Goal: Task Accomplishment & Management: Manage account settings

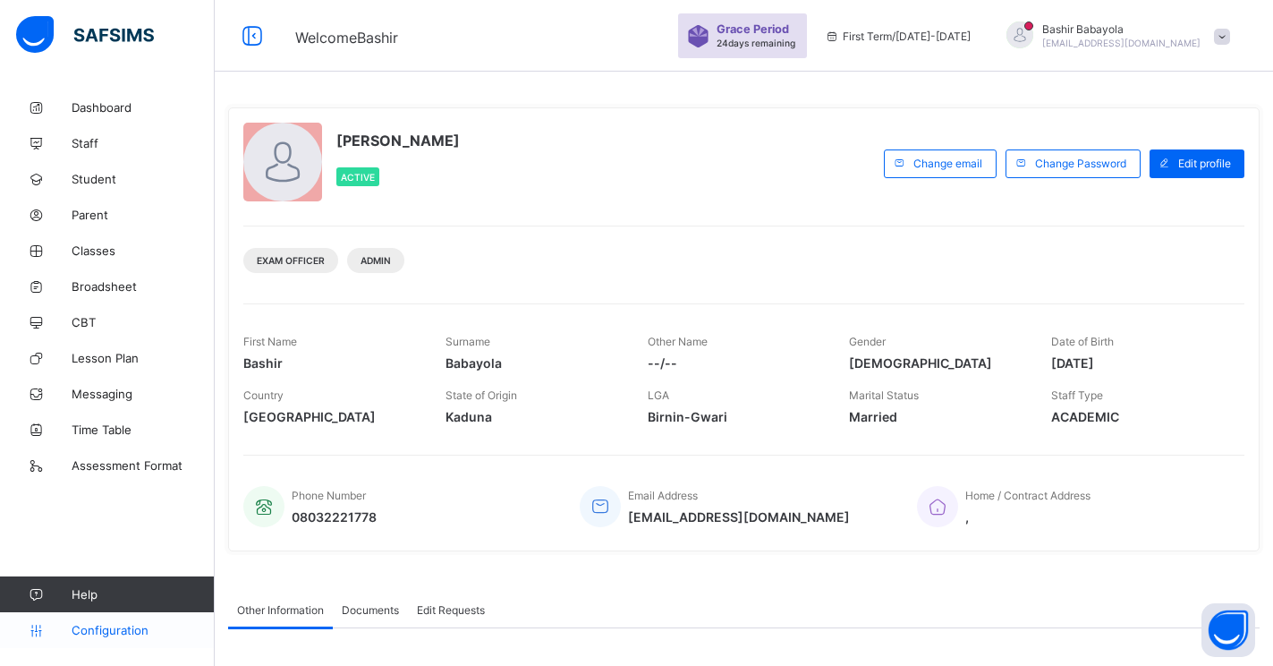
click at [115, 628] on span "Configuration" at bounding box center [143, 630] width 142 height 14
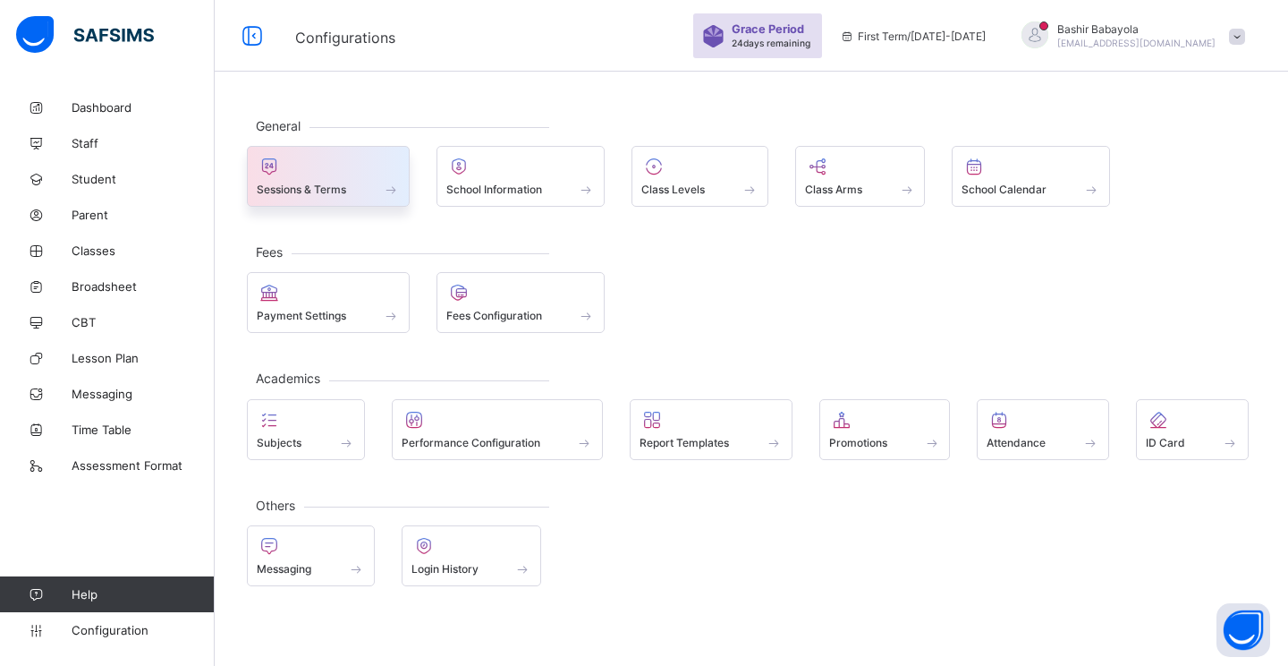
click at [312, 190] on span "Sessions & Terms" at bounding box center [301, 189] width 89 height 13
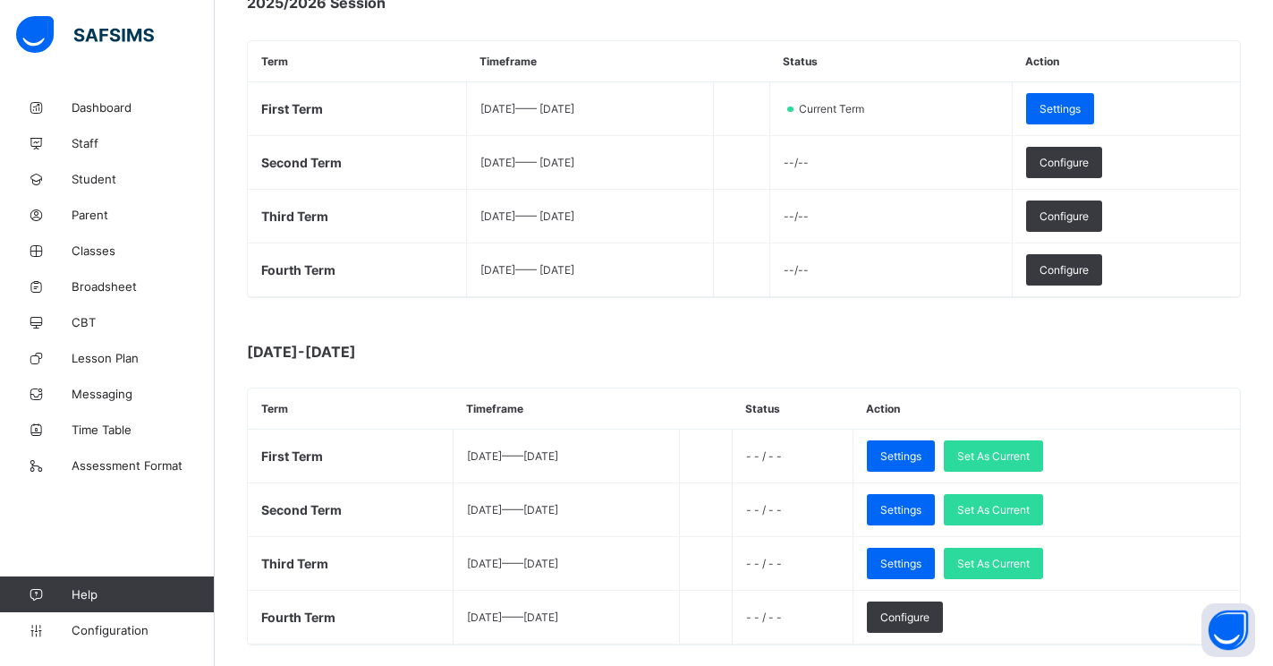
scroll to position [358, 0]
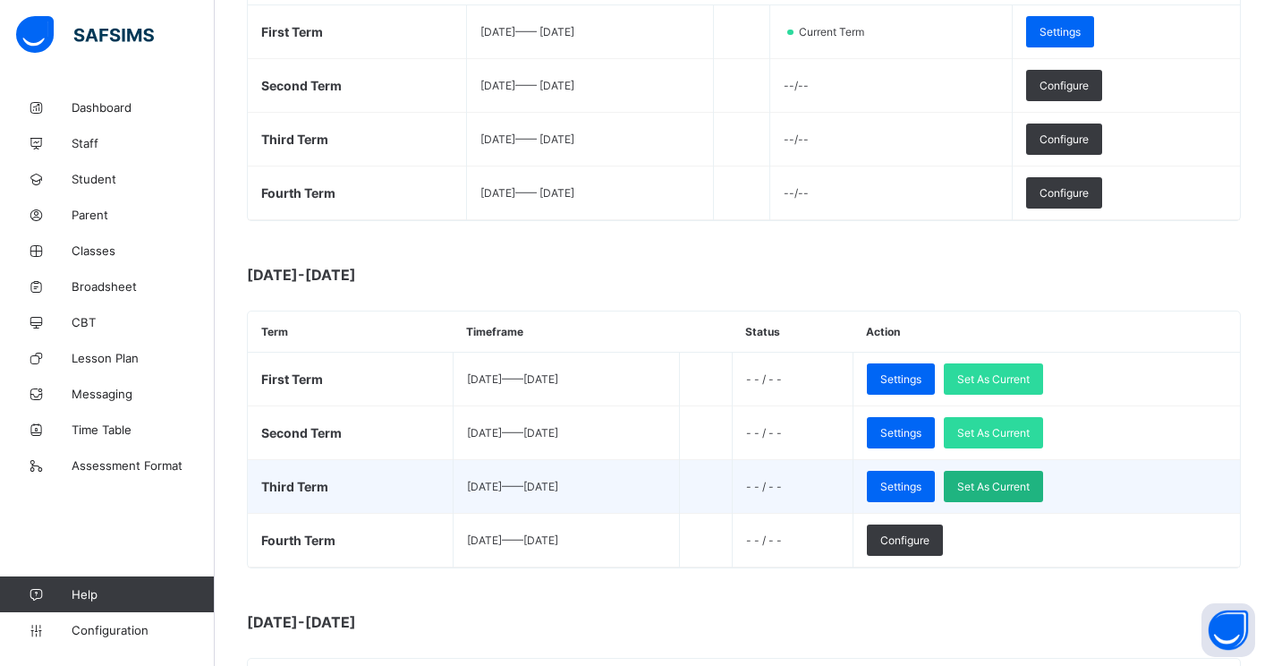
click at [1030, 480] on span "Set As Current" at bounding box center [993, 486] width 72 height 13
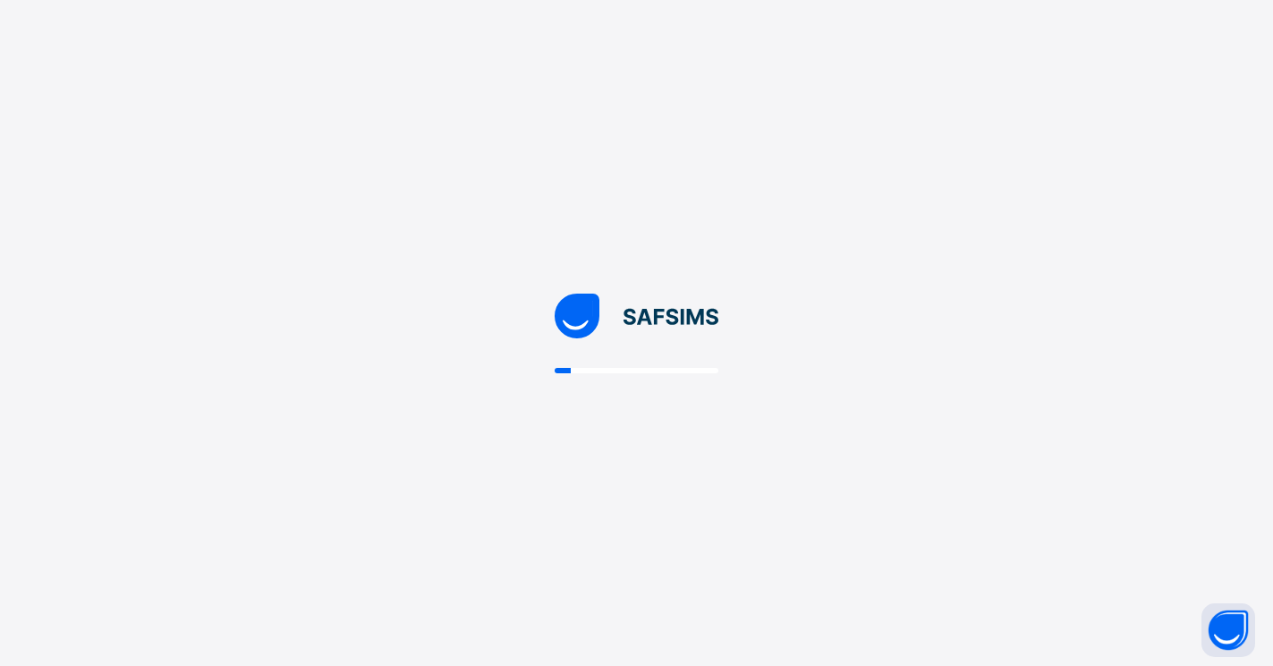
scroll to position [0, 0]
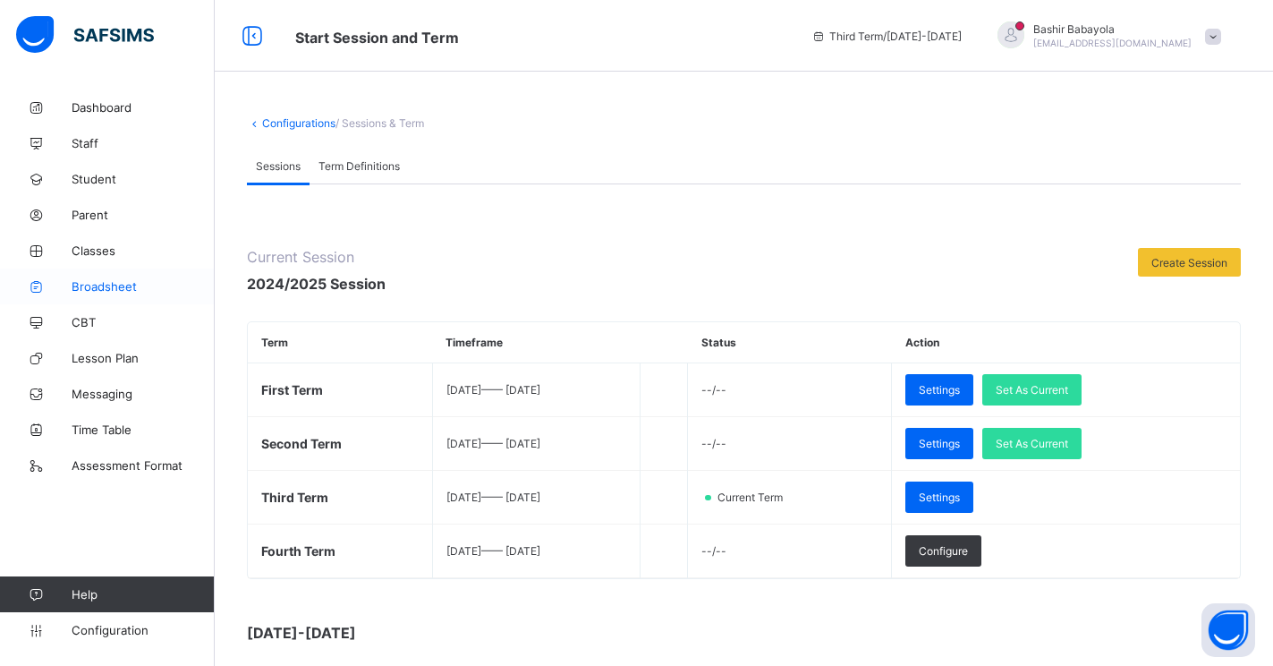
click at [101, 279] on span "Broadsheet" at bounding box center [143, 286] width 143 height 14
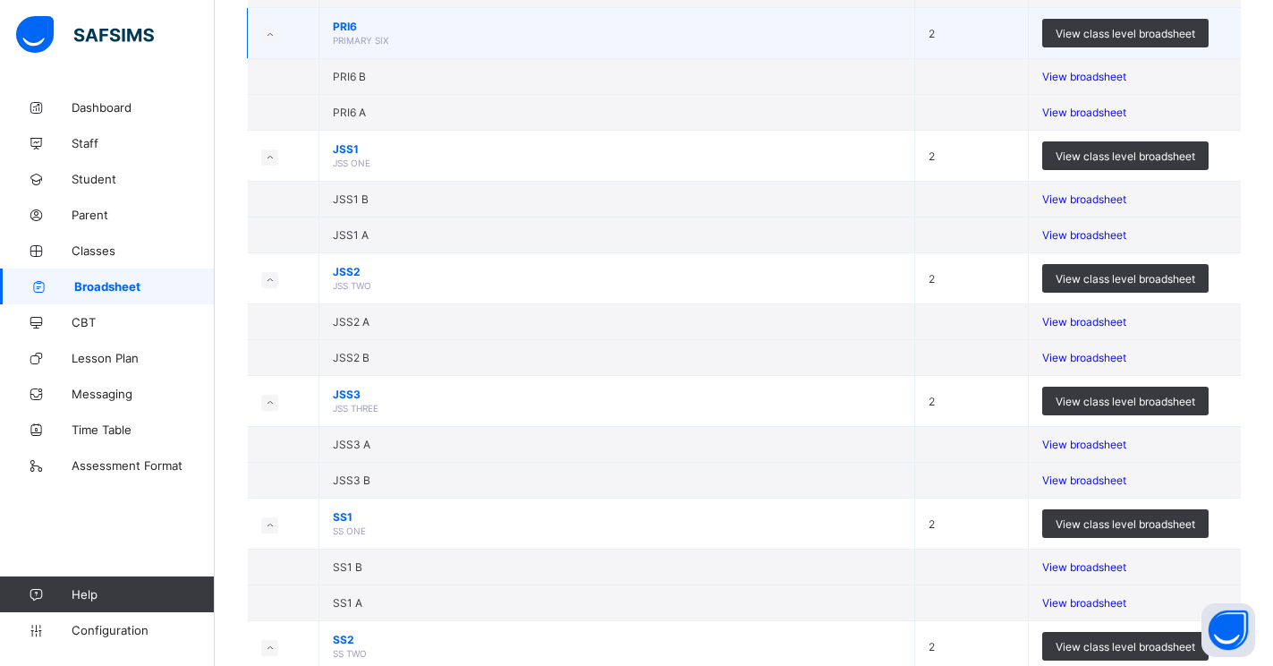
scroll to position [1074, 0]
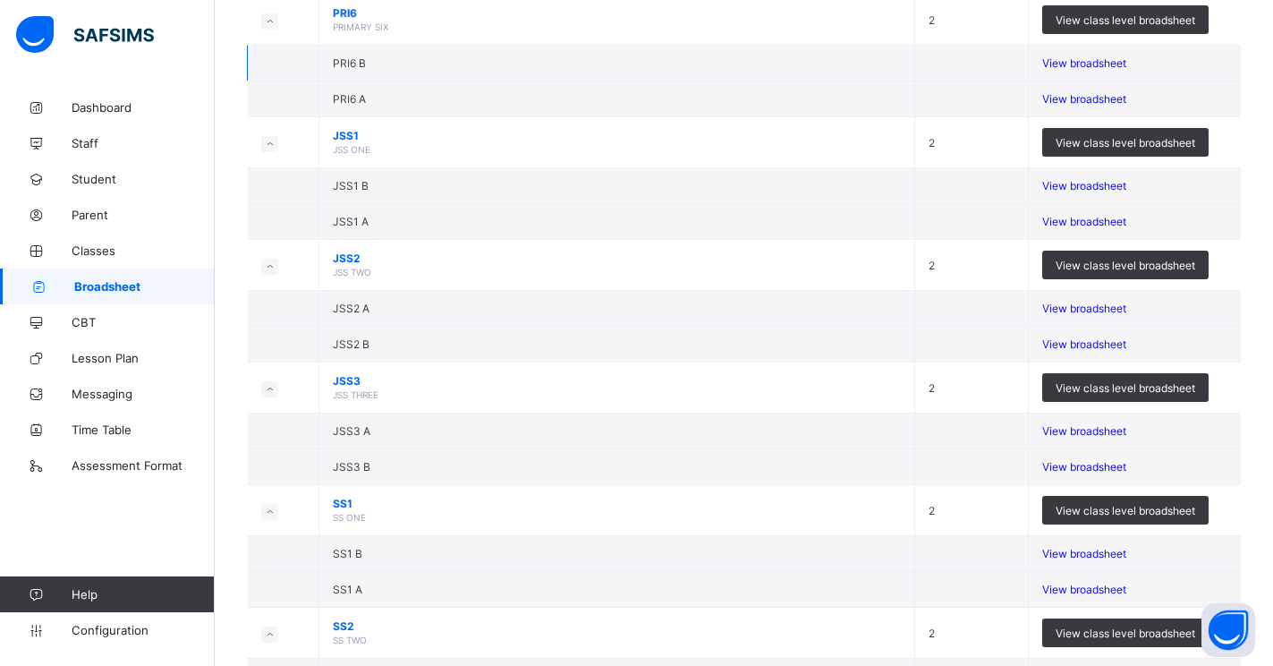
click at [1075, 70] on span "View broadsheet" at bounding box center [1084, 62] width 84 height 13
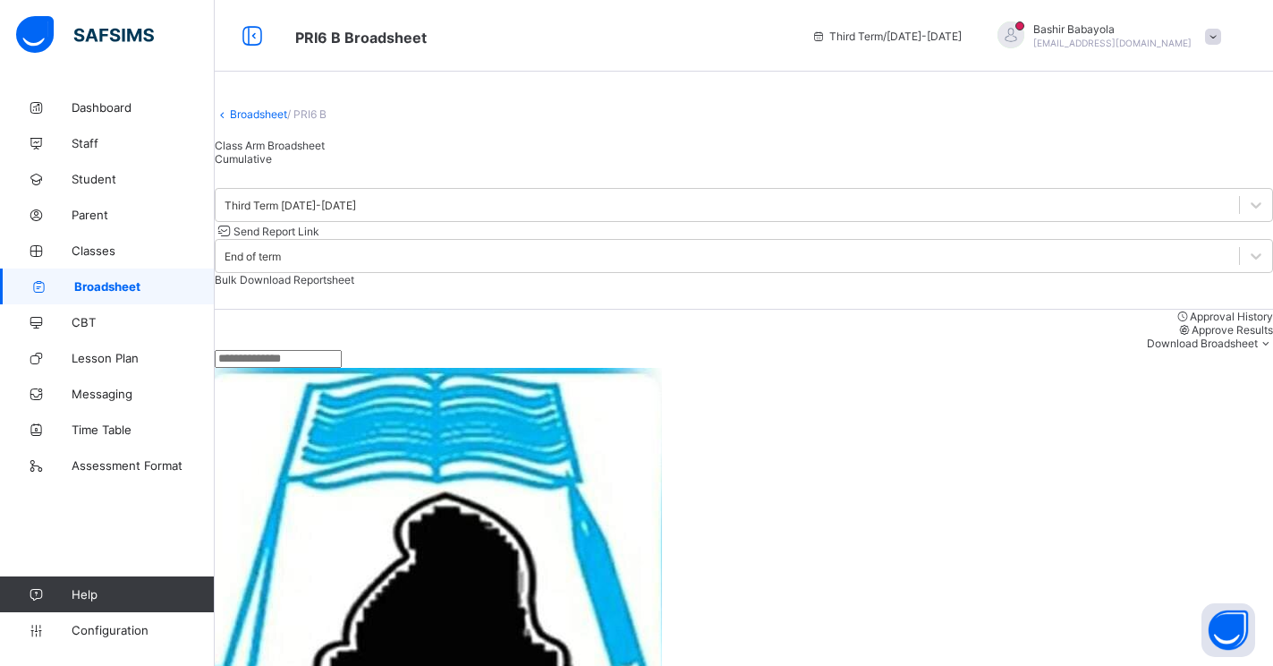
scroll to position [626, 0]
click at [1227, 411] on li "Excel sheet" at bounding box center [1237, 401] width 72 height 28
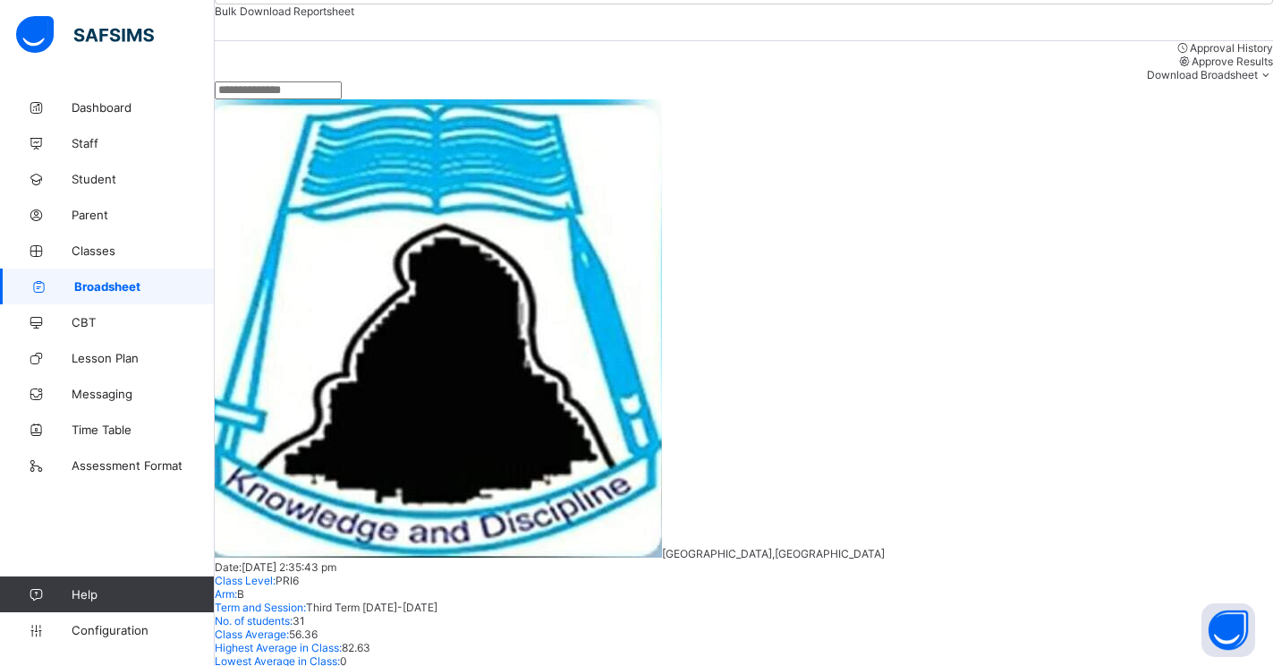
scroll to position [447, 0]
click at [84, 251] on span "Classes" at bounding box center [143, 250] width 143 height 14
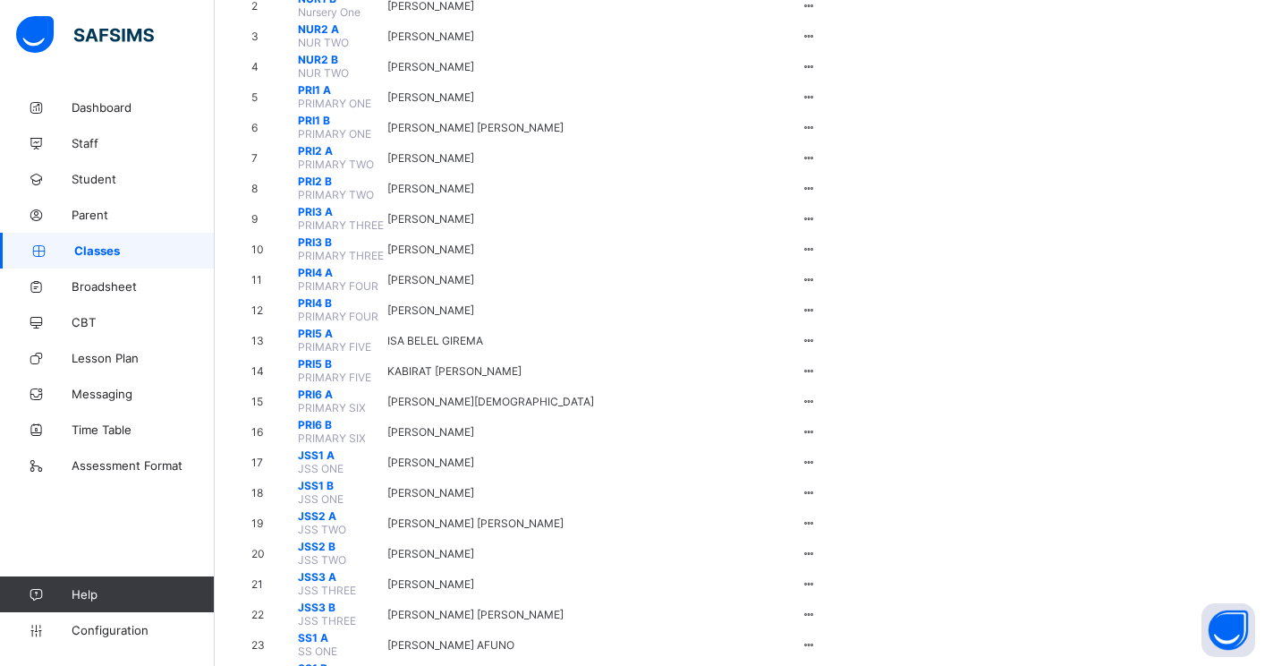
scroll to position [447, 0]
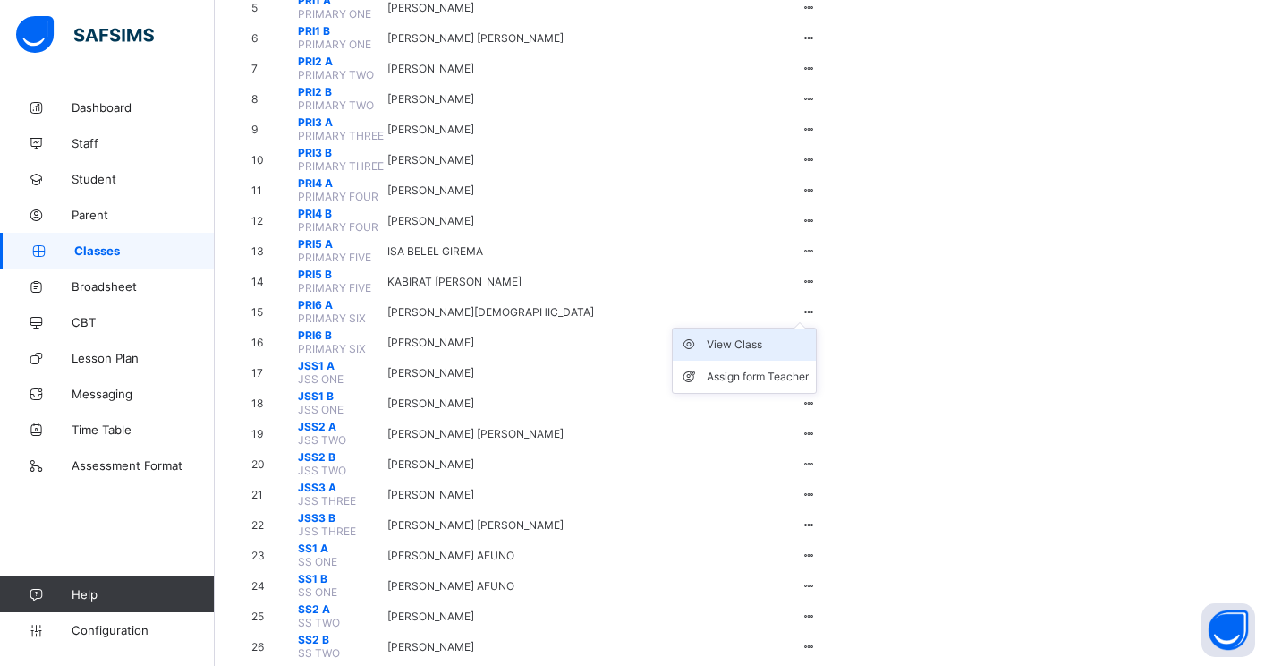
click at [809, 353] on div "View Class" at bounding box center [758, 344] width 102 height 18
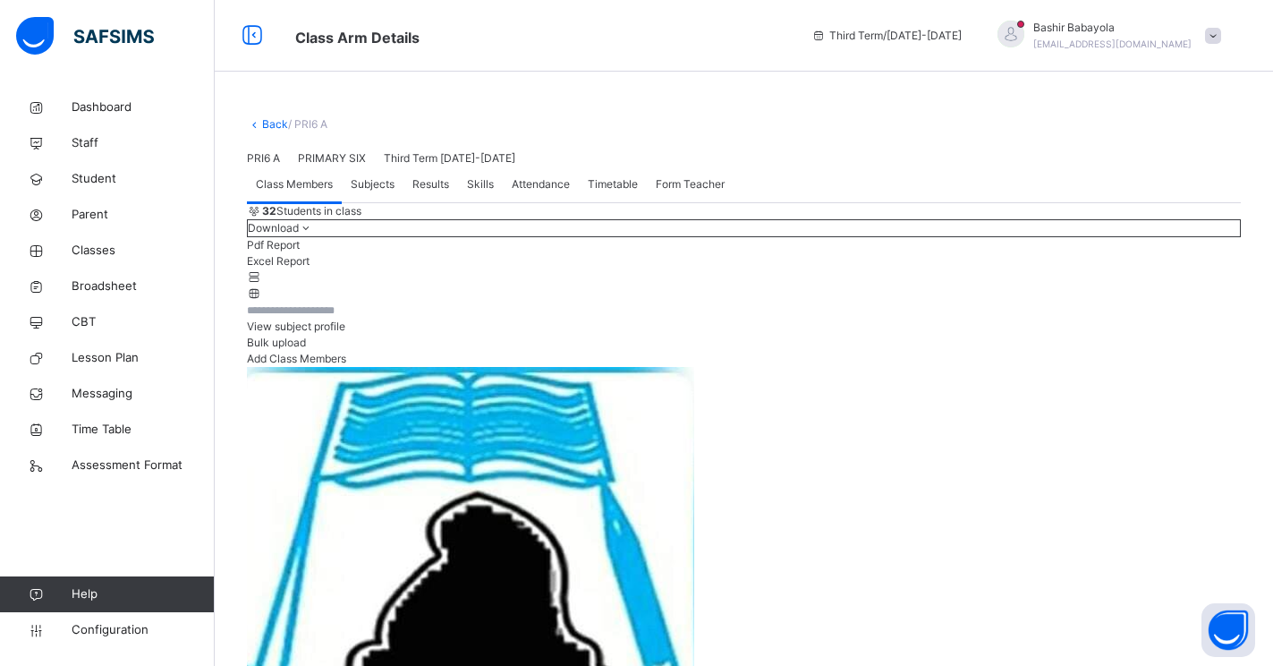
click at [1130, 269] on li "Excel Report" at bounding box center [744, 261] width 994 height 16
click at [275, 120] on link "Back" at bounding box center [275, 123] width 26 height 13
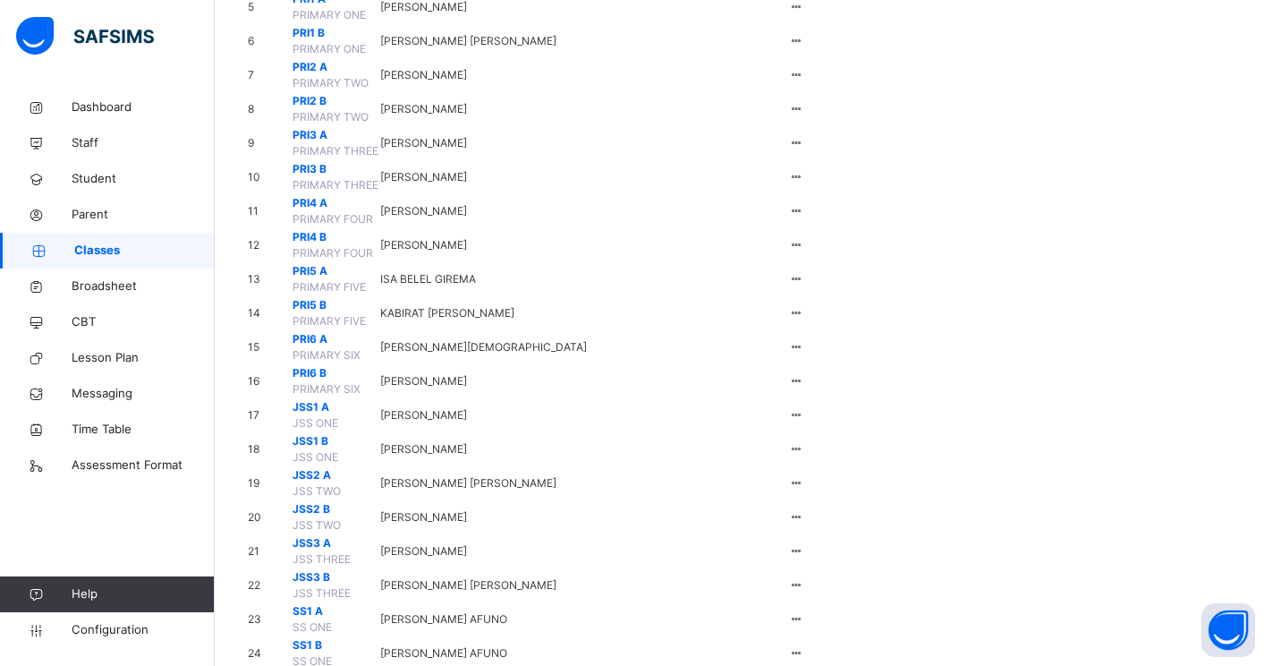
scroll to position [537, 0]
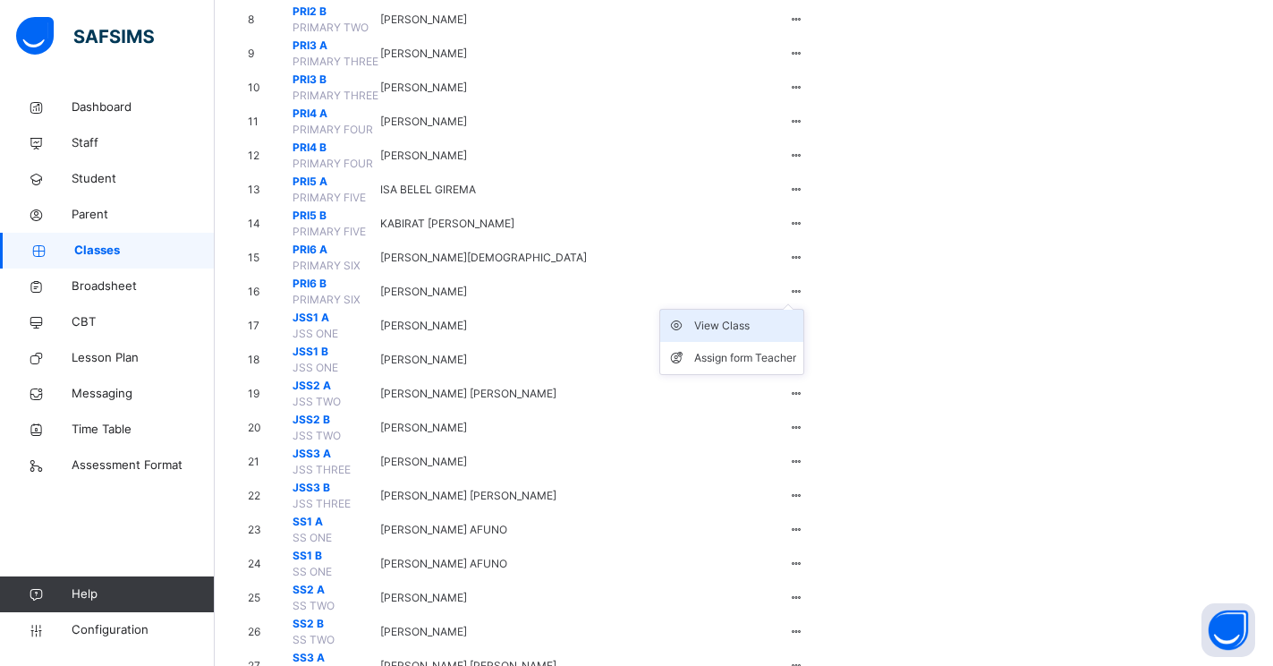
click at [796, 335] on div "View Class" at bounding box center [745, 326] width 102 height 18
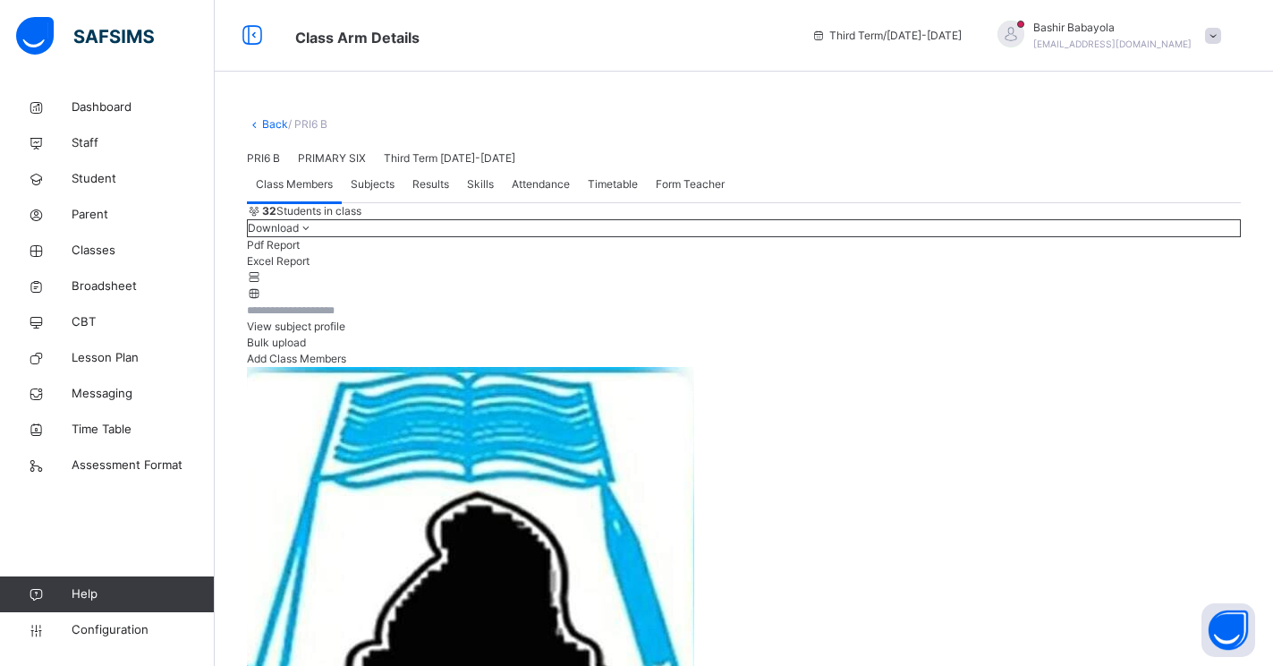
click at [1131, 269] on li "Excel Report" at bounding box center [744, 261] width 994 height 16
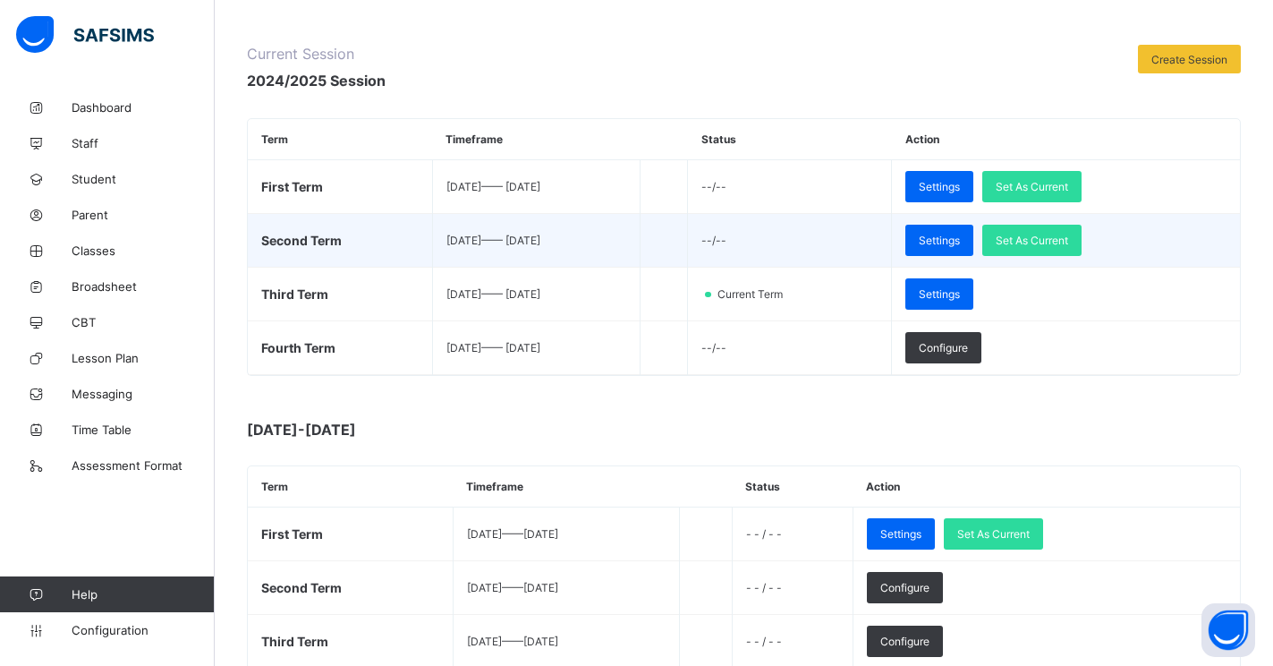
scroll to position [268, 0]
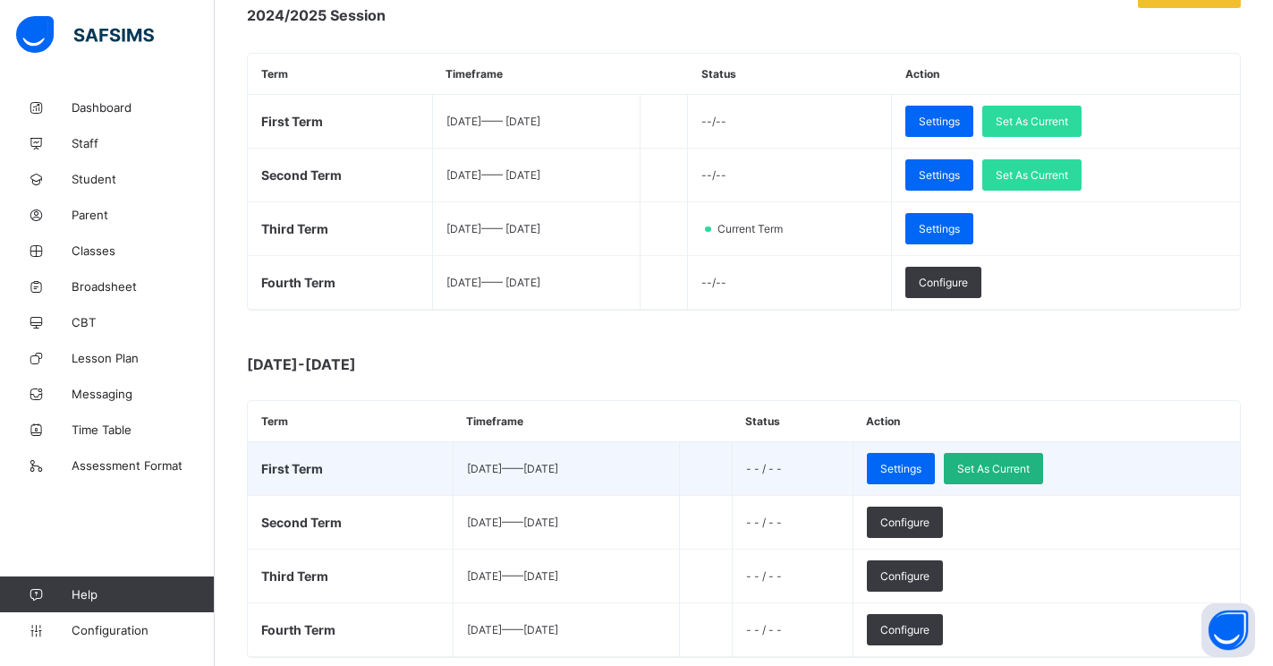
click at [1036, 460] on div "Set As Current" at bounding box center [993, 468] width 99 height 31
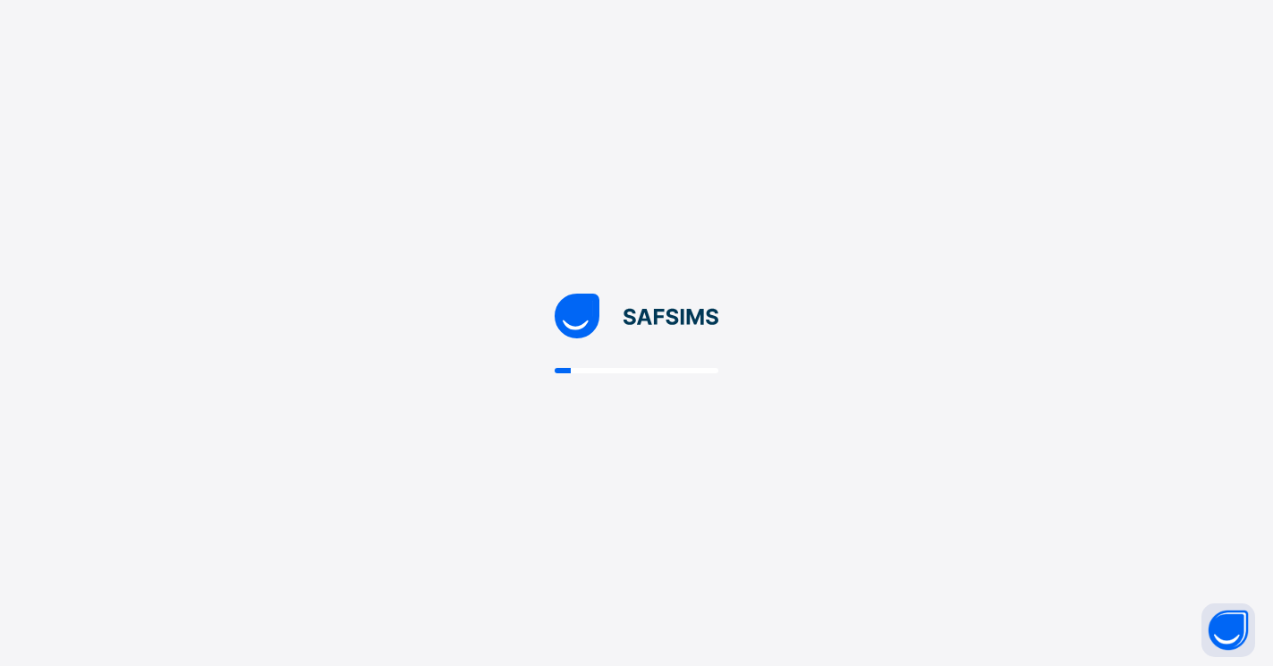
scroll to position [0, 0]
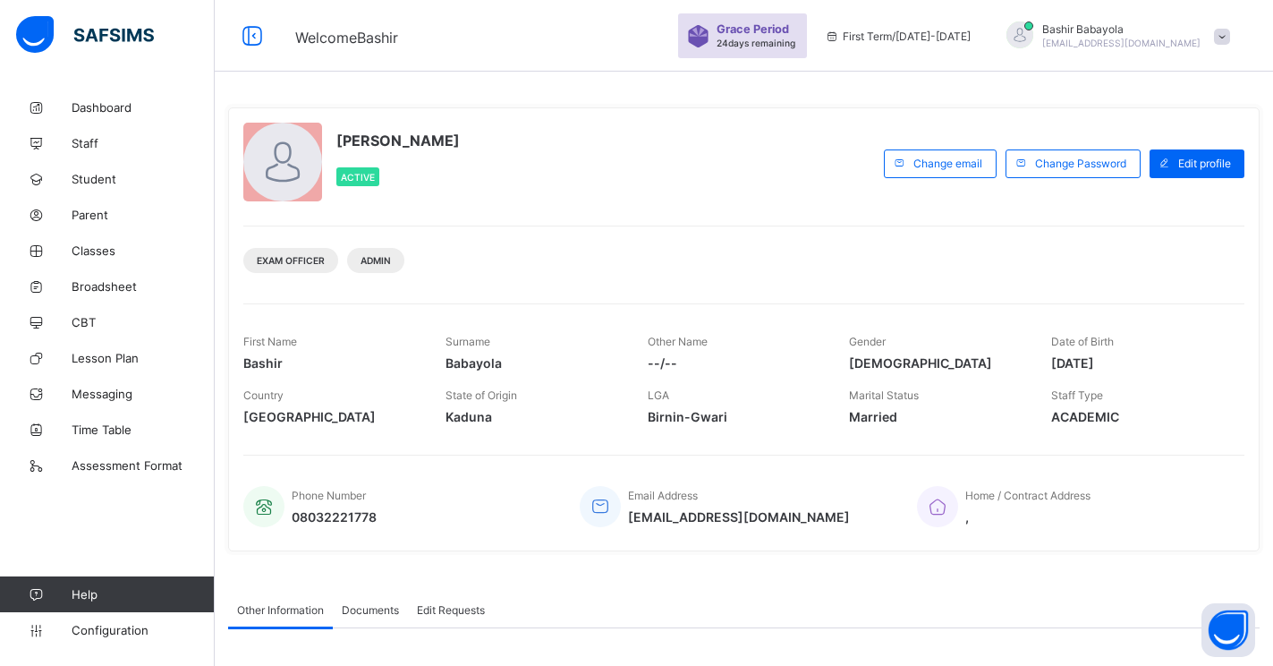
click at [135, 621] on link "Configuration" at bounding box center [107, 630] width 214 height 36
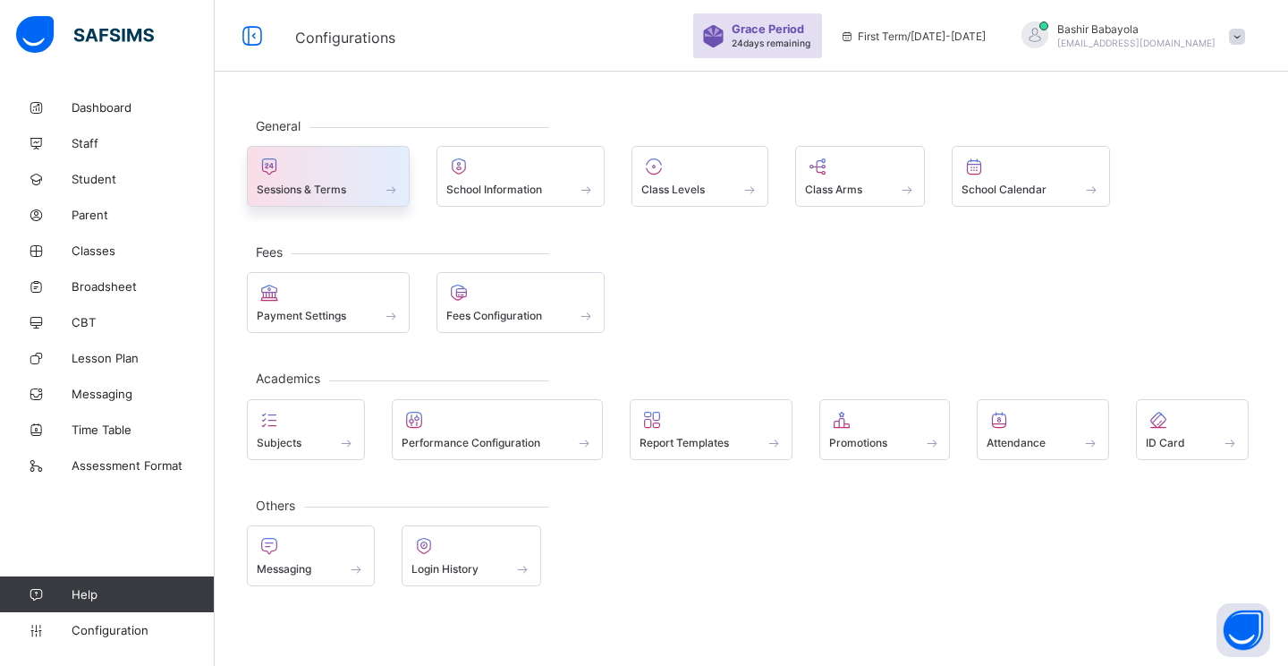
click at [313, 191] on span "Sessions & Terms" at bounding box center [301, 189] width 89 height 13
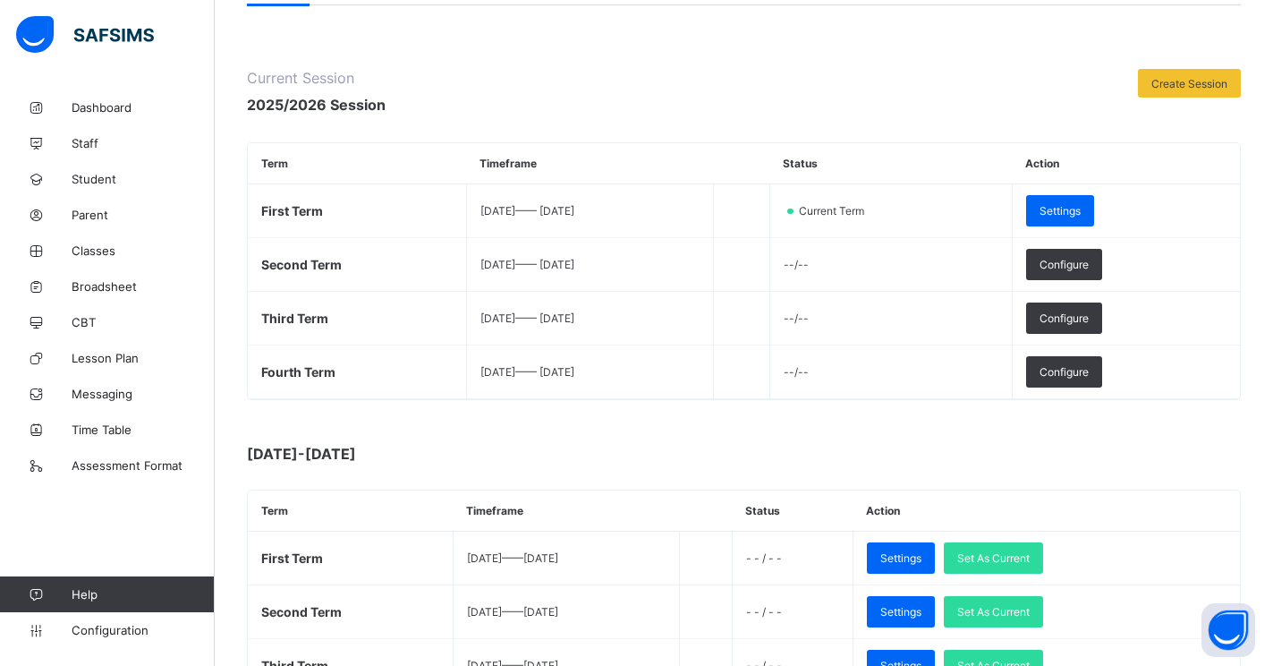
scroll to position [268, 0]
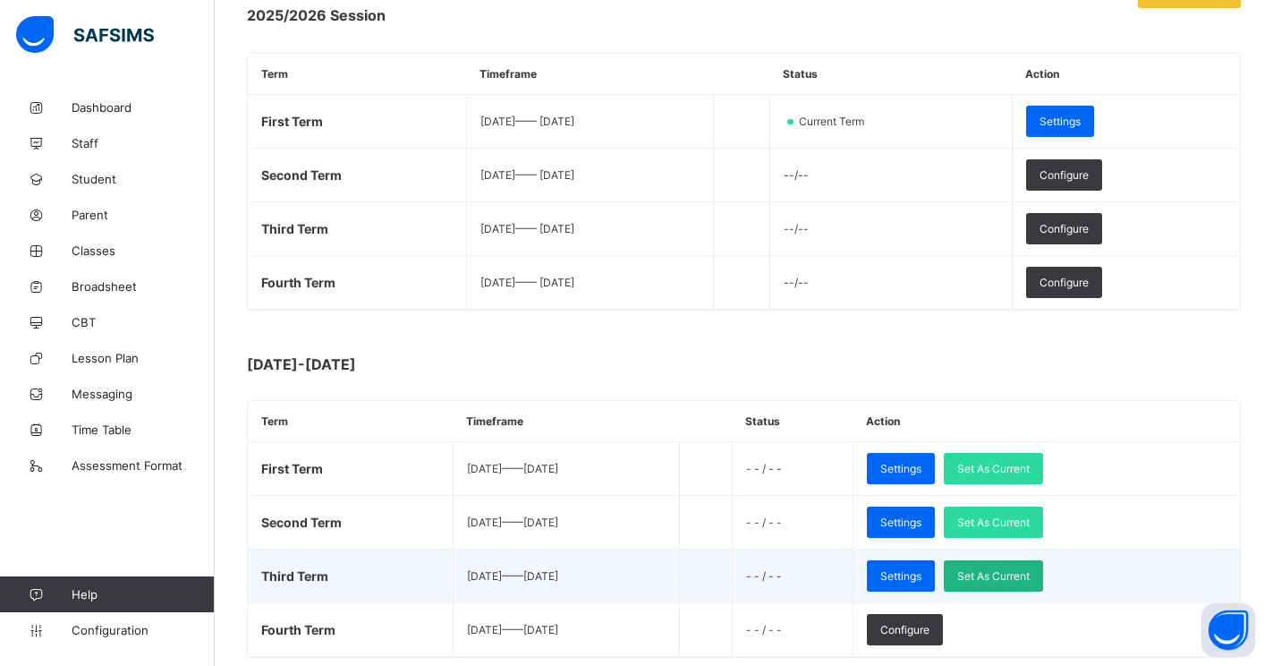
click at [1029, 578] on span "Set As Current" at bounding box center [993, 575] width 72 height 13
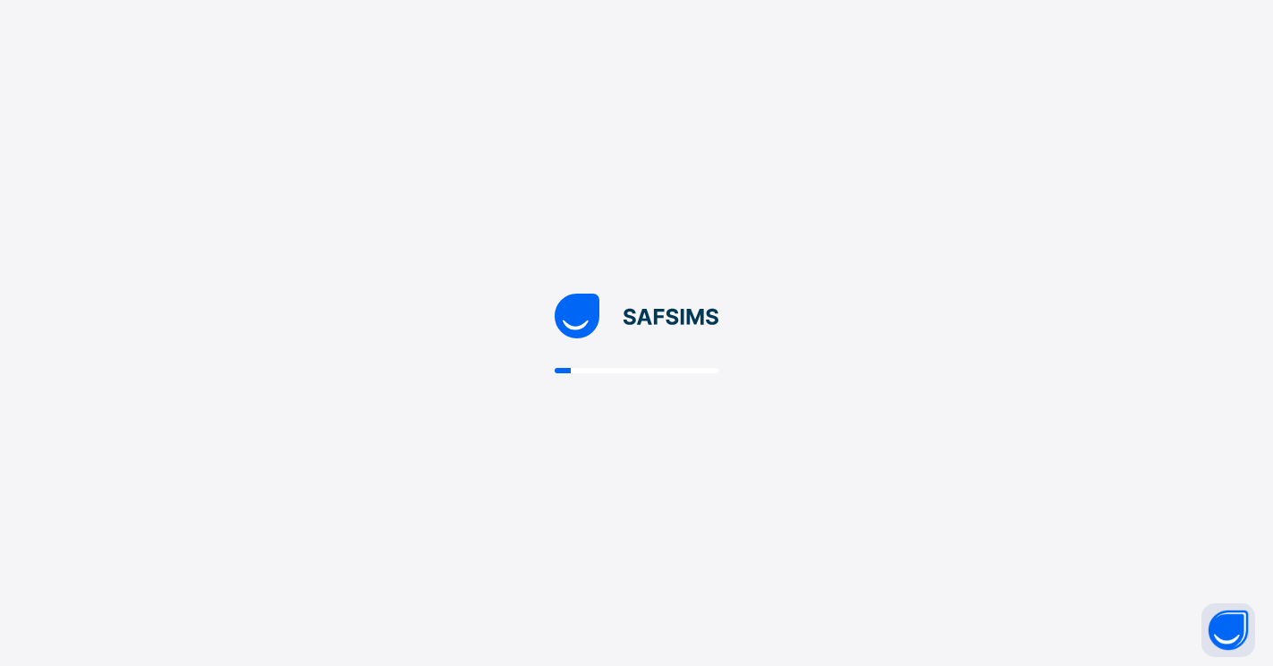
scroll to position [0, 0]
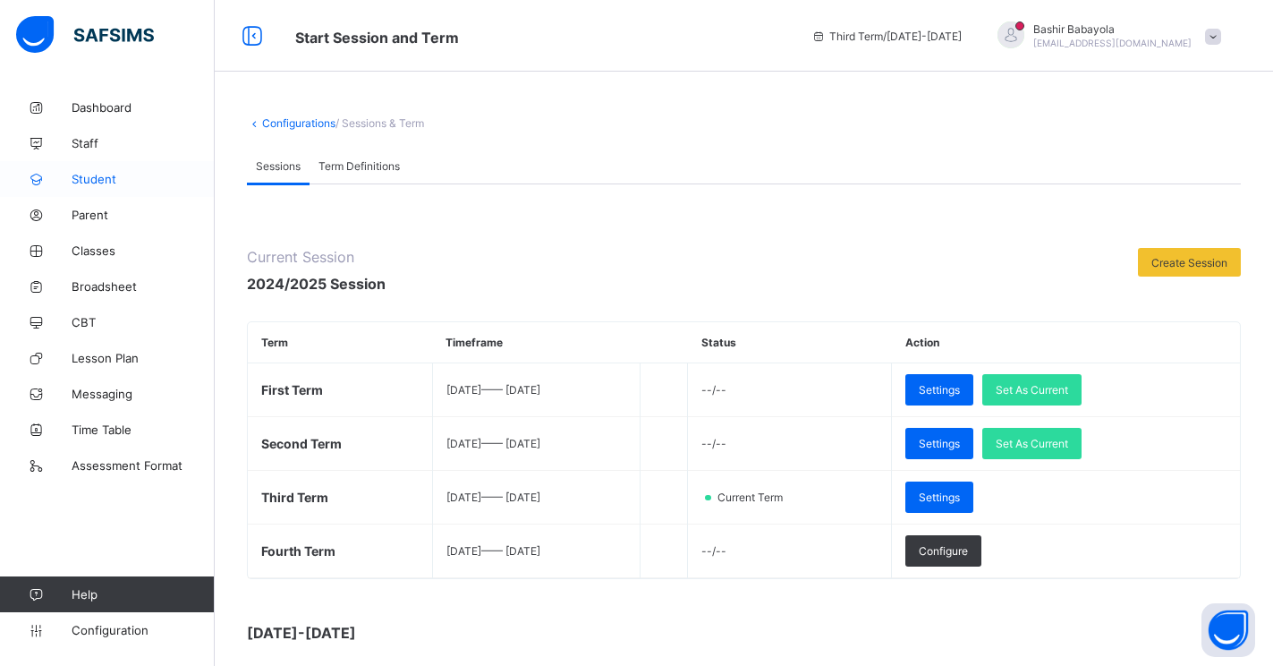
click at [83, 176] on span "Student" at bounding box center [143, 179] width 143 height 14
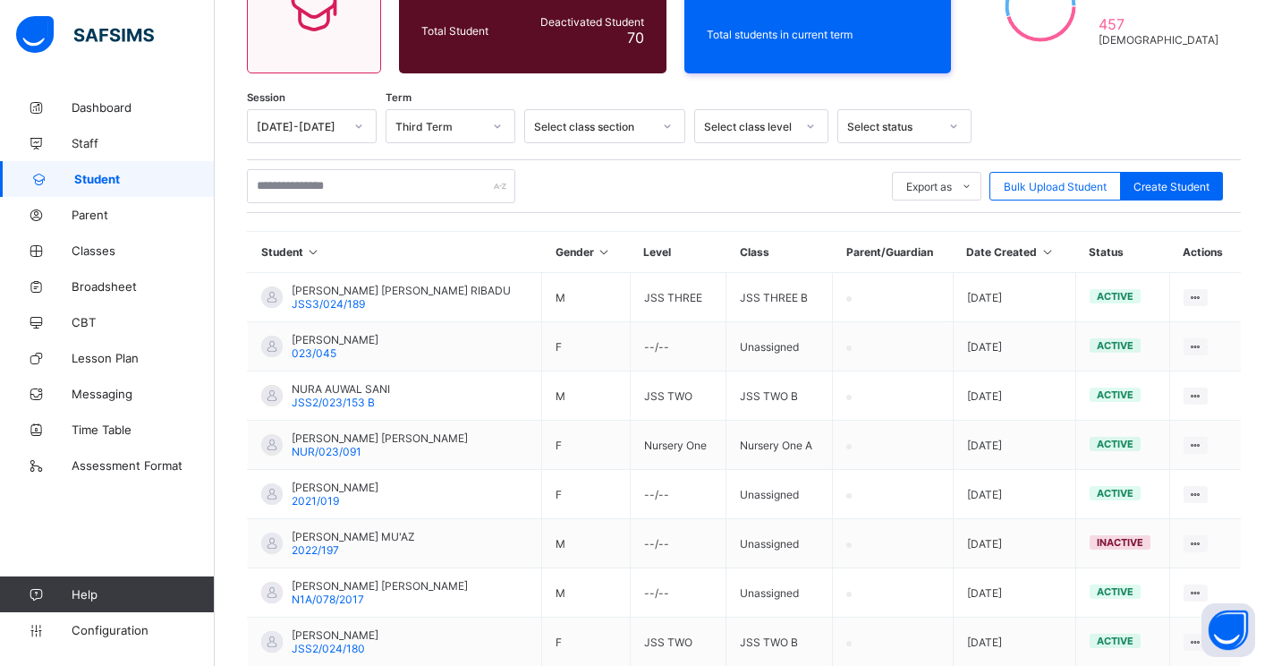
scroll to position [268, 0]
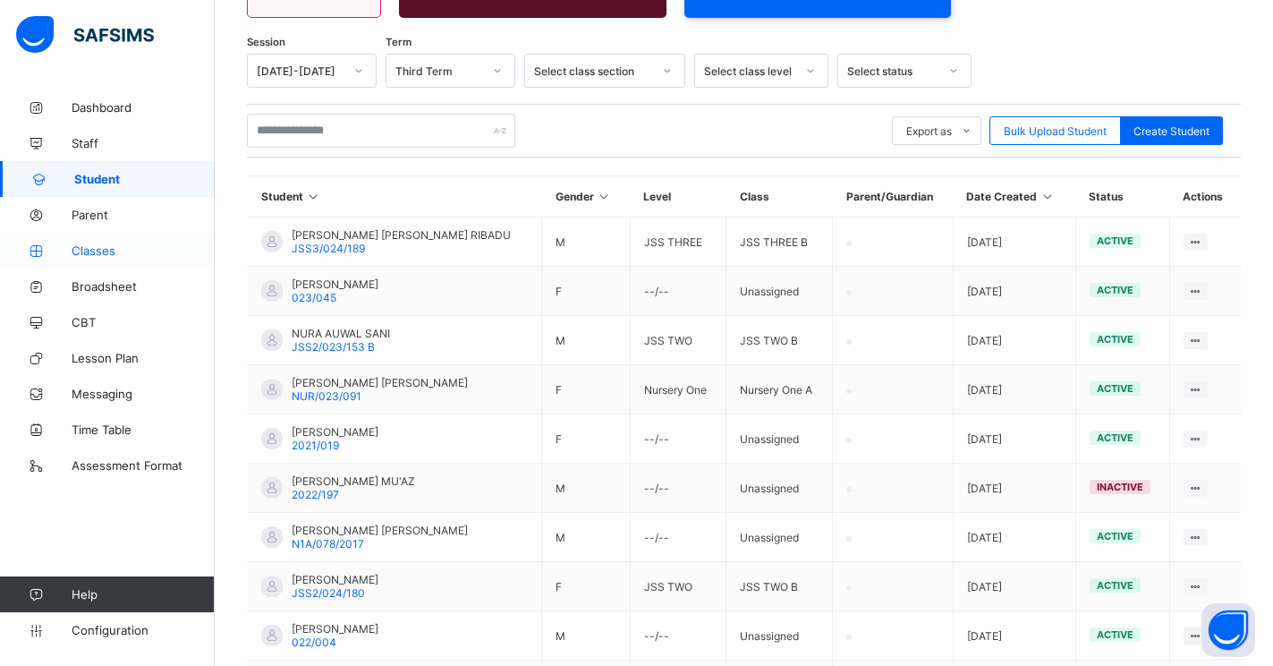
click at [102, 246] on span "Classes" at bounding box center [143, 250] width 143 height 14
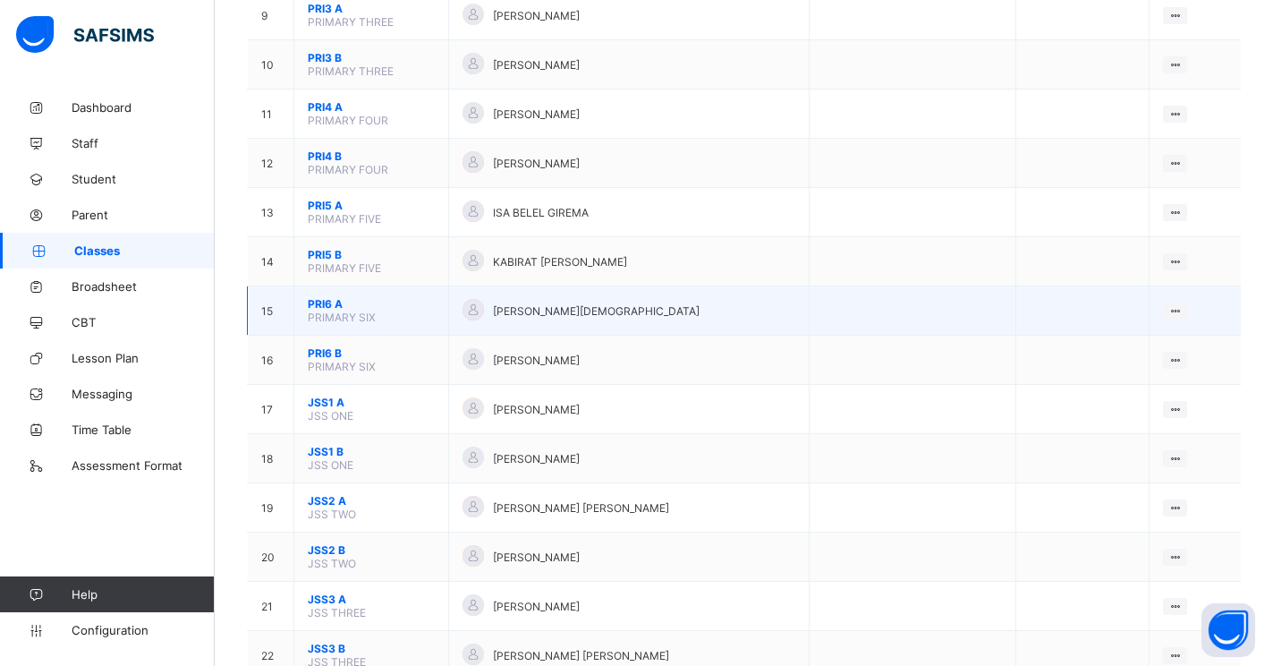
scroll to position [626, 0]
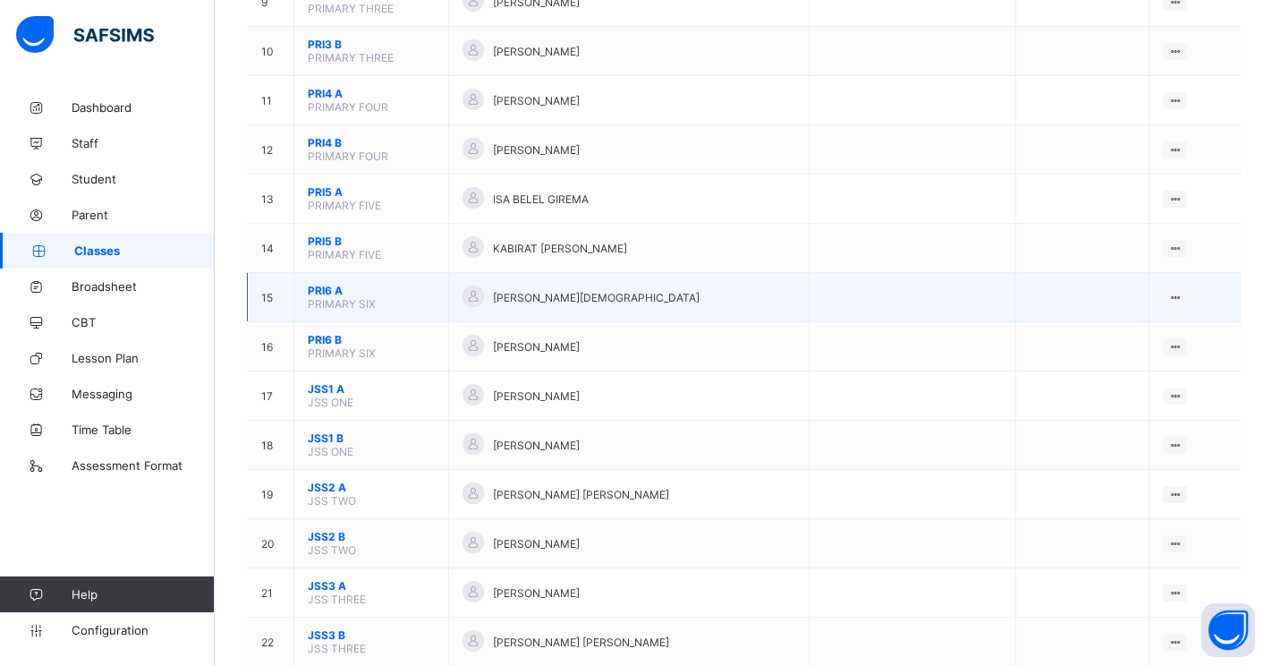
click at [310, 294] on span "PRI6 A" at bounding box center [371, 290] width 127 height 13
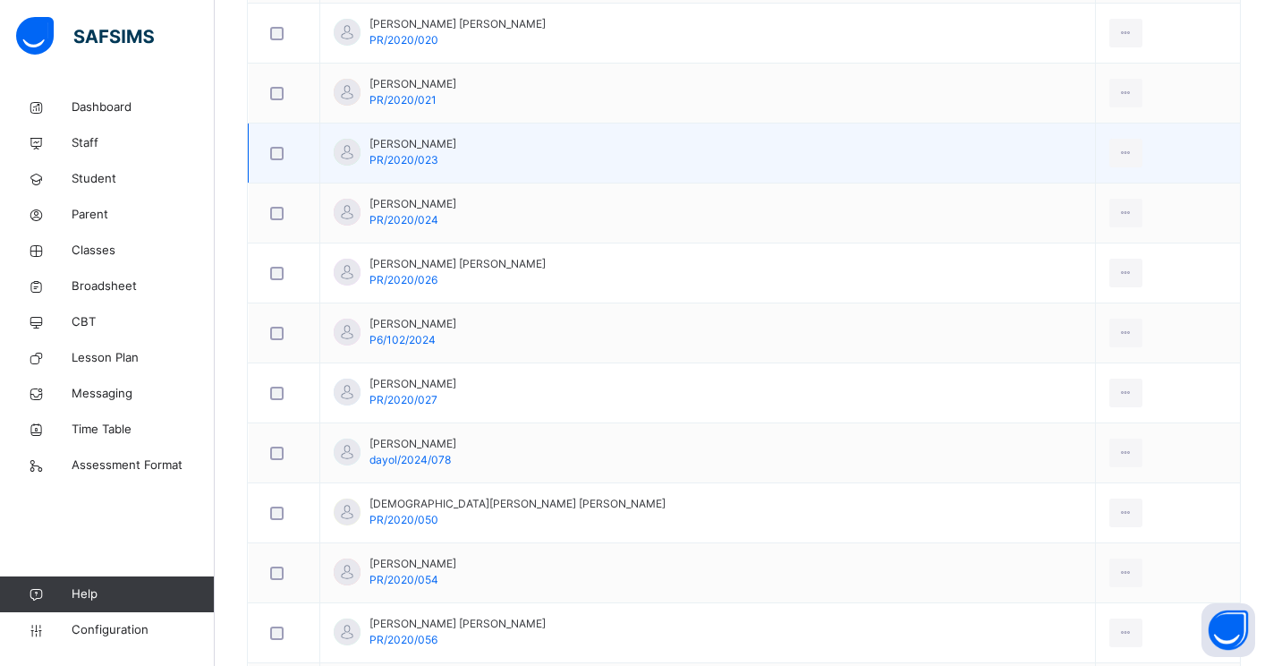
scroll to position [1669, 0]
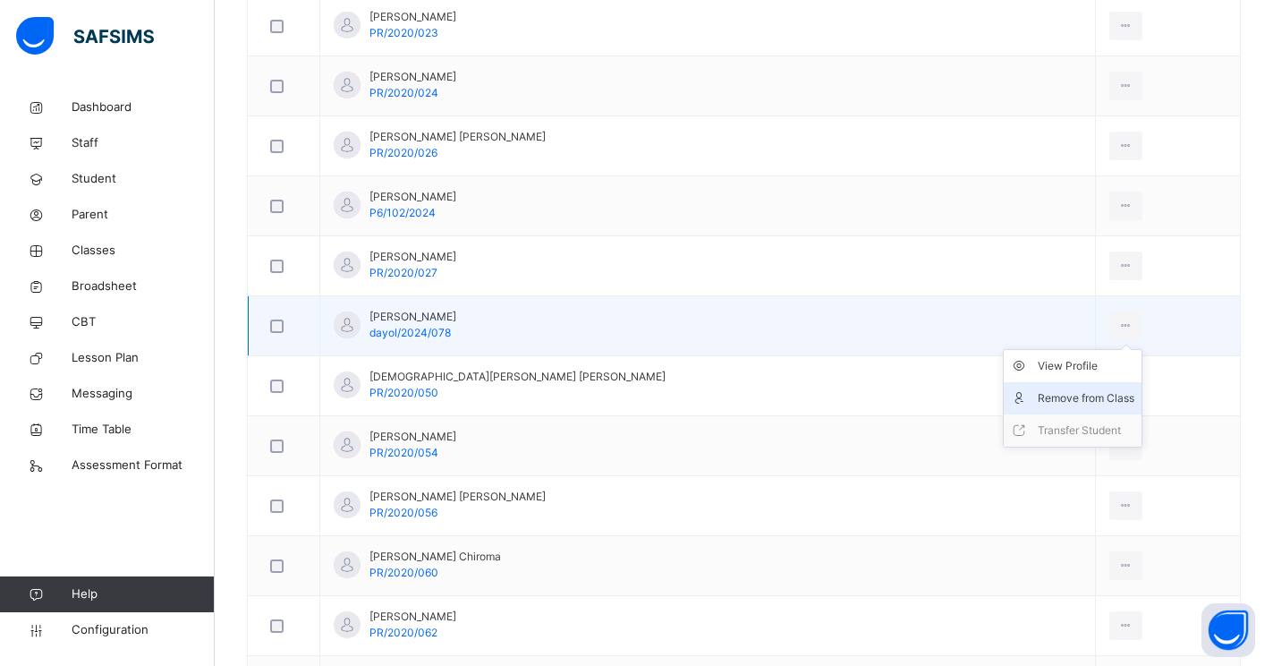
click at [1038, 400] on div "Remove from Class" at bounding box center [1086, 398] width 97 height 18
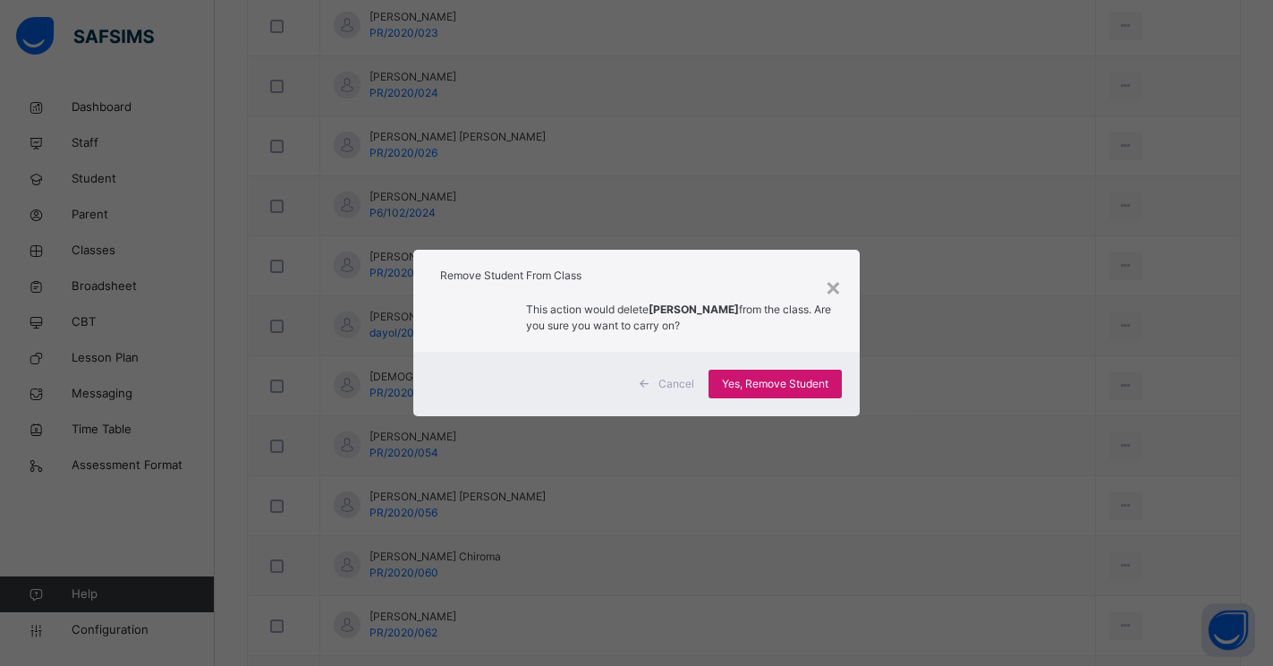
click at [784, 386] on span "Yes, Remove Student" at bounding box center [775, 384] width 106 height 16
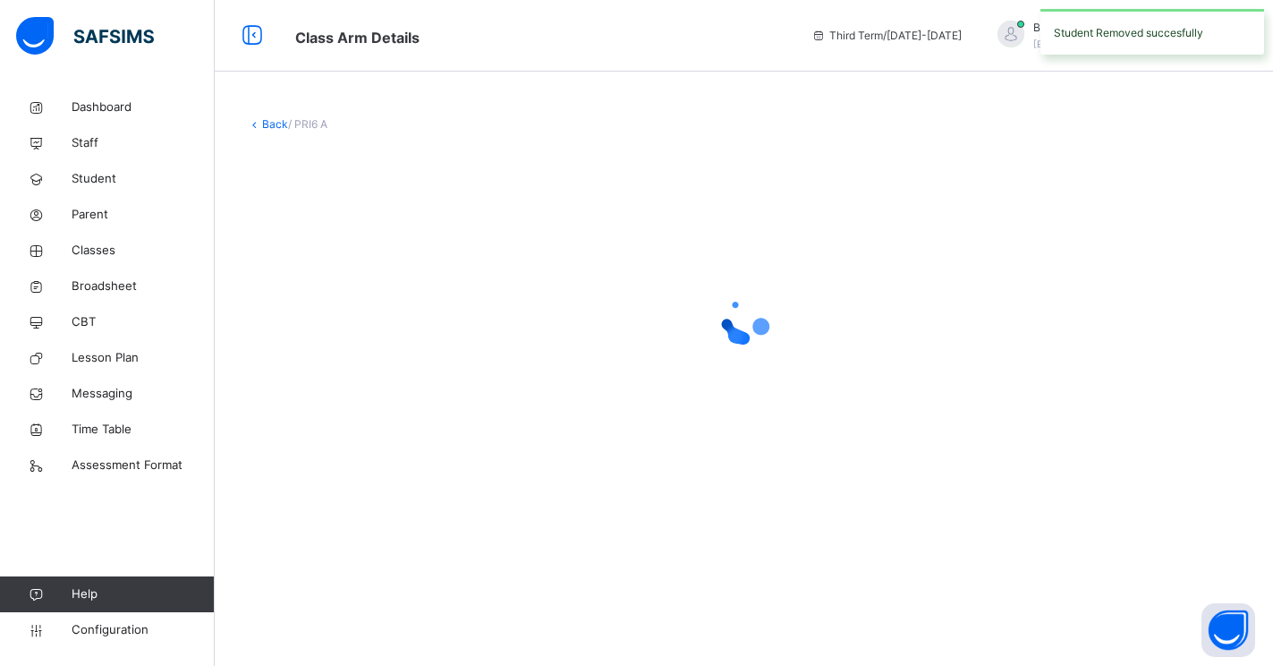
scroll to position [0, 0]
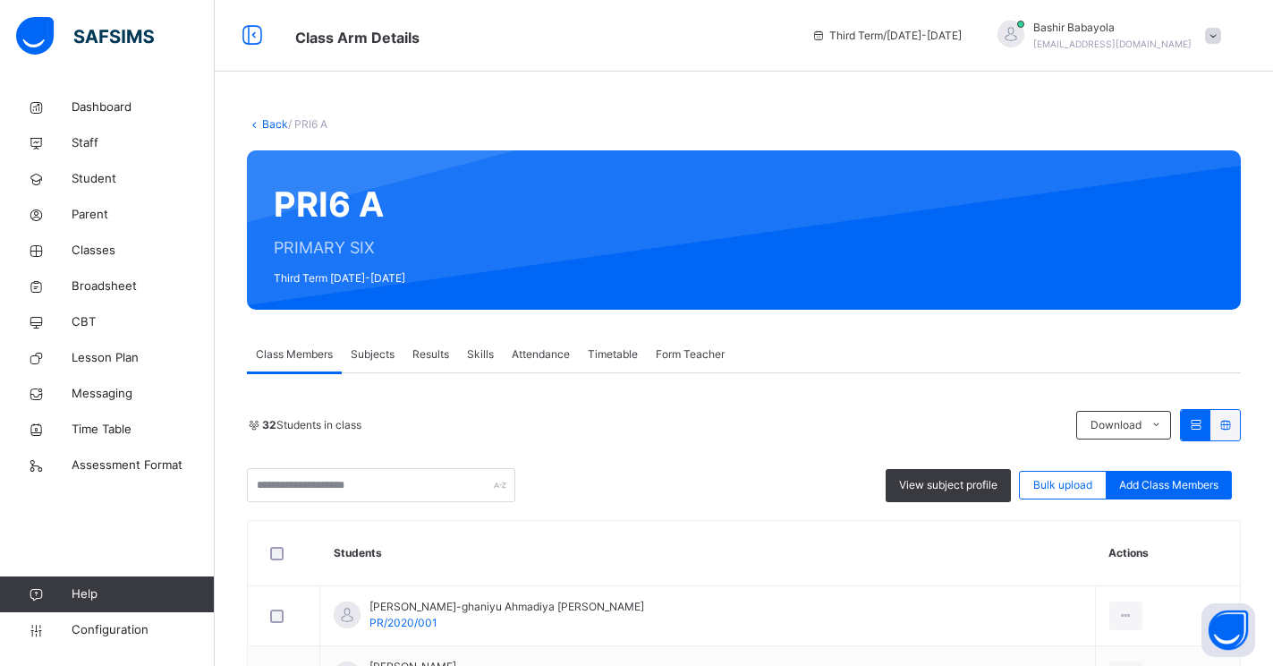
click at [278, 122] on link "Back" at bounding box center [275, 123] width 26 height 13
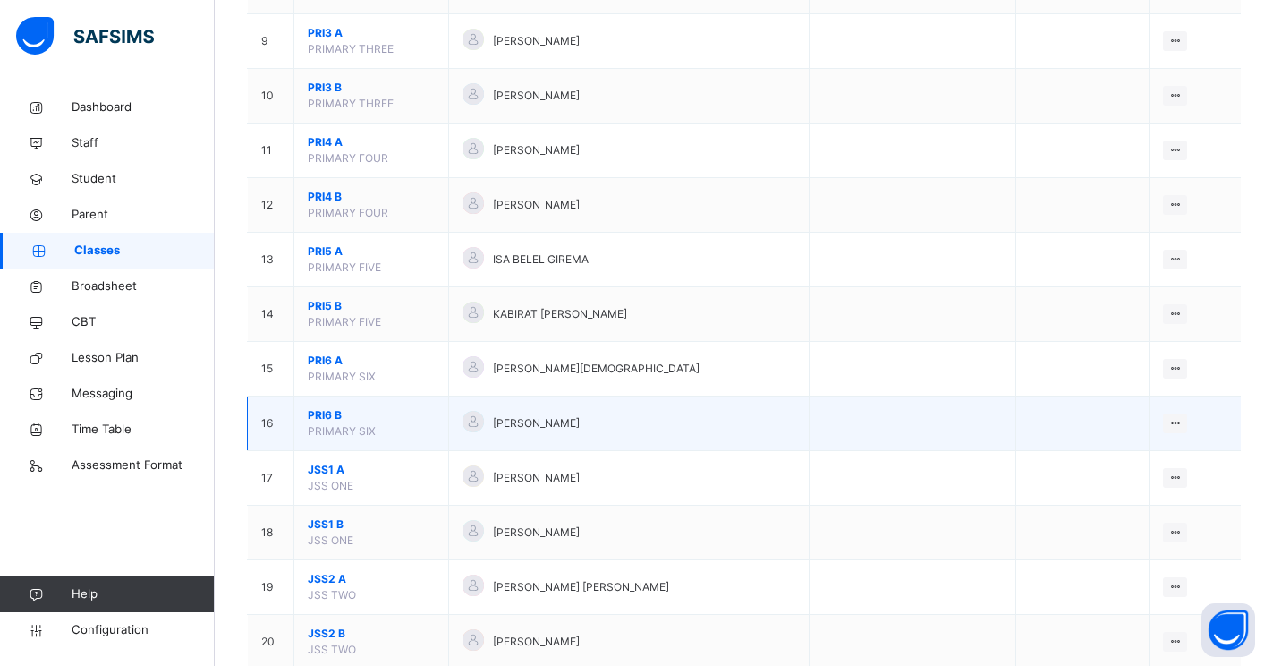
scroll to position [716, 0]
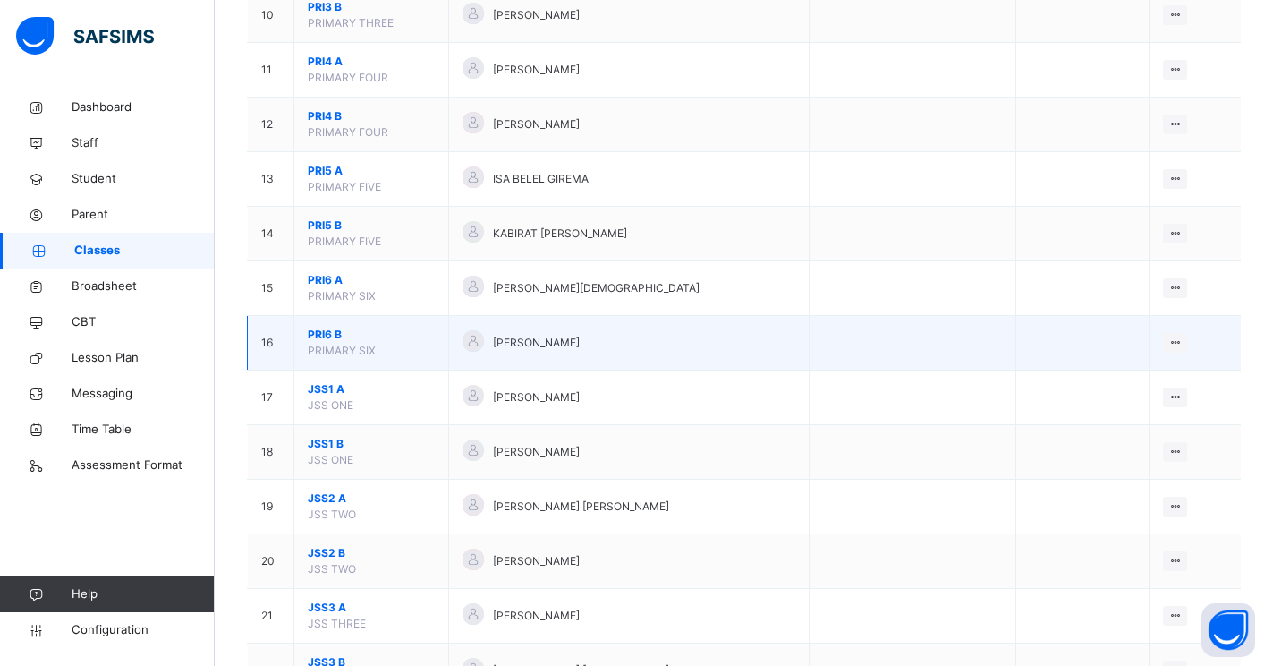
click at [327, 335] on span "PRI6 B" at bounding box center [371, 335] width 127 height 16
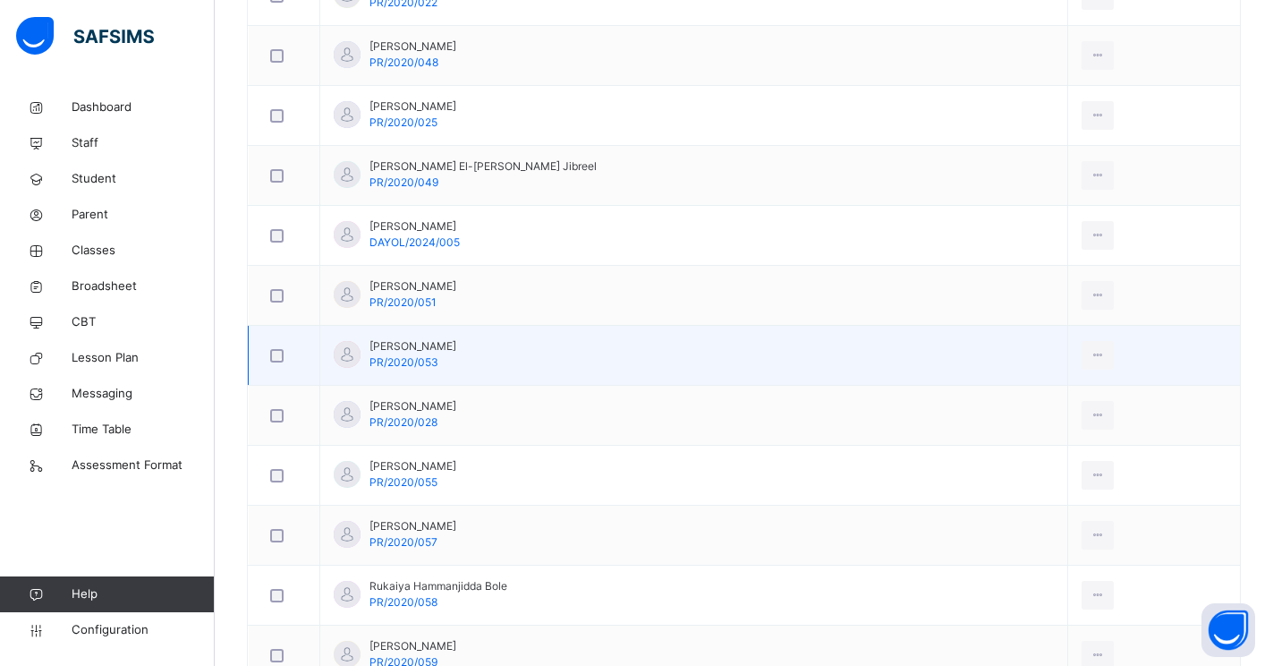
scroll to position [1700, 0]
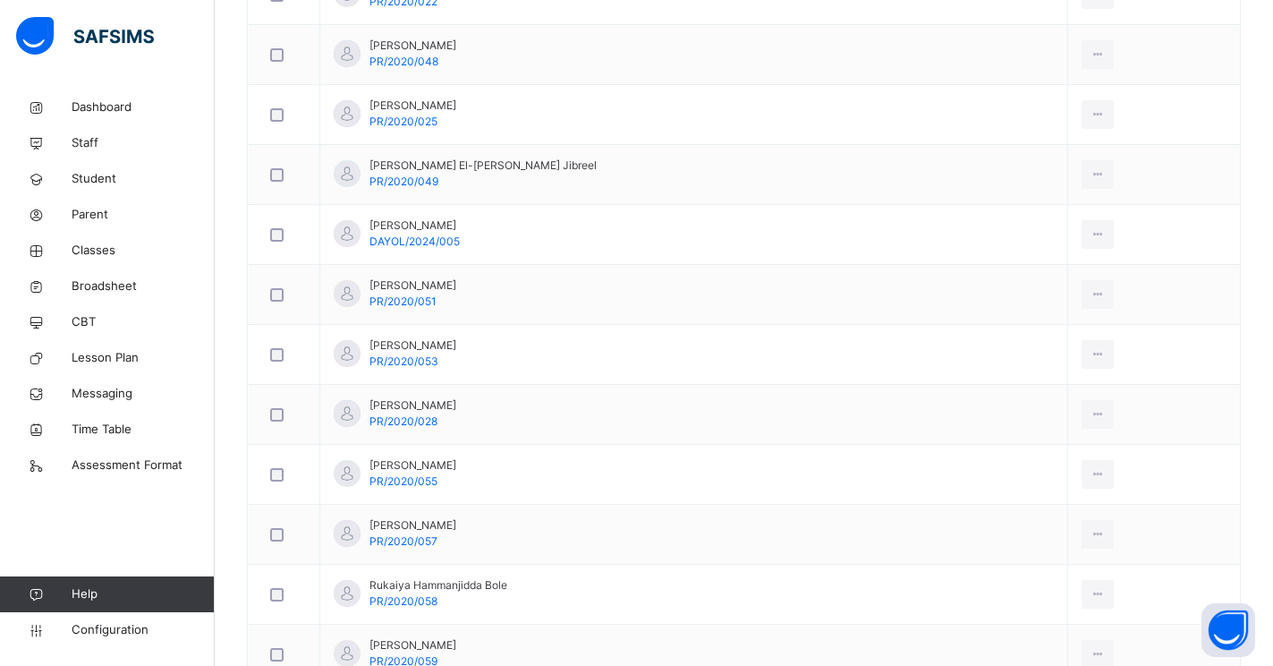
click at [0, 0] on div "Remove from Class" at bounding box center [0, 0] width 0 height 0
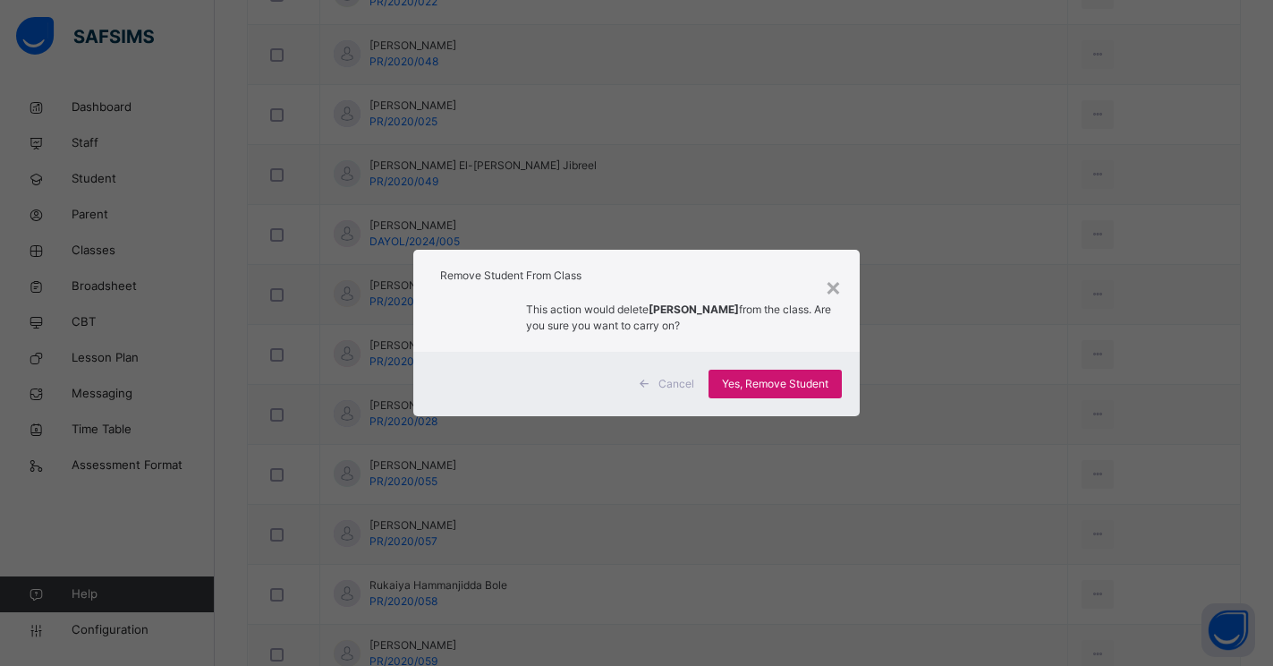
click at [758, 386] on span "Yes, Remove Student" at bounding box center [775, 384] width 106 height 16
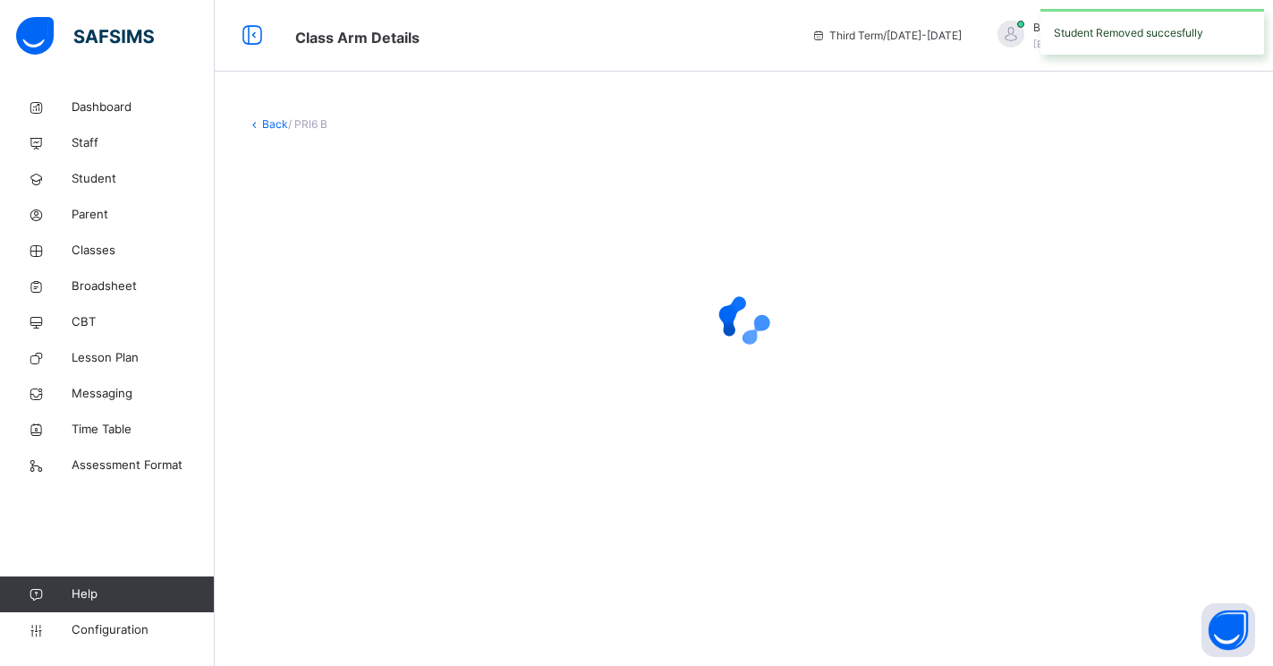
scroll to position [0, 0]
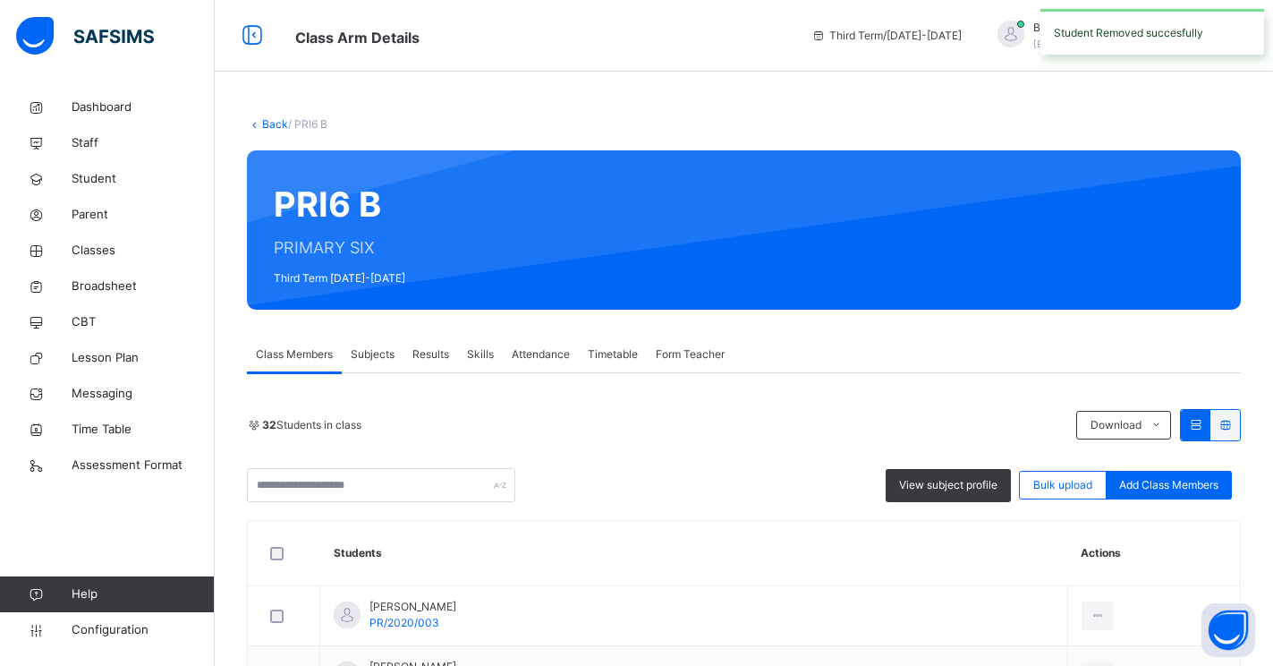
click at [372, 352] on span "Subjects" at bounding box center [373, 354] width 44 height 16
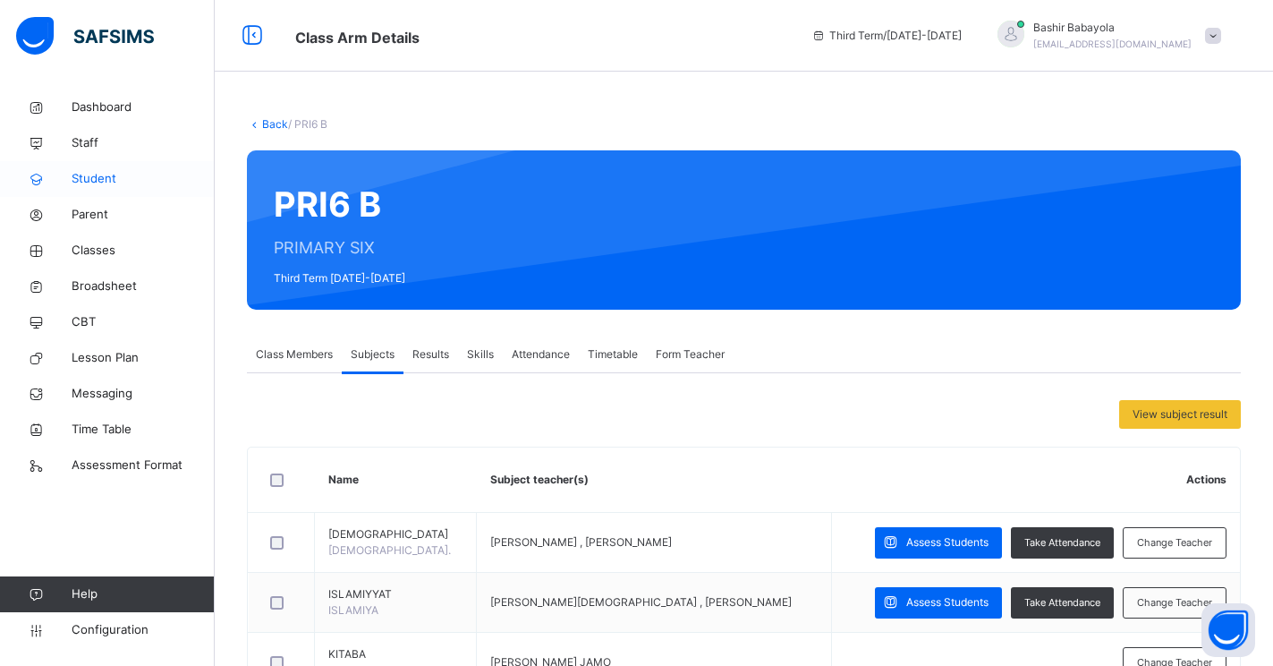
click at [85, 178] on span "Student" at bounding box center [143, 179] width 143 height 18
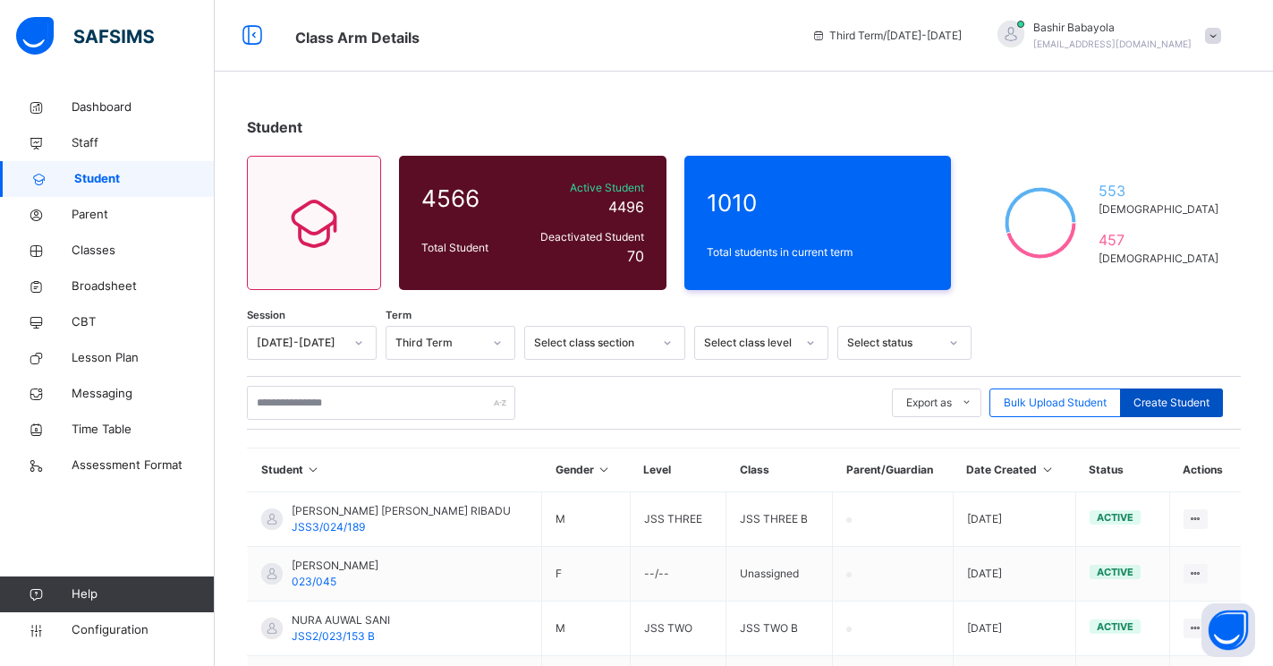
click at [1186, 402] on span "Create Student" at bounding box center [1172, 403] width 76 height 16
select select "**"
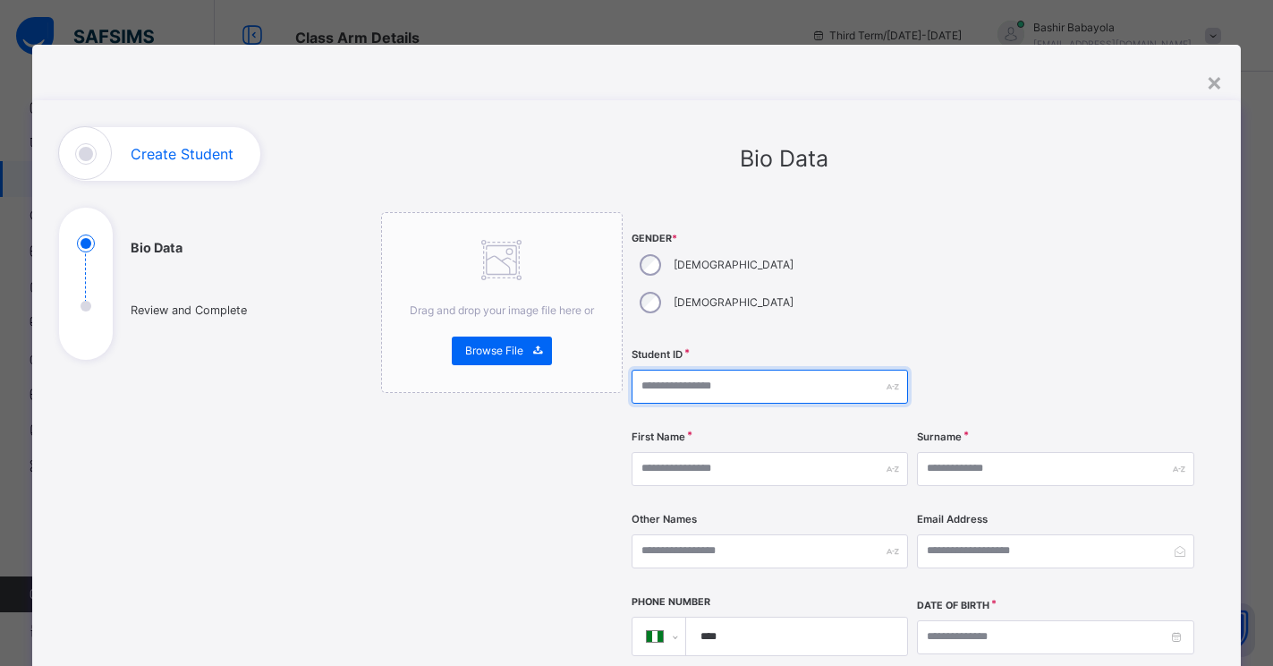
click at [668, 369] on input "text" at bounding box center [770, 386] width 276 height 34
click at [694, 369] on input "********" at bounding box center [770, 386] width 276 height 34
click at [678, 369] on input "********" at bounding box center [770, 386] width 276 height 34
click at [683, 369] on input "********" at bounding box center [770, 386] width 276 height 34
type input "**********"
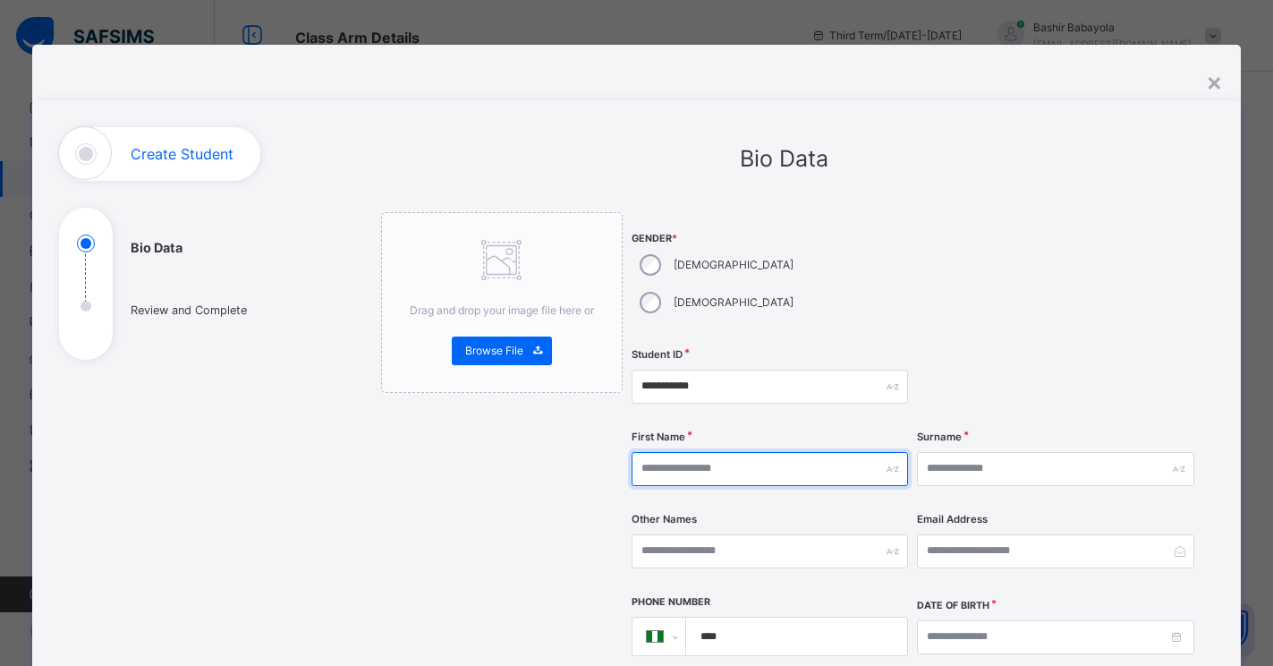
click at [691, 452] on input "text" at bounding box center [770, 469] width 276 height 34
type input "********"
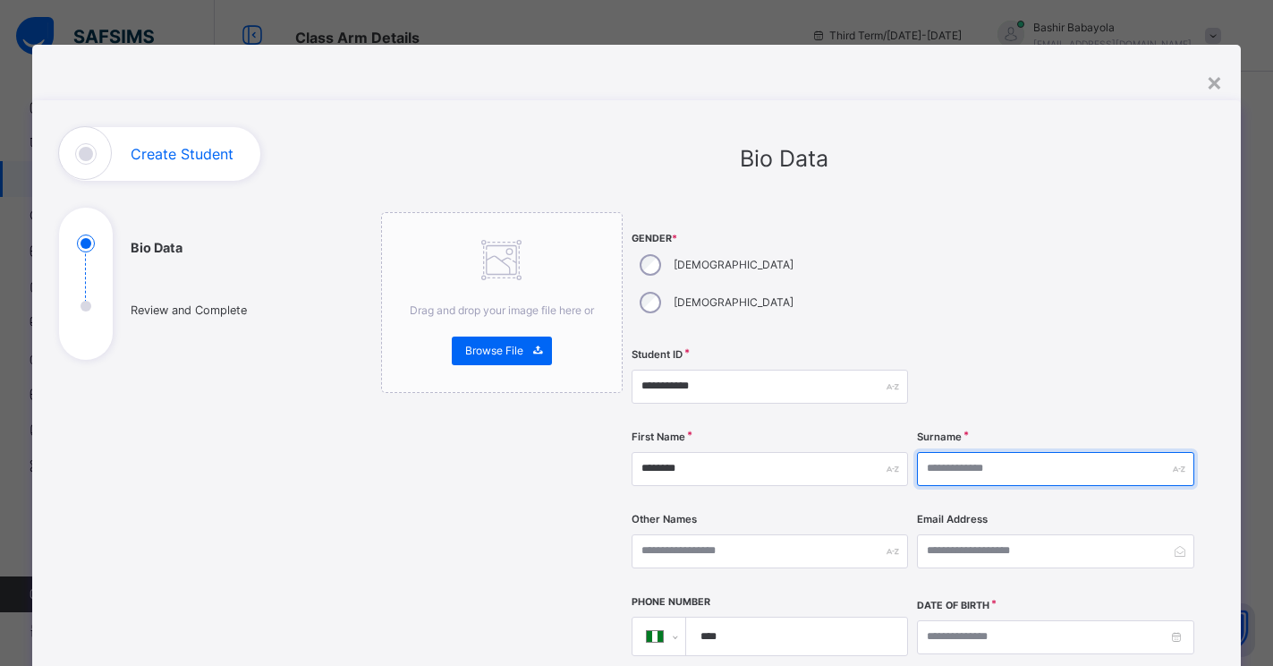
click at [991, 452] on input "text" at bounding box center [1055, 469] width 276 height 34
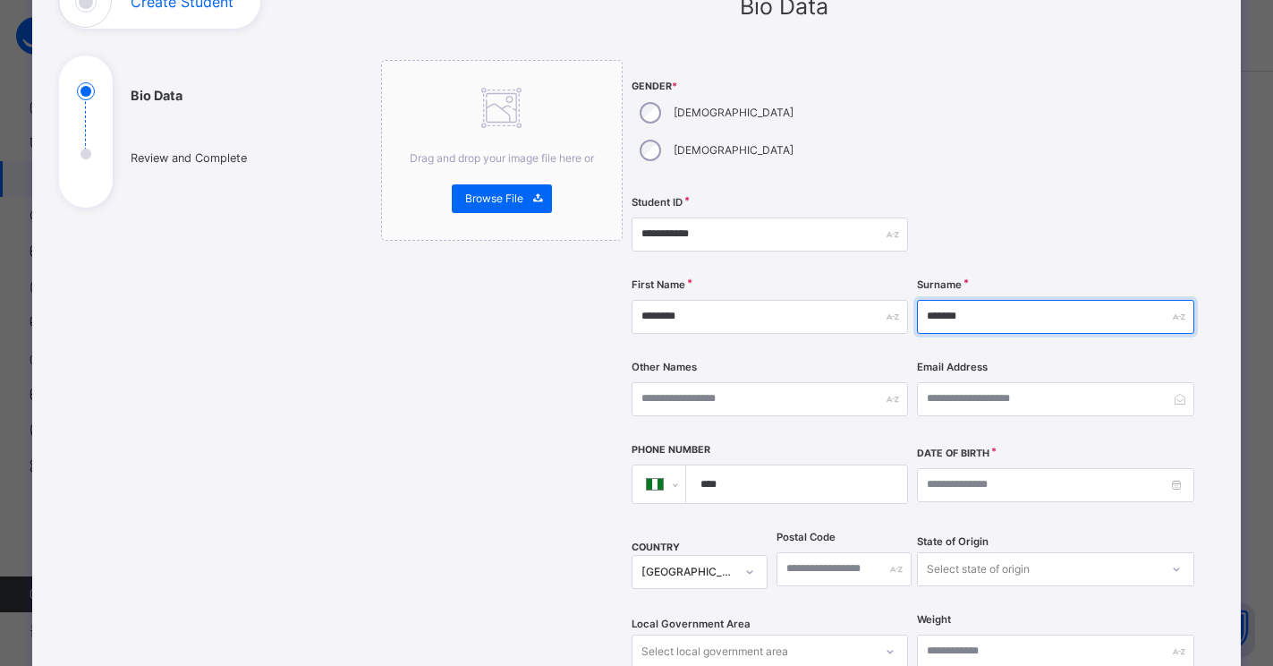
scroll to position [179, 0]
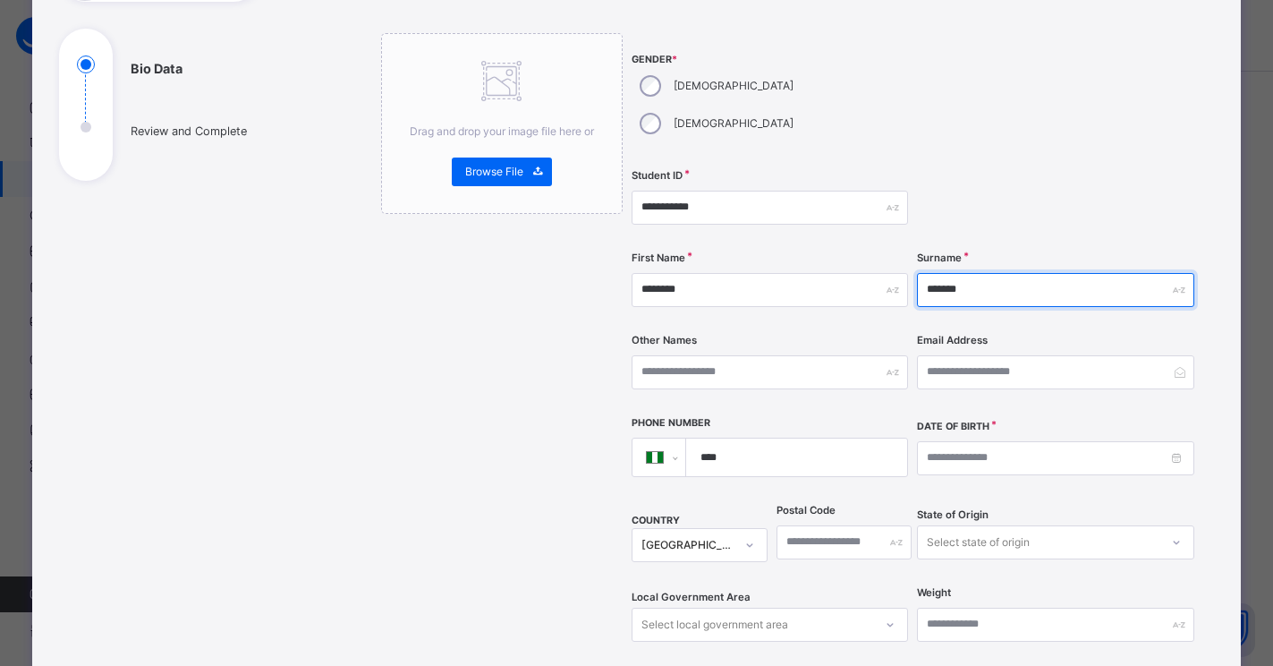
type input "*******"
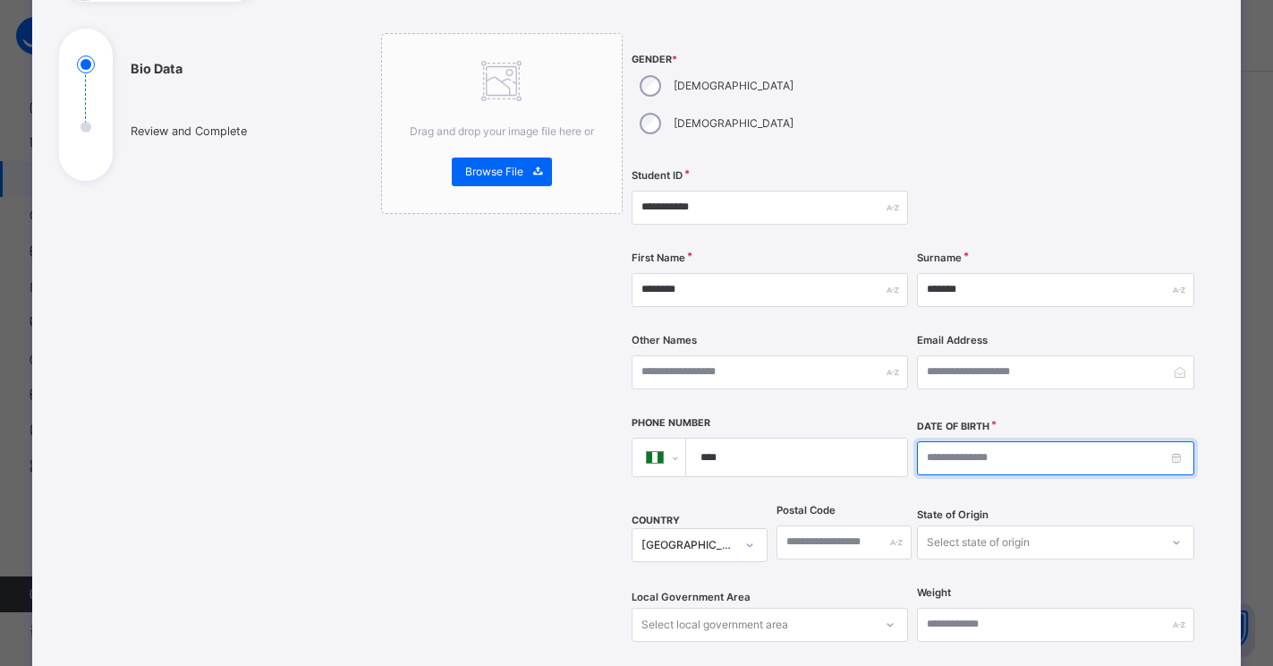
click at [932, 441] on input at bounding box center [1055, 458] width 276 height 34
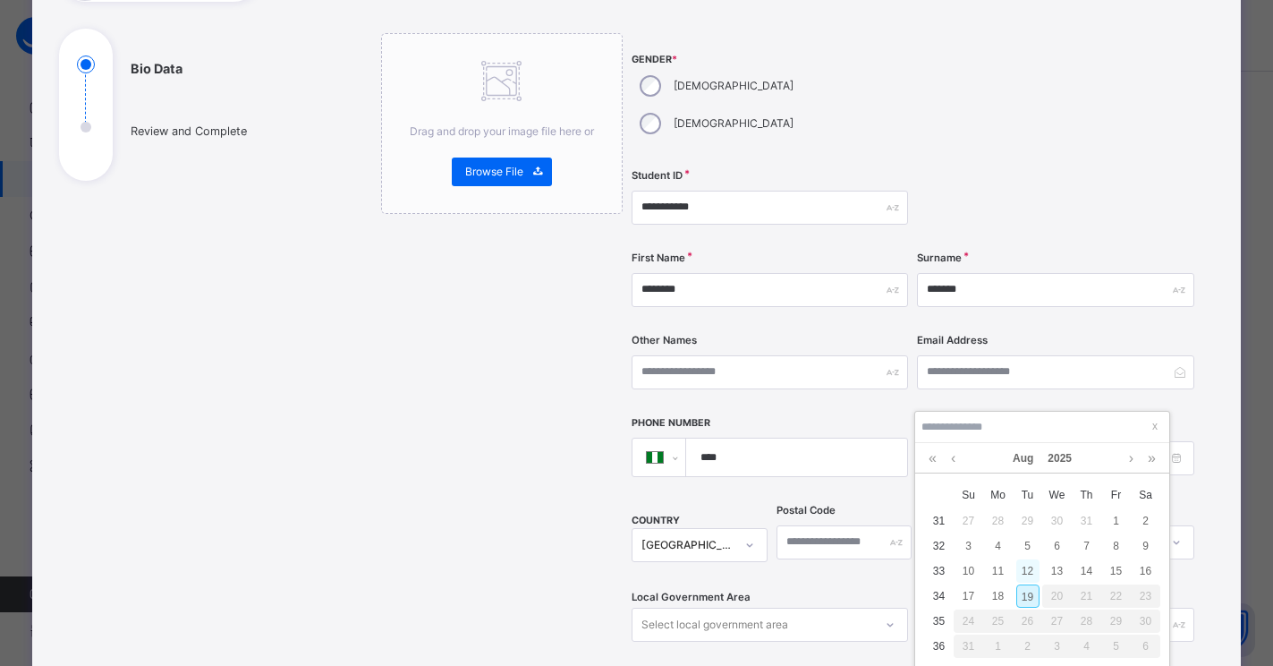
click at [1031, 566] on div "12" at bounding box center [1027, 570] width 23 height 23
type input "**********"
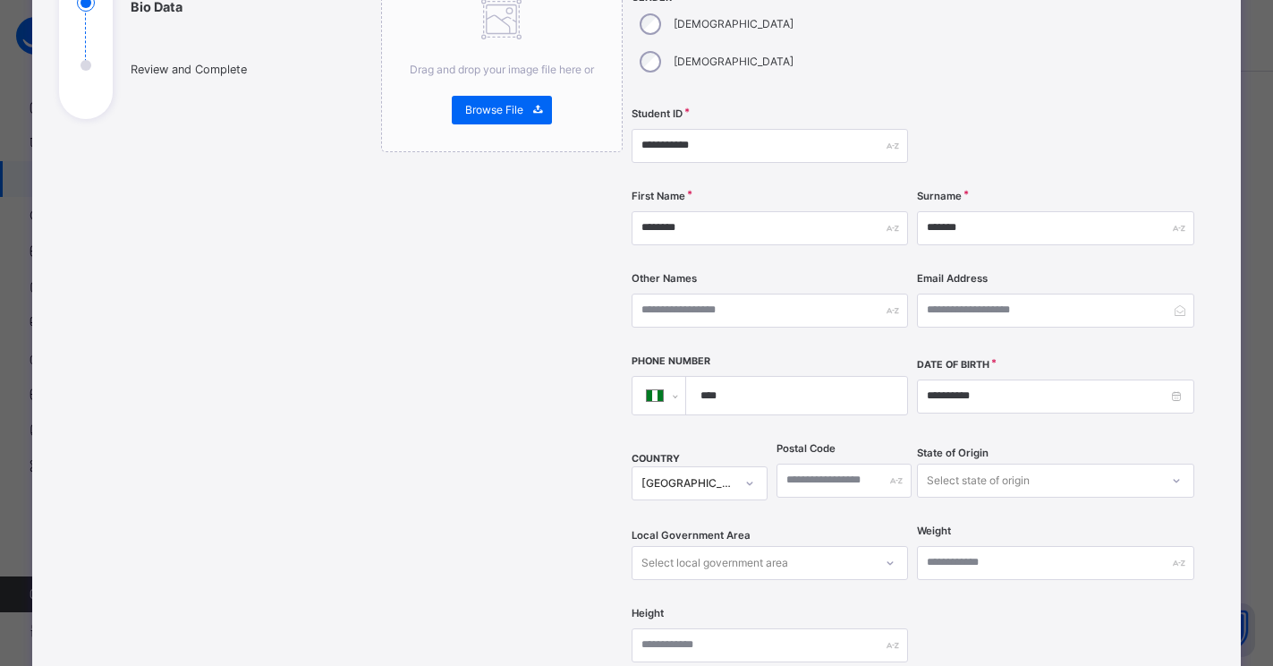
scroll to position [706, 0]
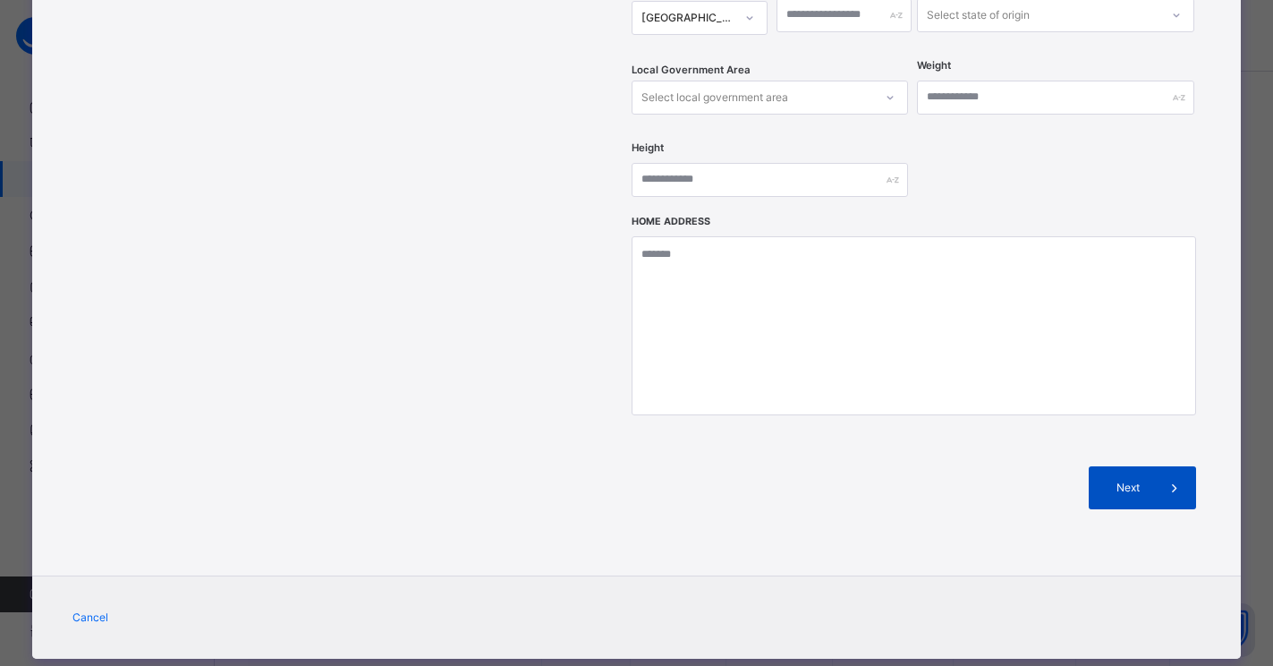
click at [1126, 480] on span "Next" at bounding box center [1127, 488] width 51 height 16
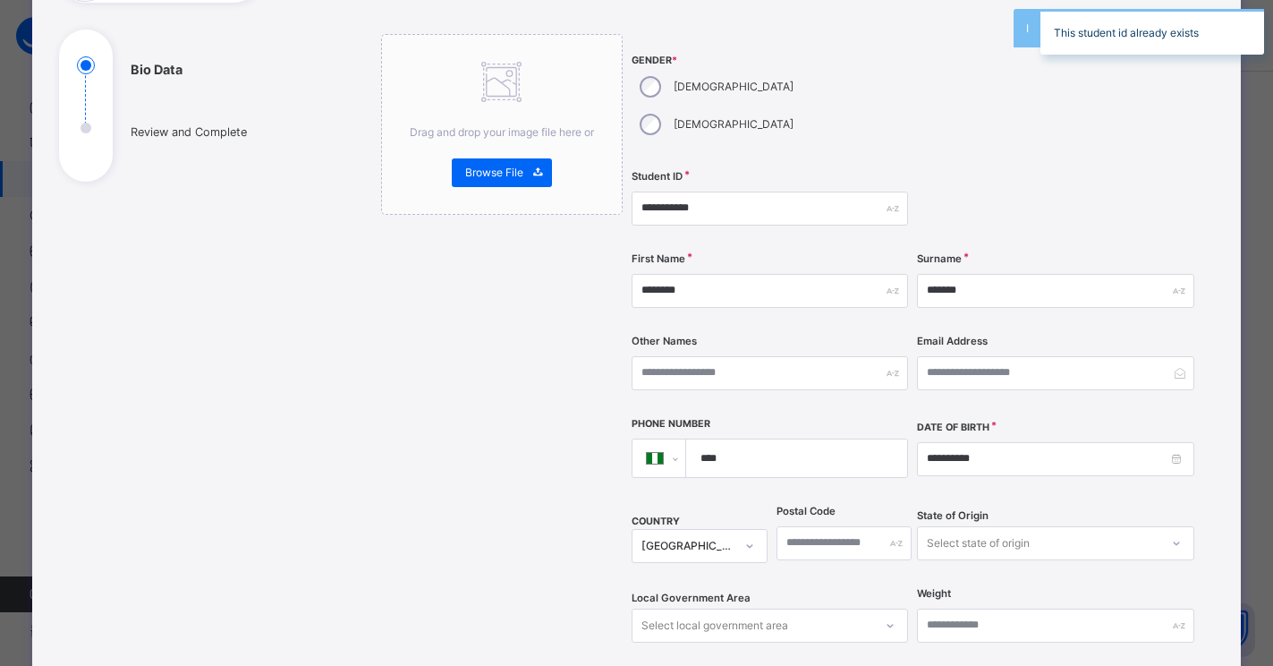
scroll to position [80, 0]
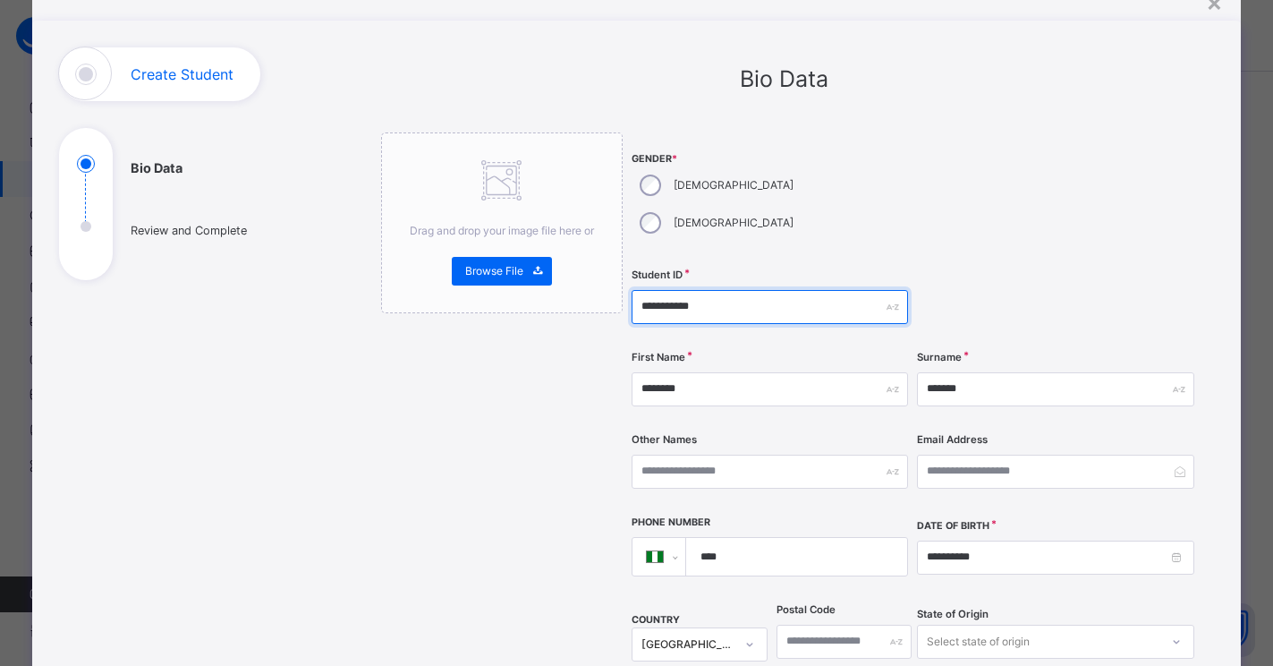
click at [712, 290] on input "**********" at bounding box center [770, 307] width 276 height 34
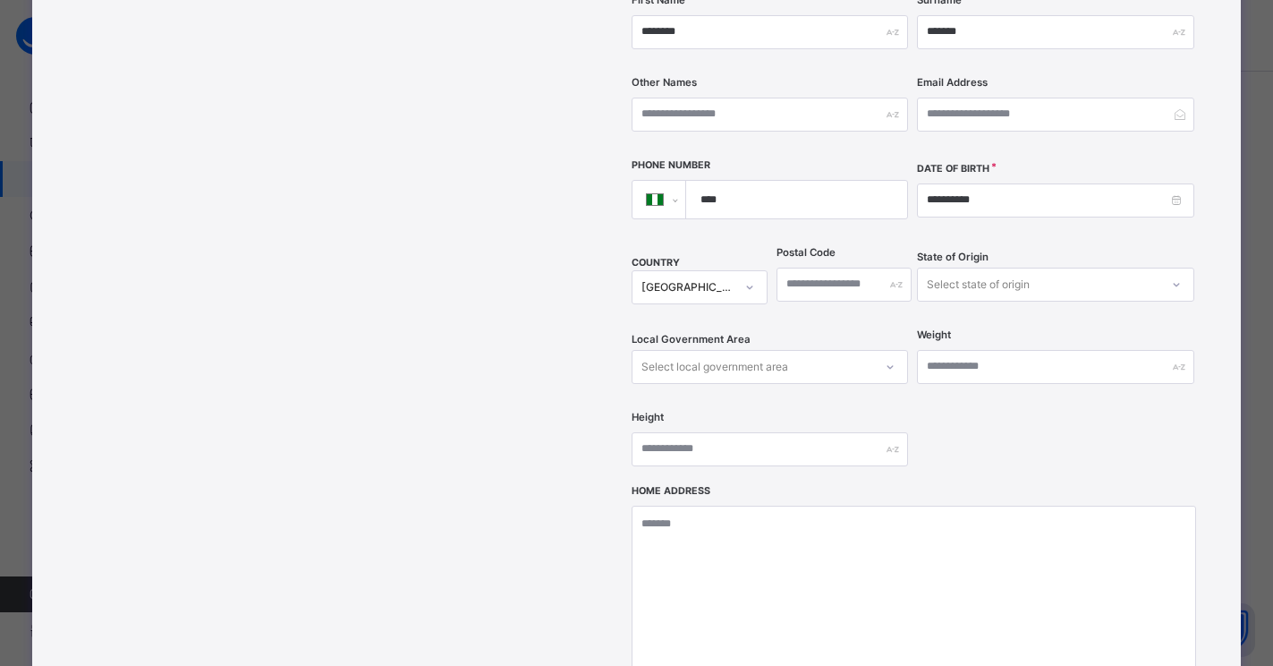
scroll to position [706, 0]
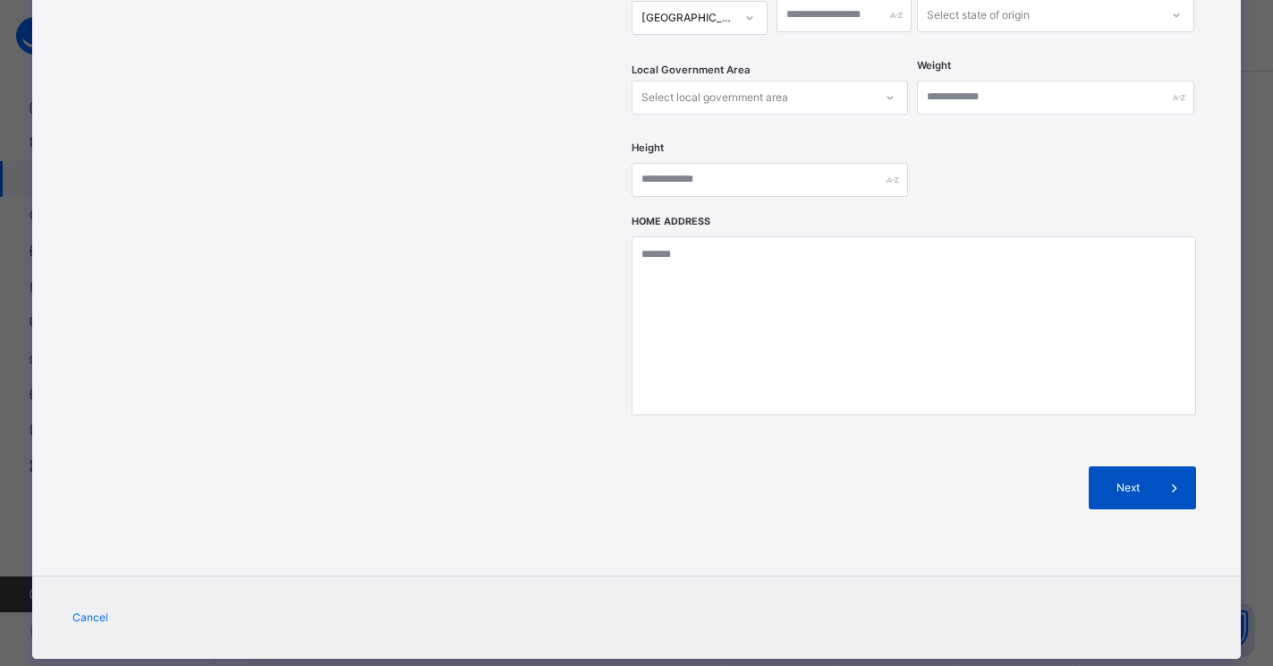
click at [1125, 466] on div "Next" at bounding box center [1142, 487] width 107 height 43
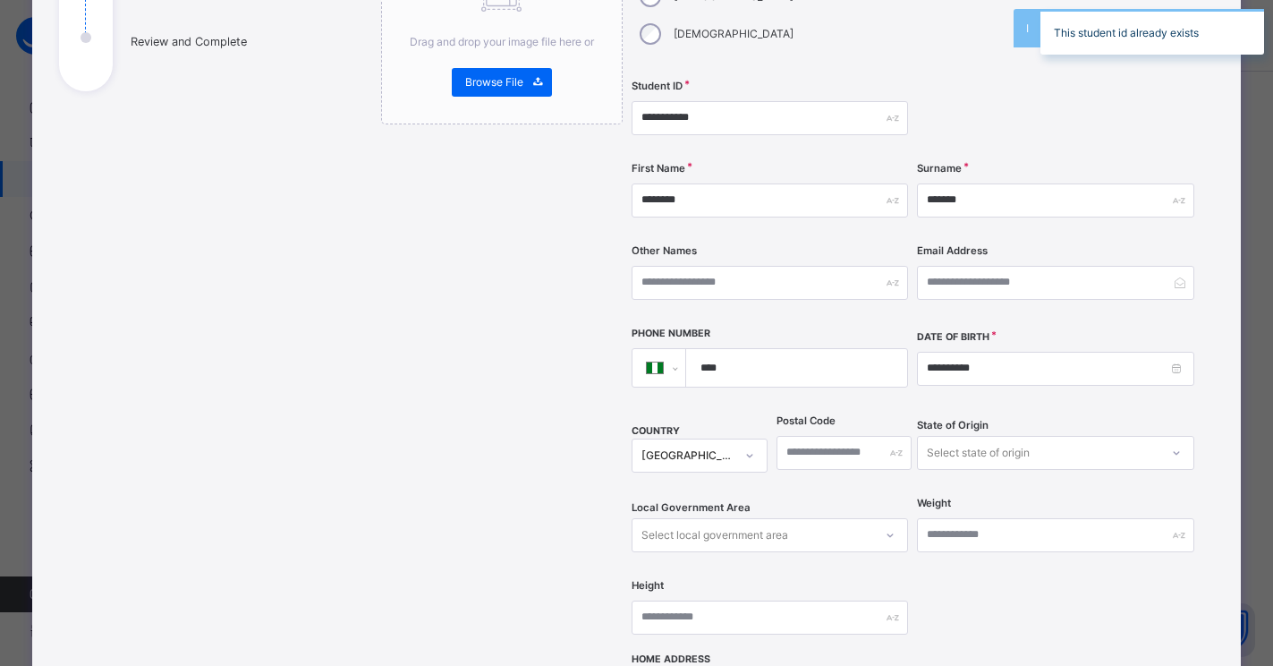
scroll to position [259, 0]
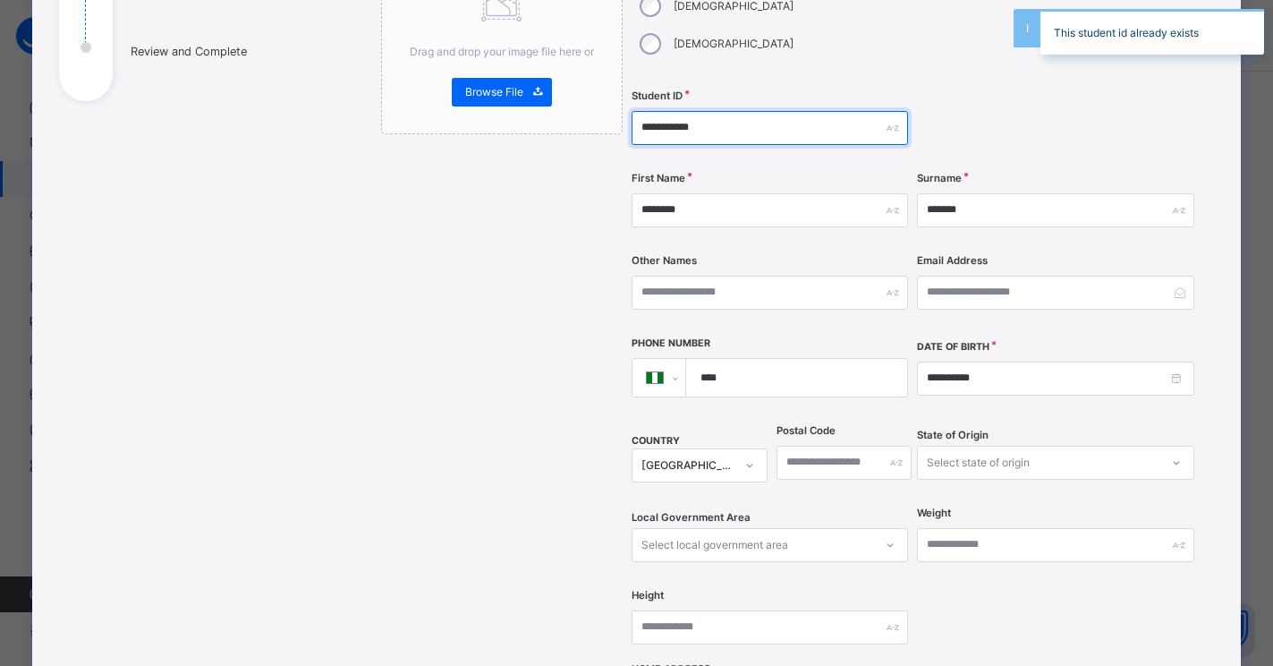
click at [710, 111] on input "**********" at bounding box center [770, 128] width 276 height 34
click at [676, 111] on input "**********" at bounding box center [770, 128] width 276 height 34
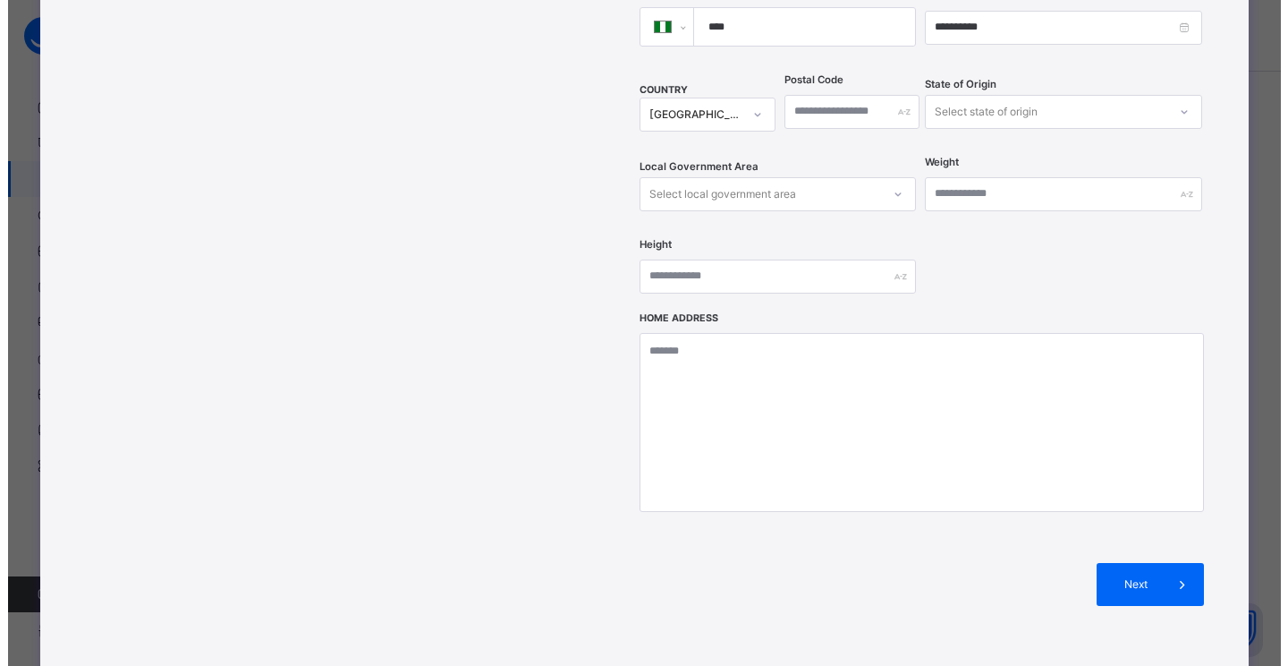
scroll to position [706, 0]
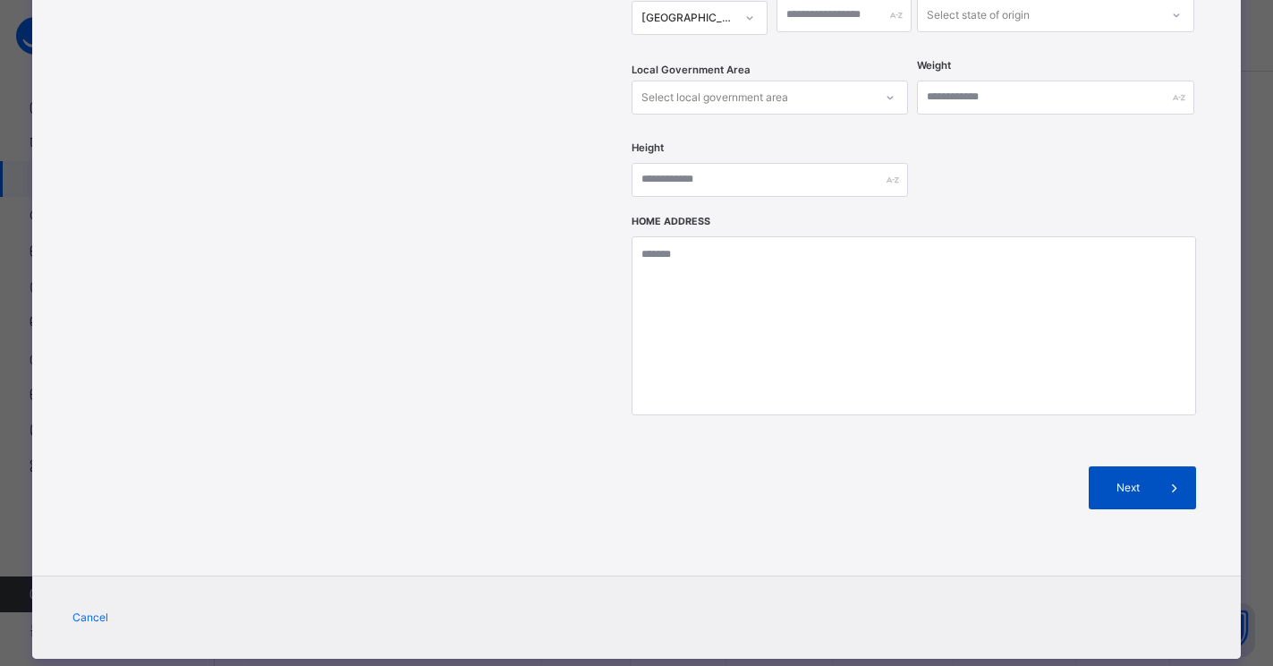
type input "**********"
click at [1119, 480] on span "Next" at bounding box center [1127, 488] width 51 height 16
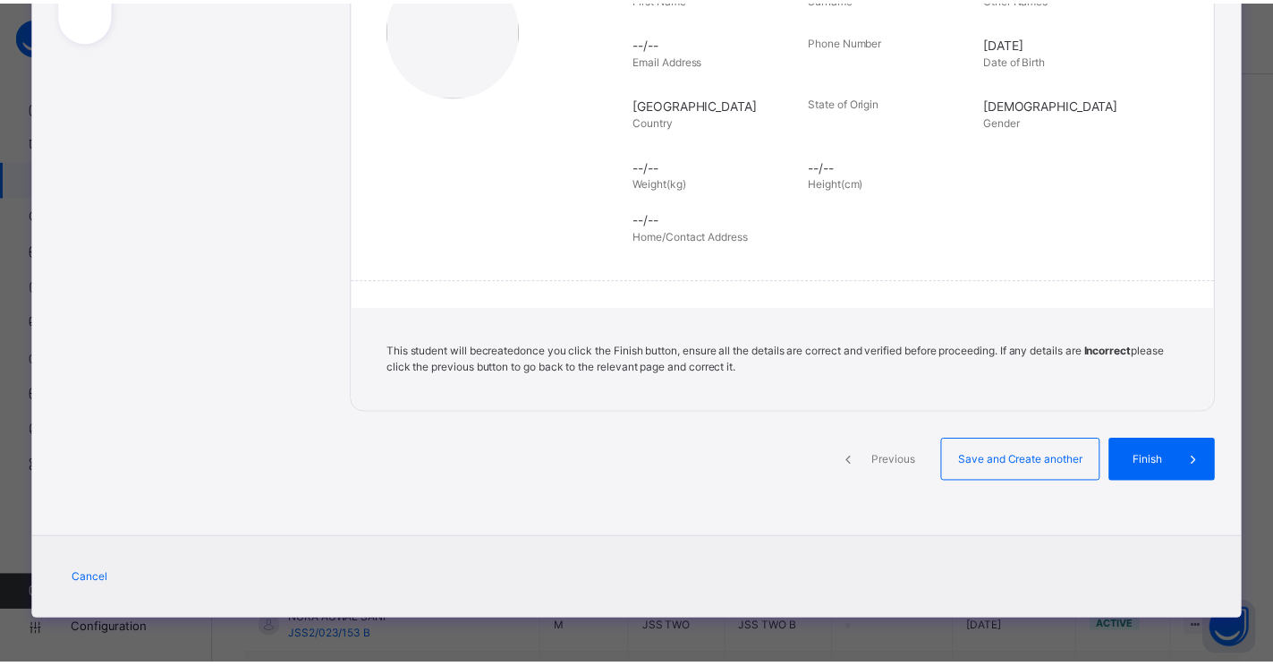
scroll to position [318, 0]
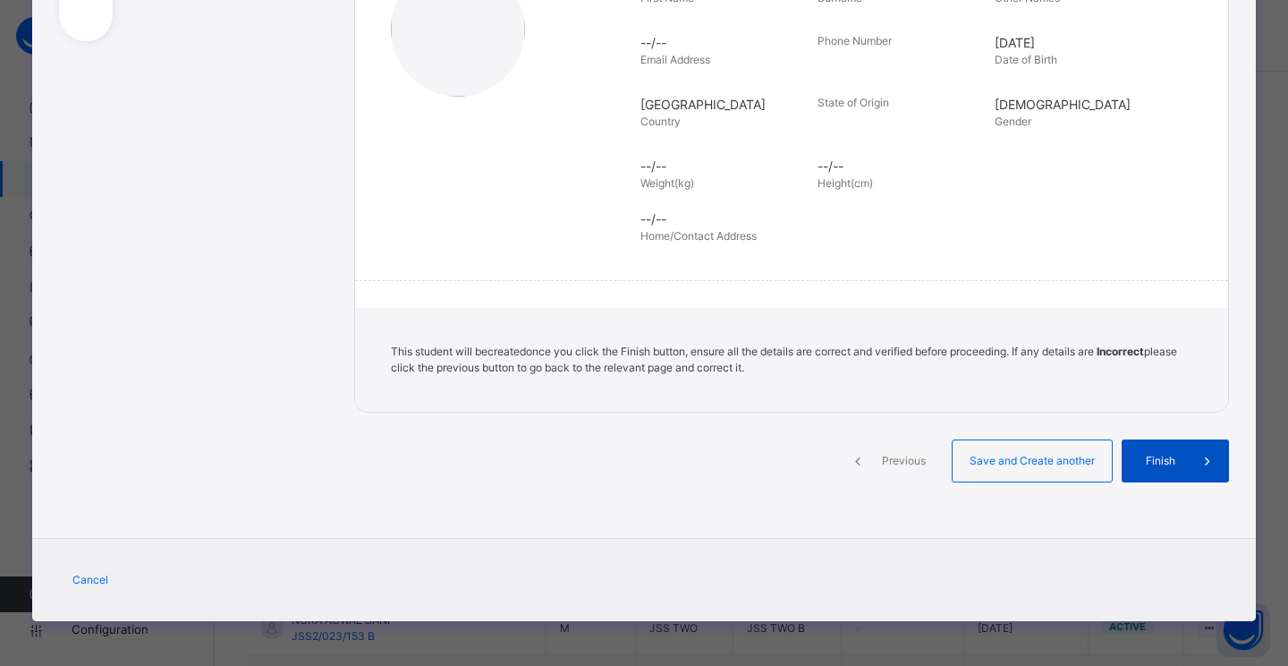
click at [1149, 458] on span "Finish" at bounding box center [1160, 461] width 51 height 16
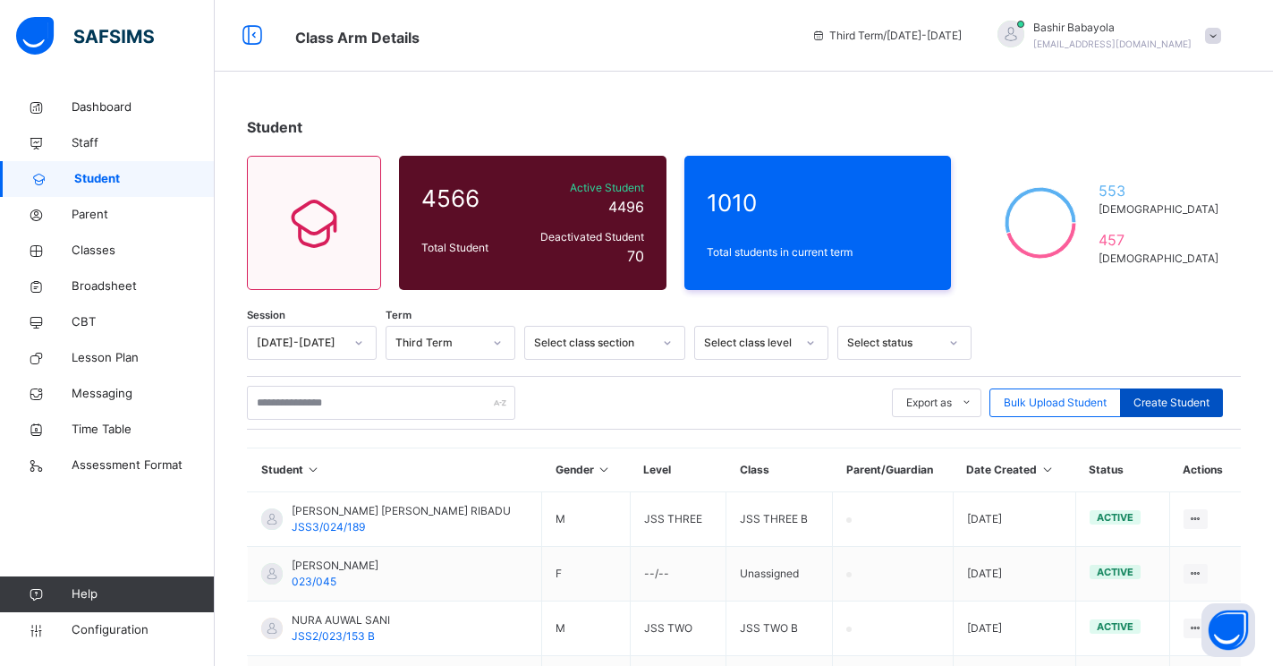
click at [1159, 403] on span "Create Student" at bounding box center [1172, 403] width 76 height 16
select select "**"
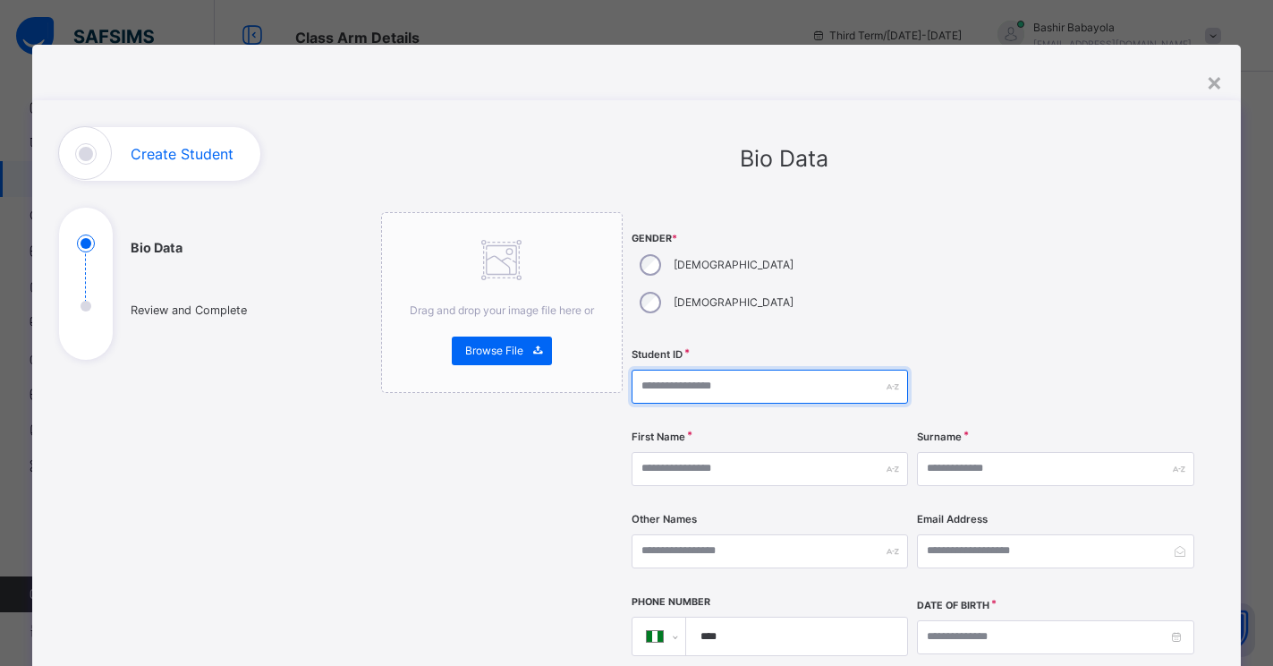
click at [667, 369] on input "text" at bounding box center [770, 386] width 276 height 34
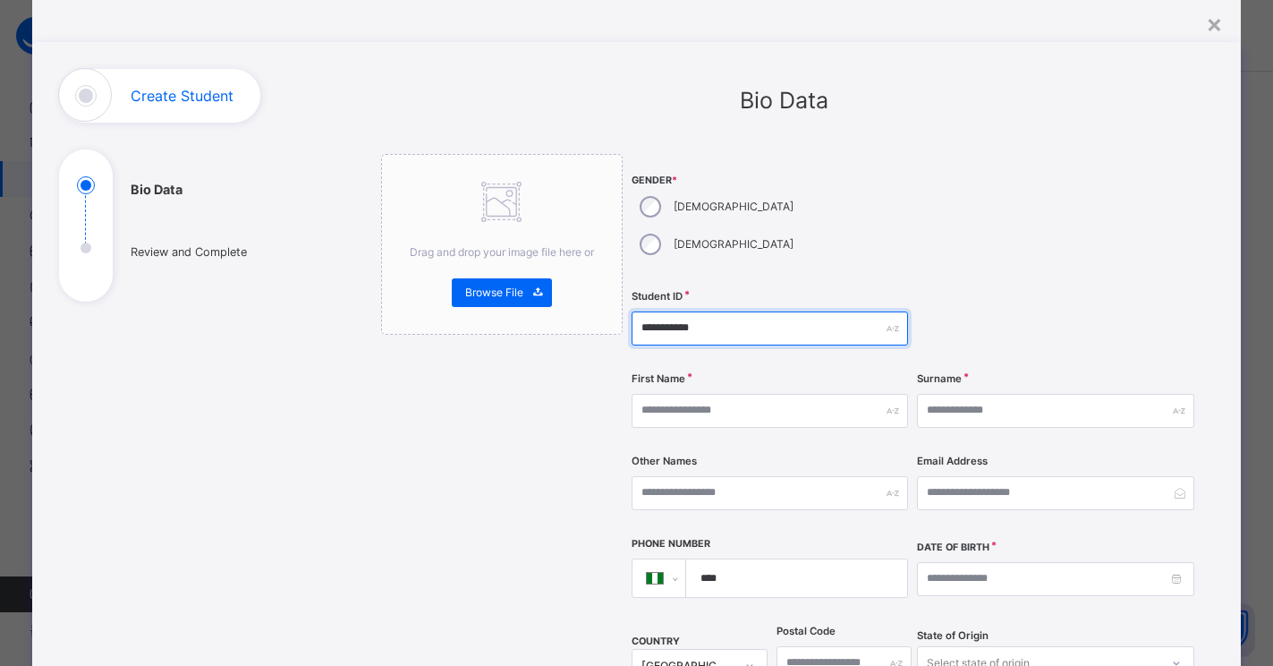
scroll to position [89, 0]
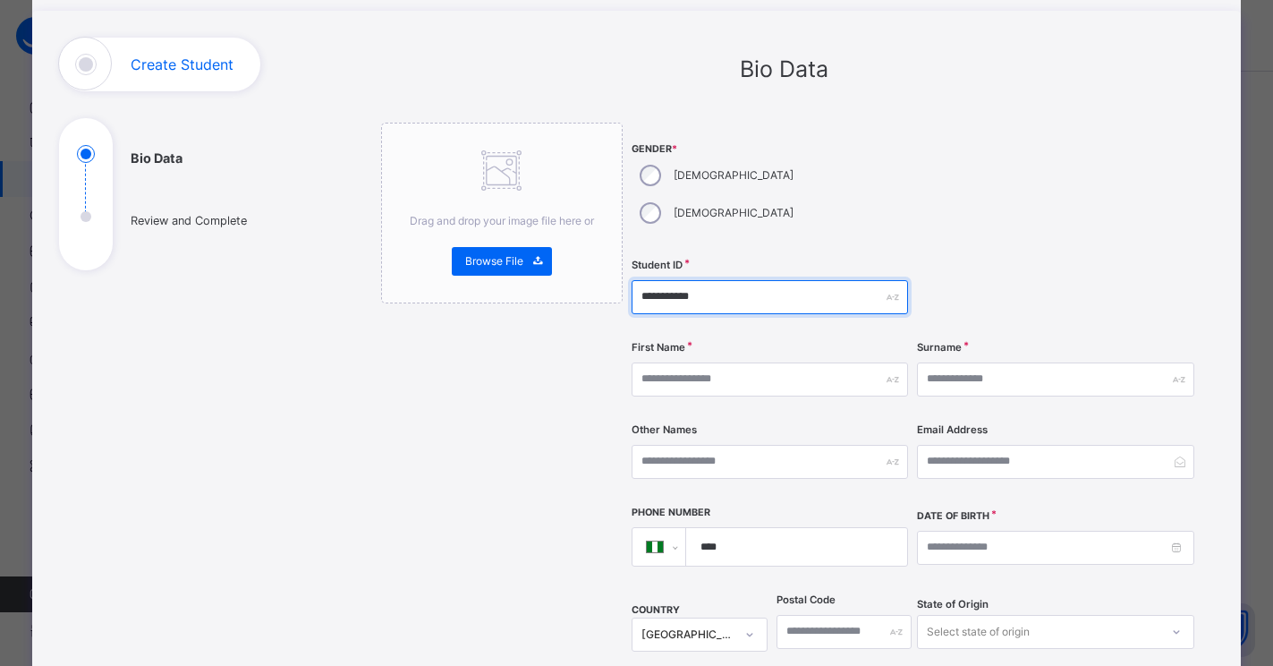
type input "**********"
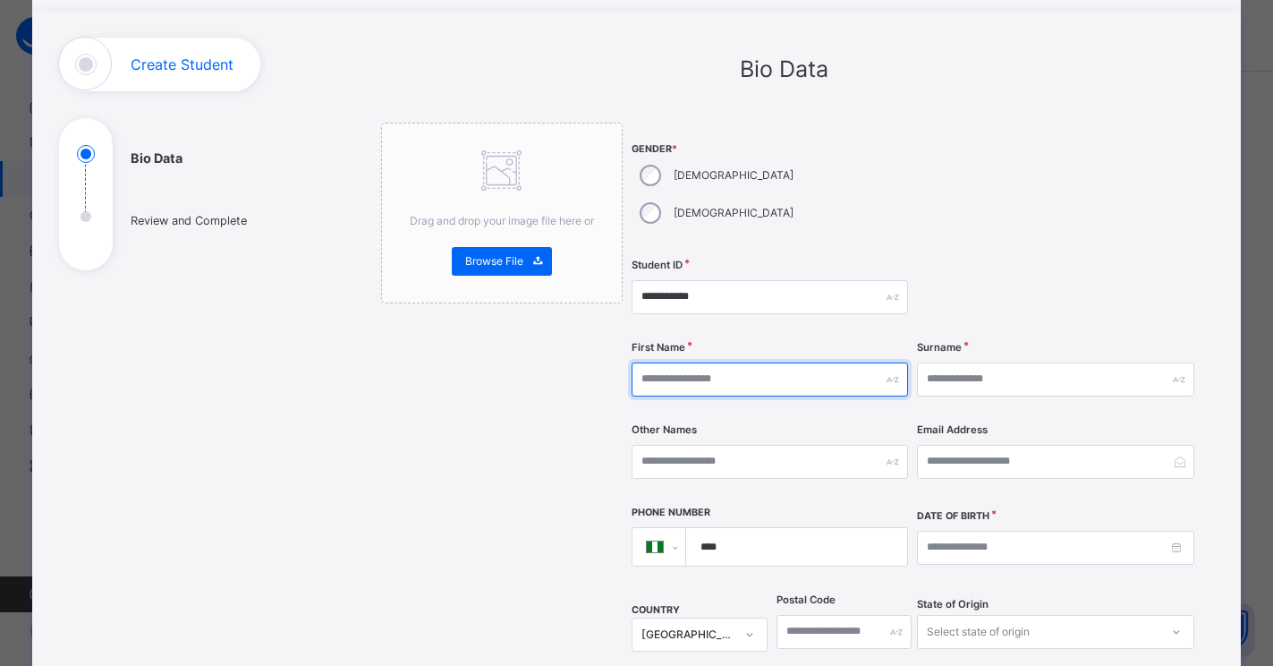
click at [696, 362] on input "text" at bounding box center [770, 379] width 276 height 34
type input "********"
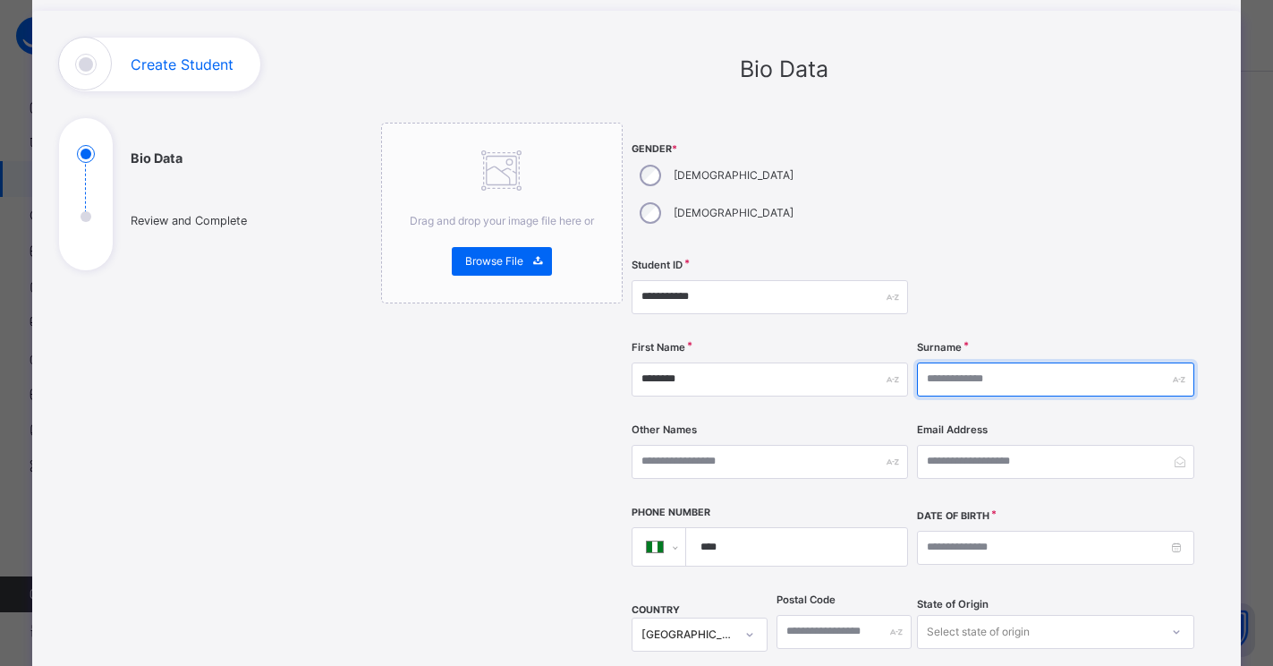
click at [1003, 362] on input "text" at bounding box center [1055, 379] width 276 height 34
type input "*****"
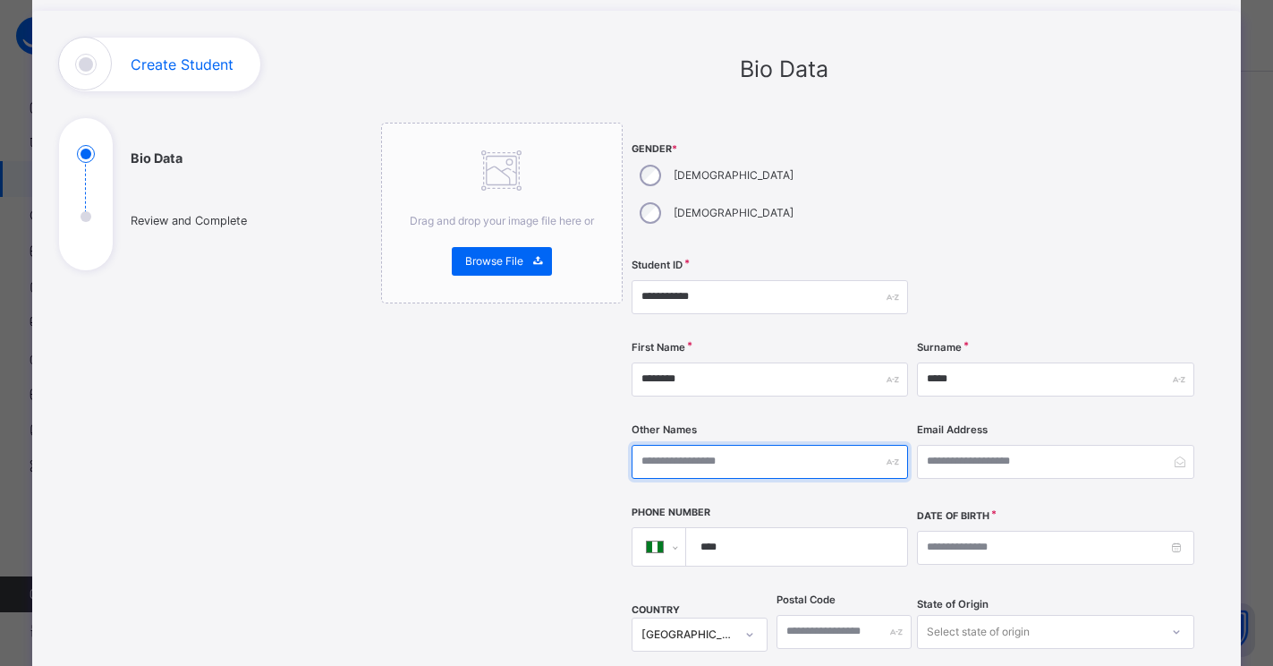
click at [799, 445] on input "text" at bounding box center [770, 462] width 276 height 34
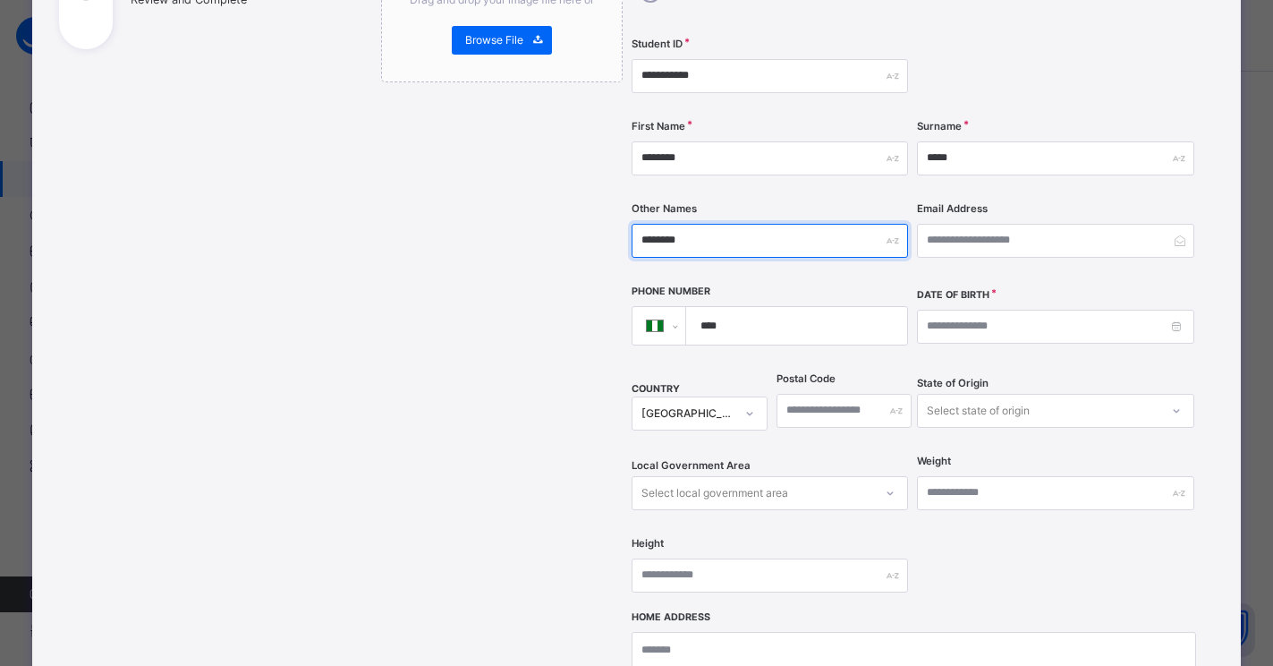
scroll to position [447, 0]
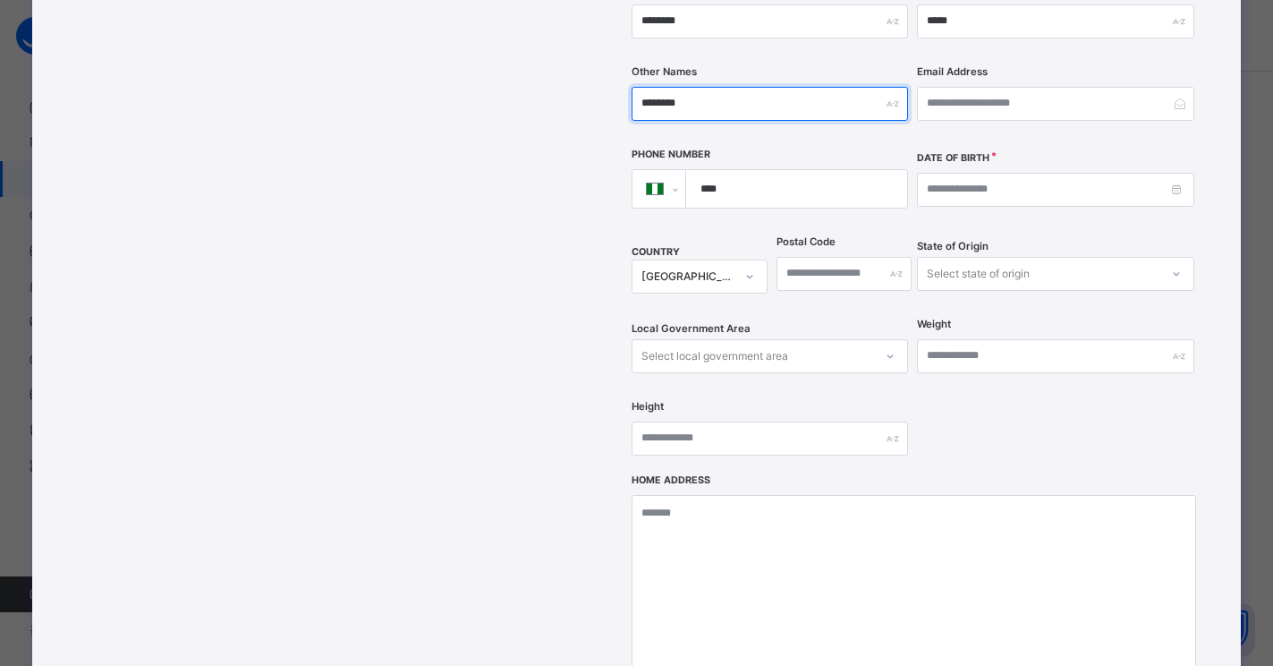
type input "********"
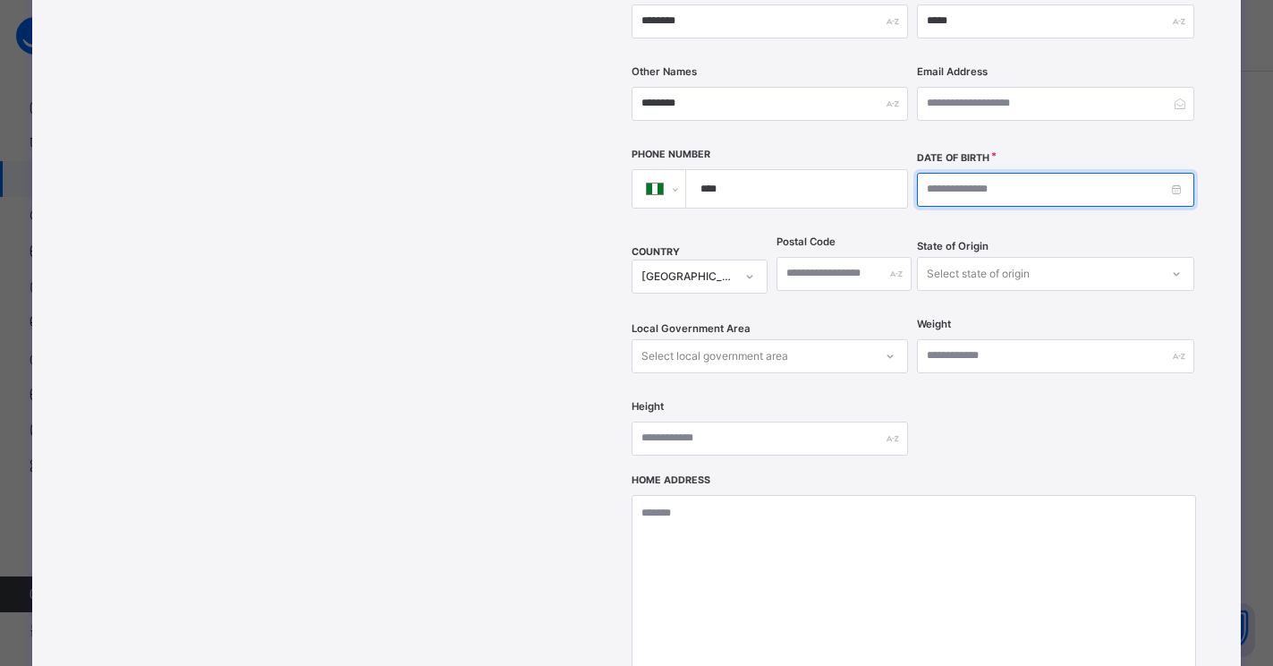
click at [925, 173] on input at bounding box center [1055, 190] width 276 height 34
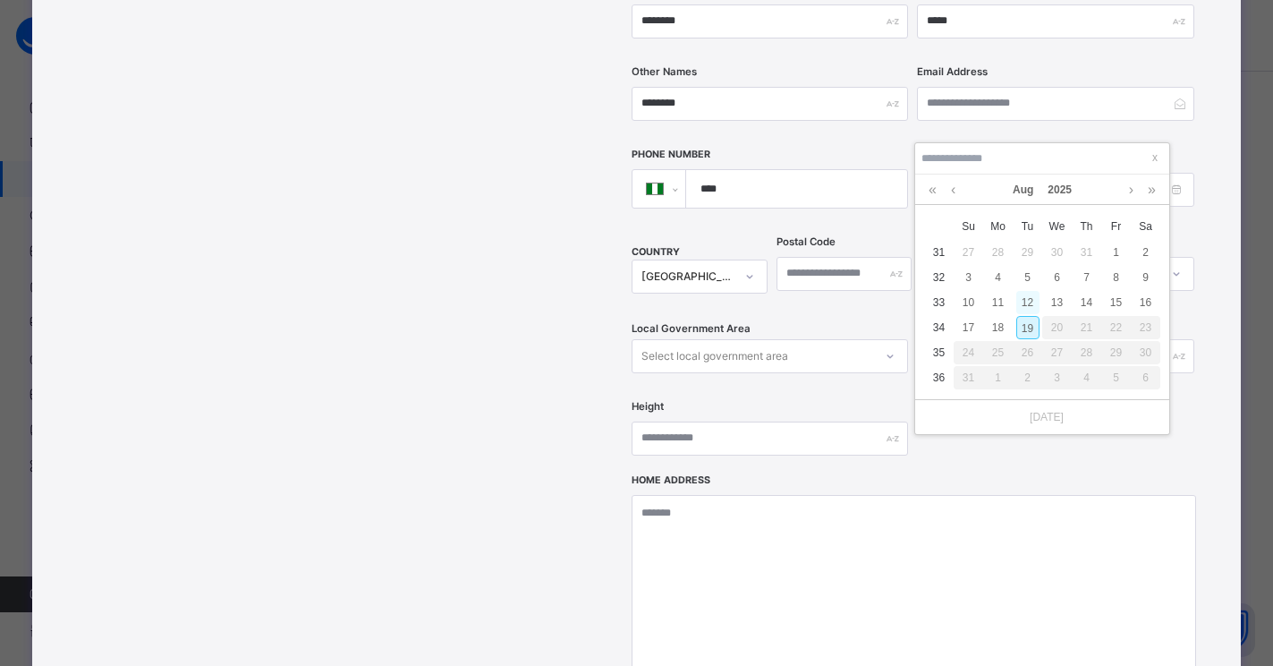
click at [1029, 301] on div "12" at bounding box center [1027, 302] width 23 height 23
type input "**********"
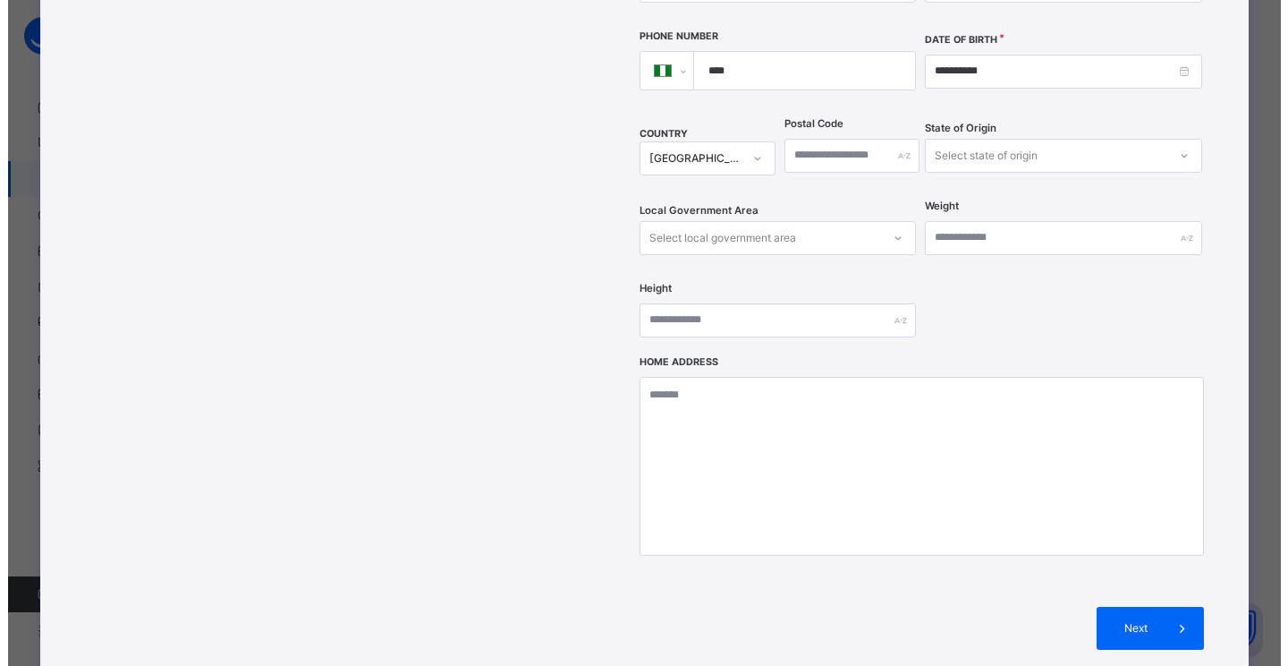
scroll to position [706, 0]
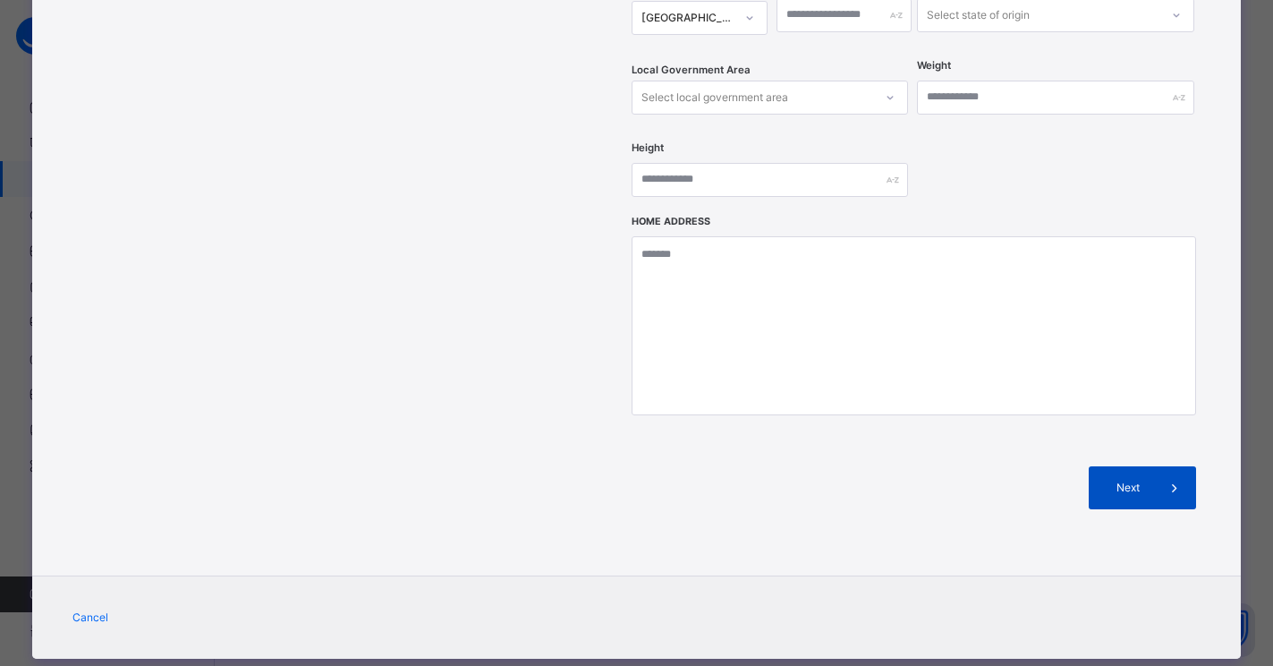
click at [1129, 480] on span "Next" at bounding box center [1127, 488] width 51 height 16
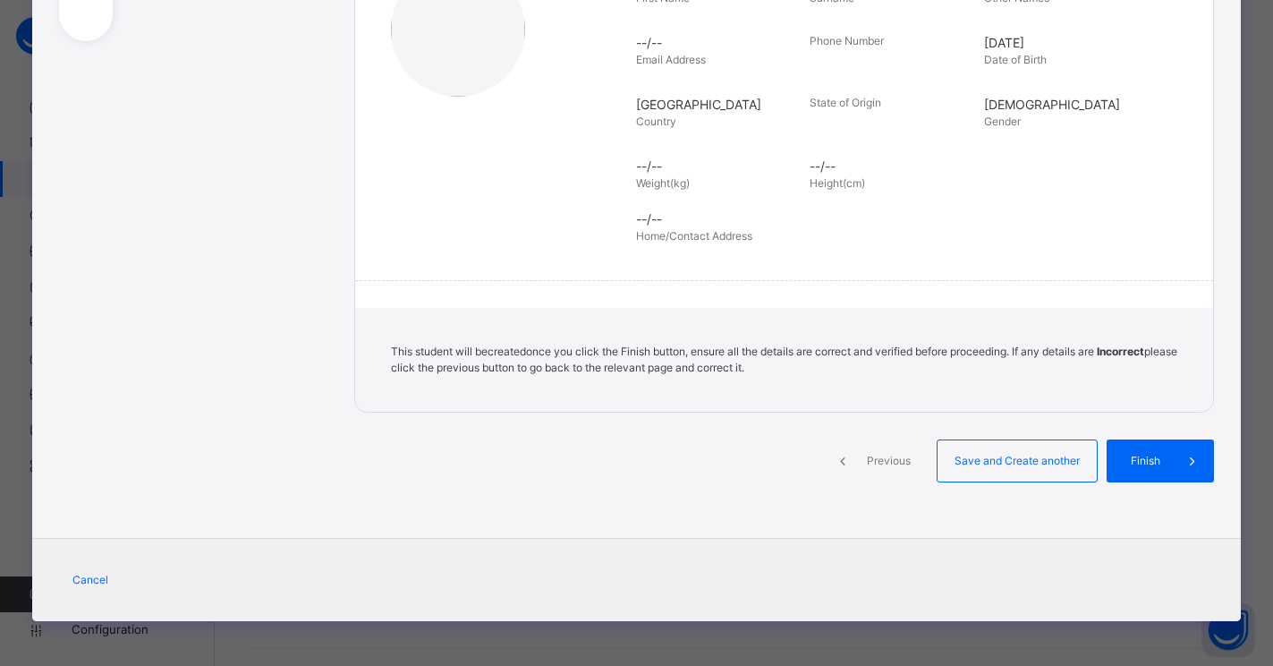
scroll to position [318, 0]
click at [1160, 469] on div "Finish" at bounding box center [1175, 460] width 107 height 43
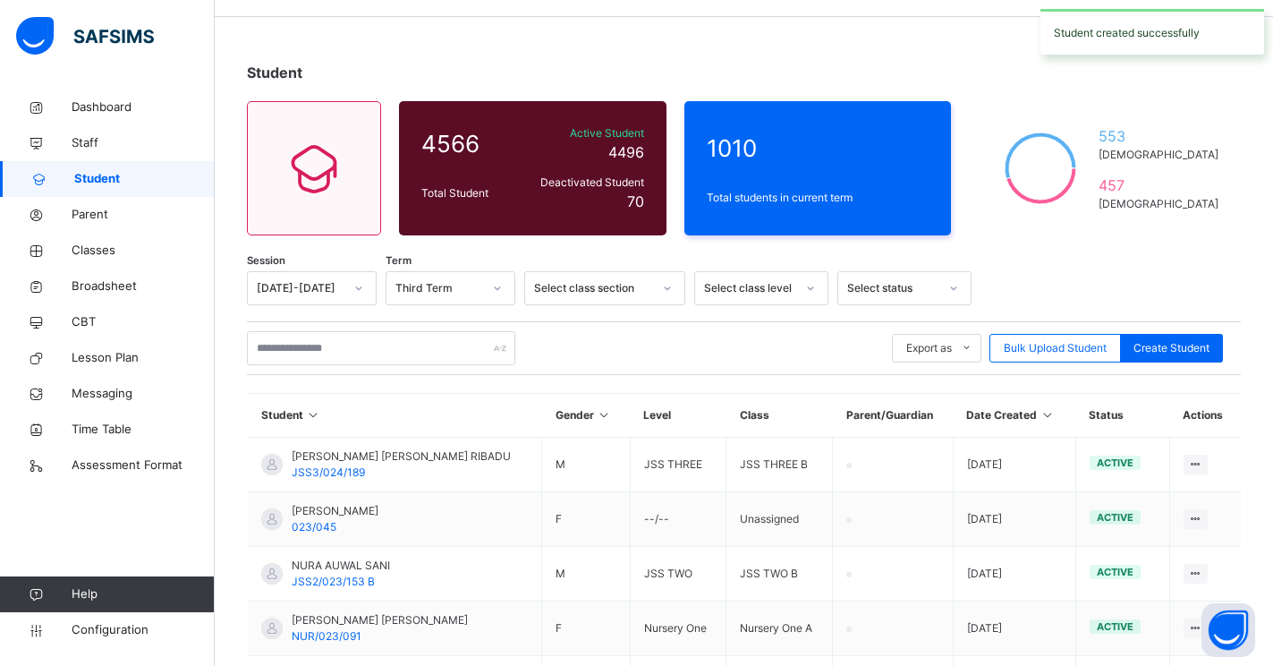
scroll to position [32, 0]
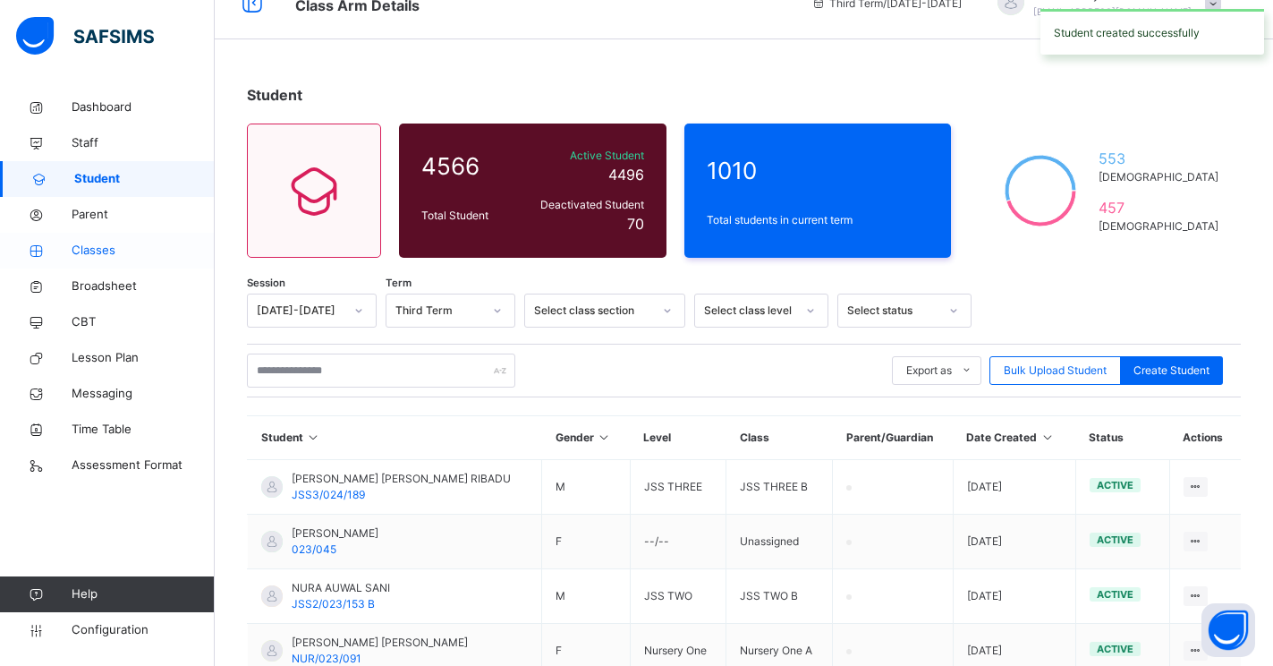
click at [84, 248] on span "Classes" at bounding box center [143, 251] width 143 height 18
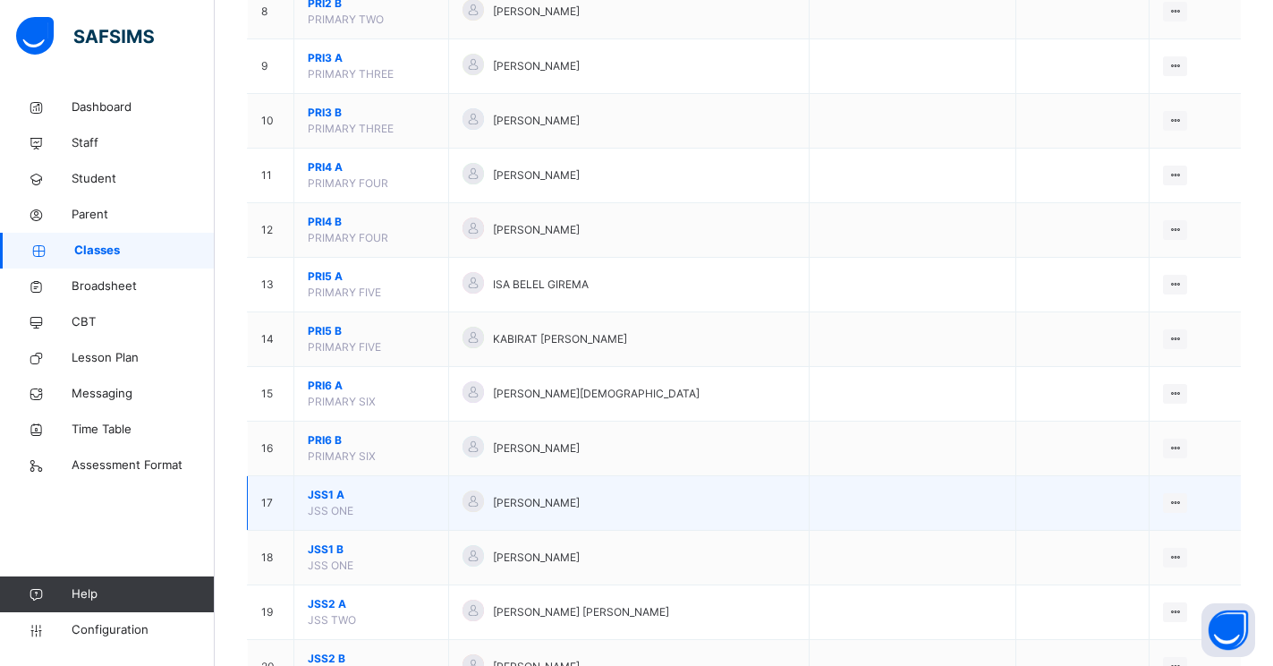
scroll to position [626, 0]
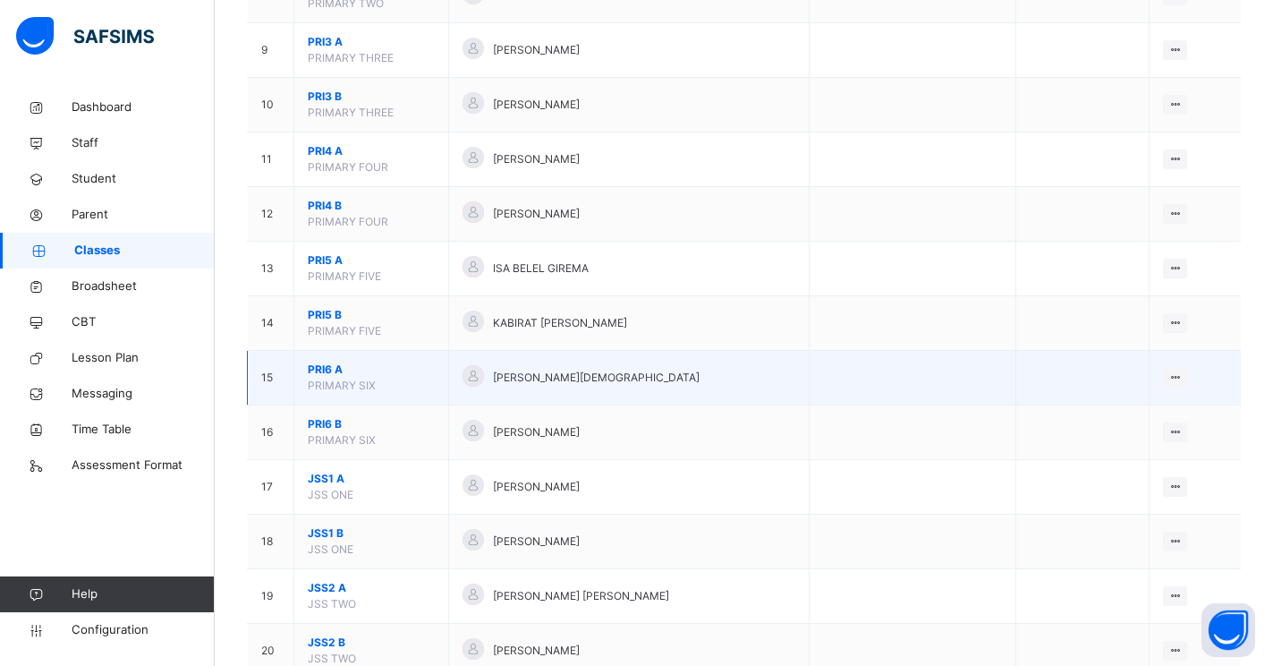
click at [316, 369] on span "PRI6 A" at bounding box center [371, 369] width 127 height 16
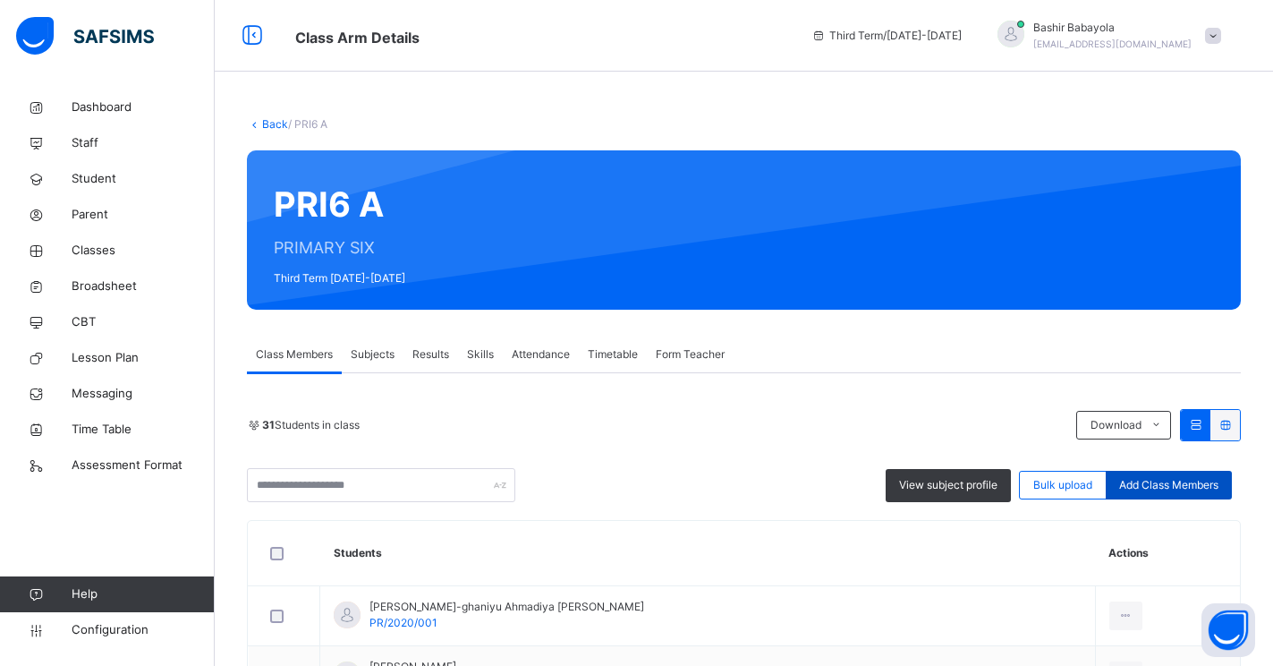
click at [1168, 480] on span "Add Class Members" at bounding box center [1168, 485] width 99 height 16
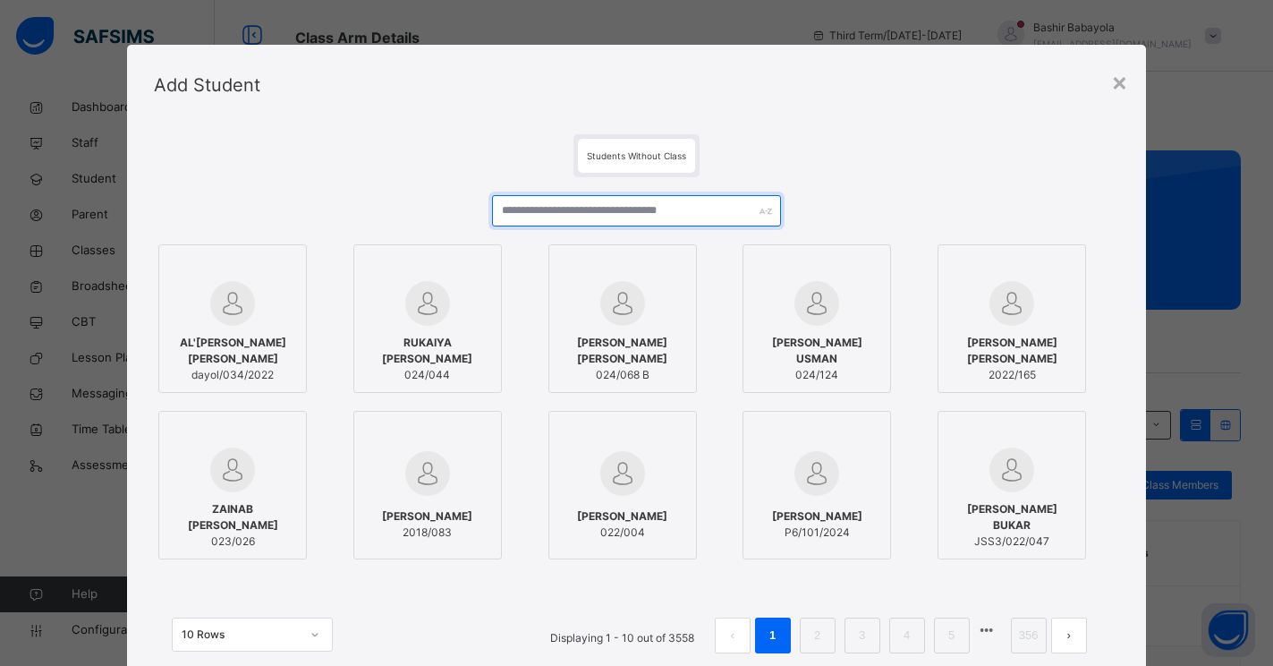
click at [564, 214] on input "text" at bounding box center [637, 210] width 290 height 31
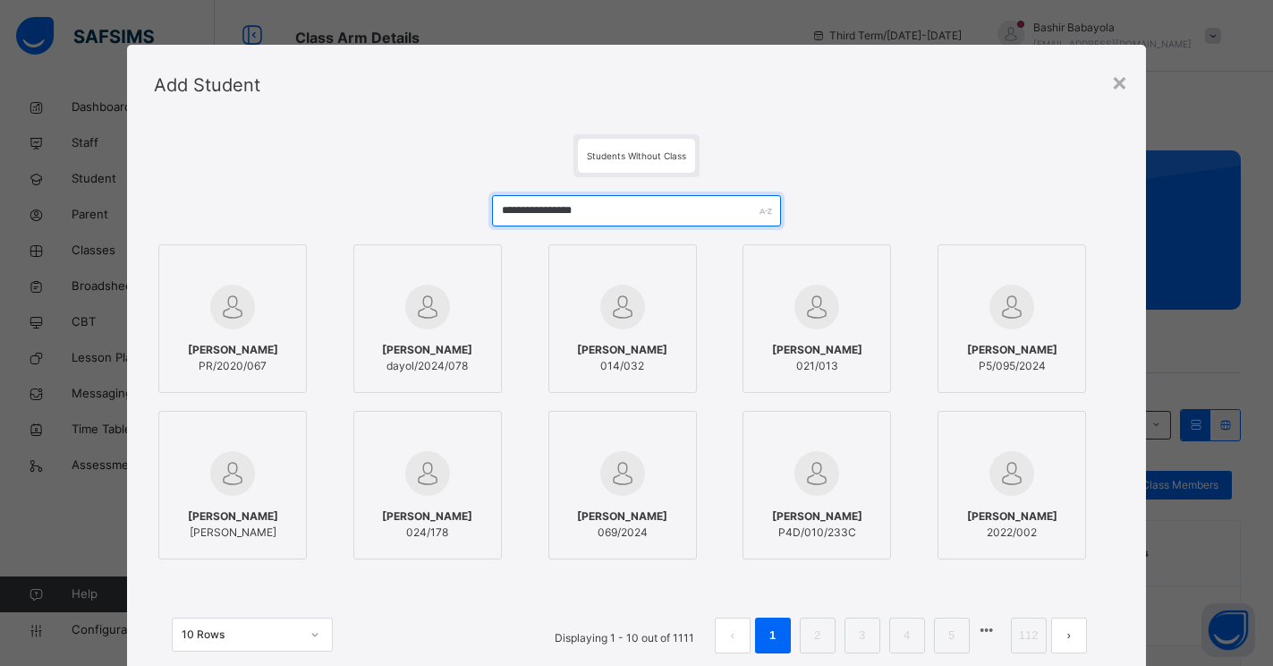
type input "**********"
click at [245, 344] on span "[PERSON_NAME]" at bounding box center [233, 350] width 90 height 16
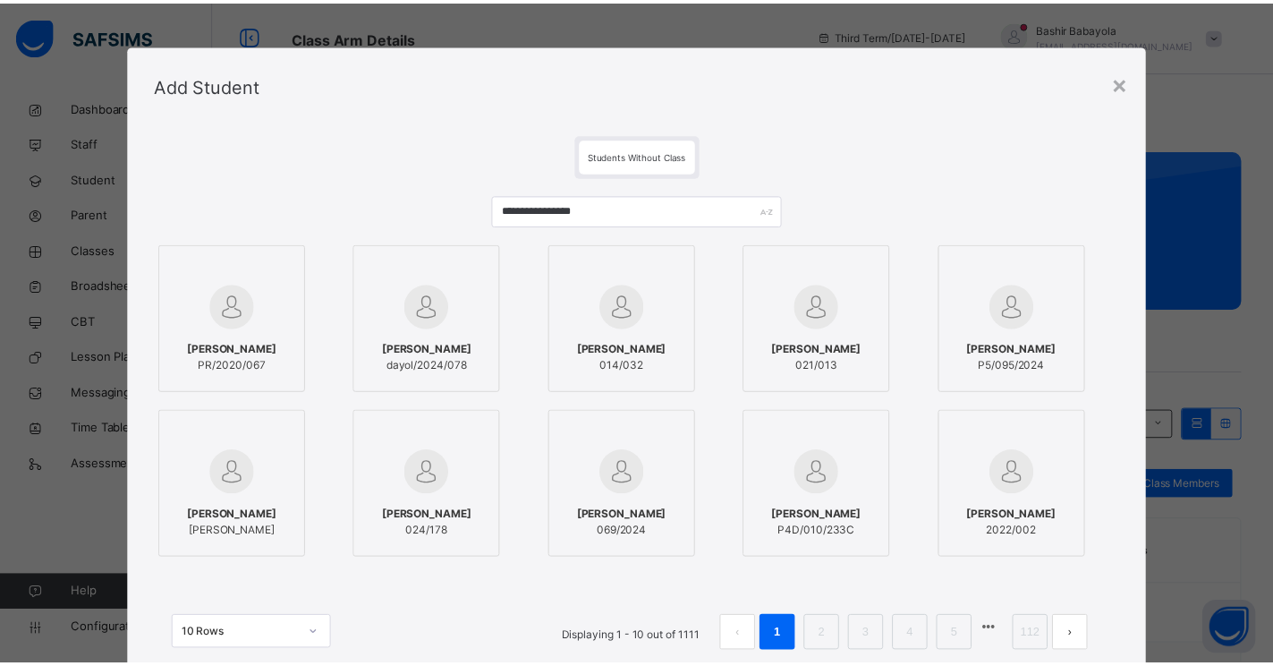
scroll to position [132, 0]
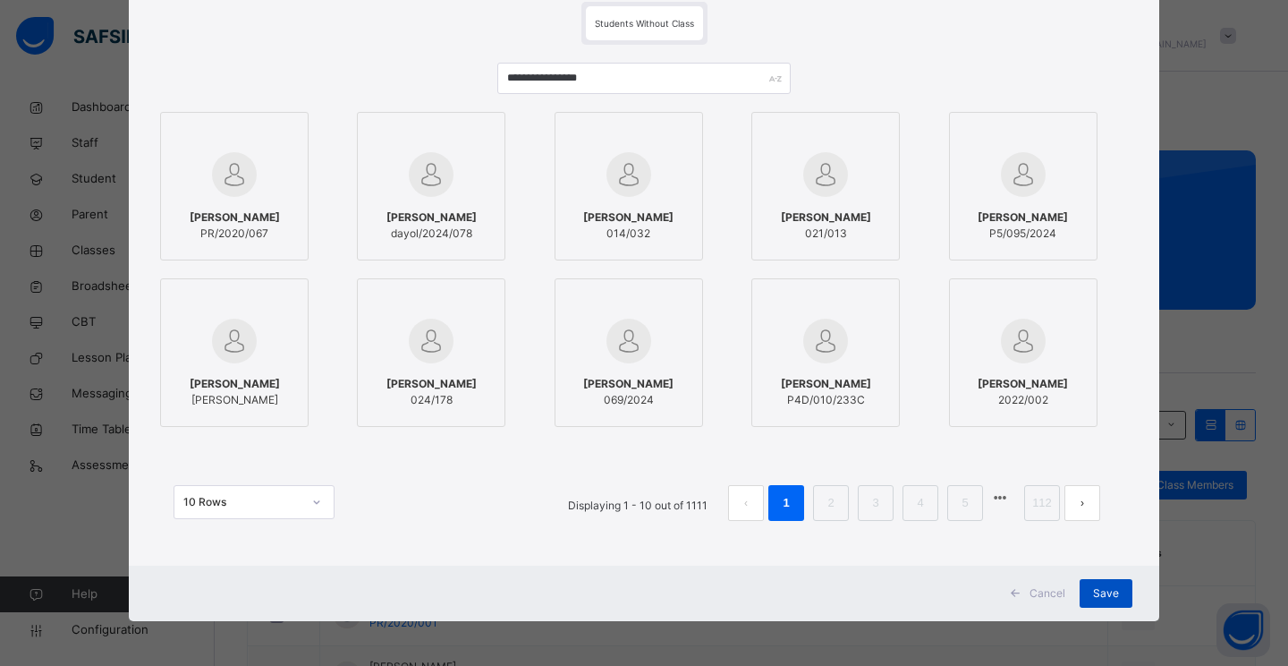
click at [1103, 597] on span "Save" at bounding box center [1106, 593] width 26 height 16
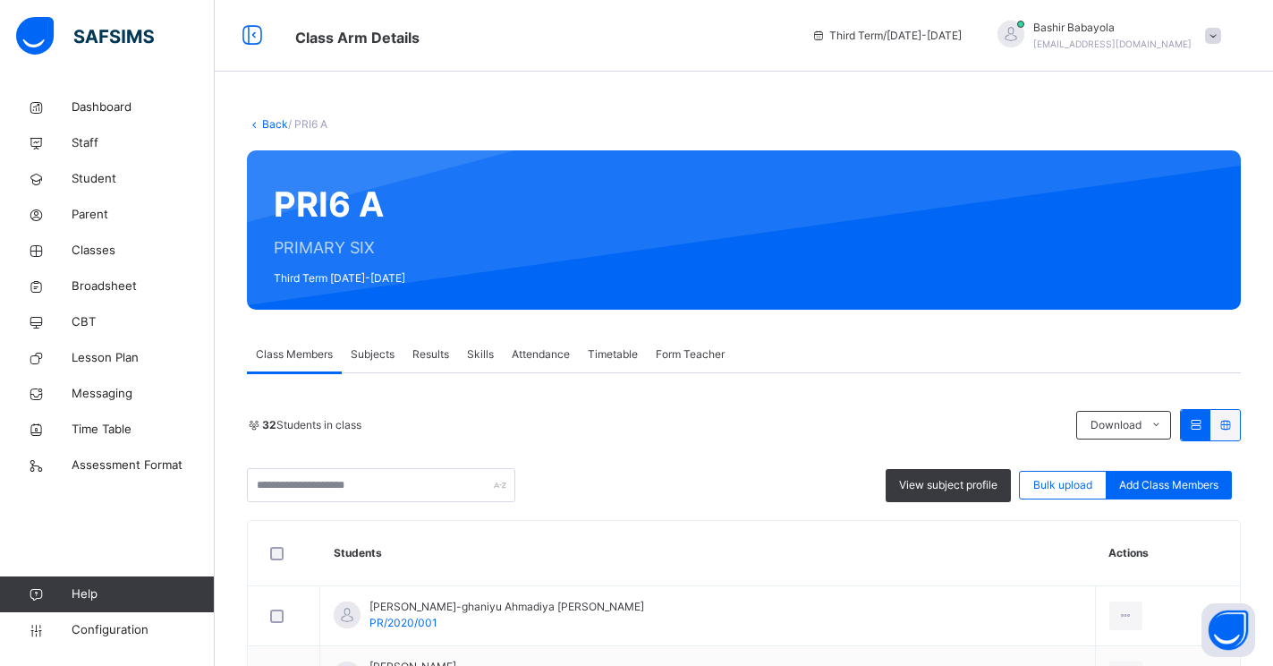
click at [271, 128] on link "Back" at bounding box center [275, 123] width 26 height 13
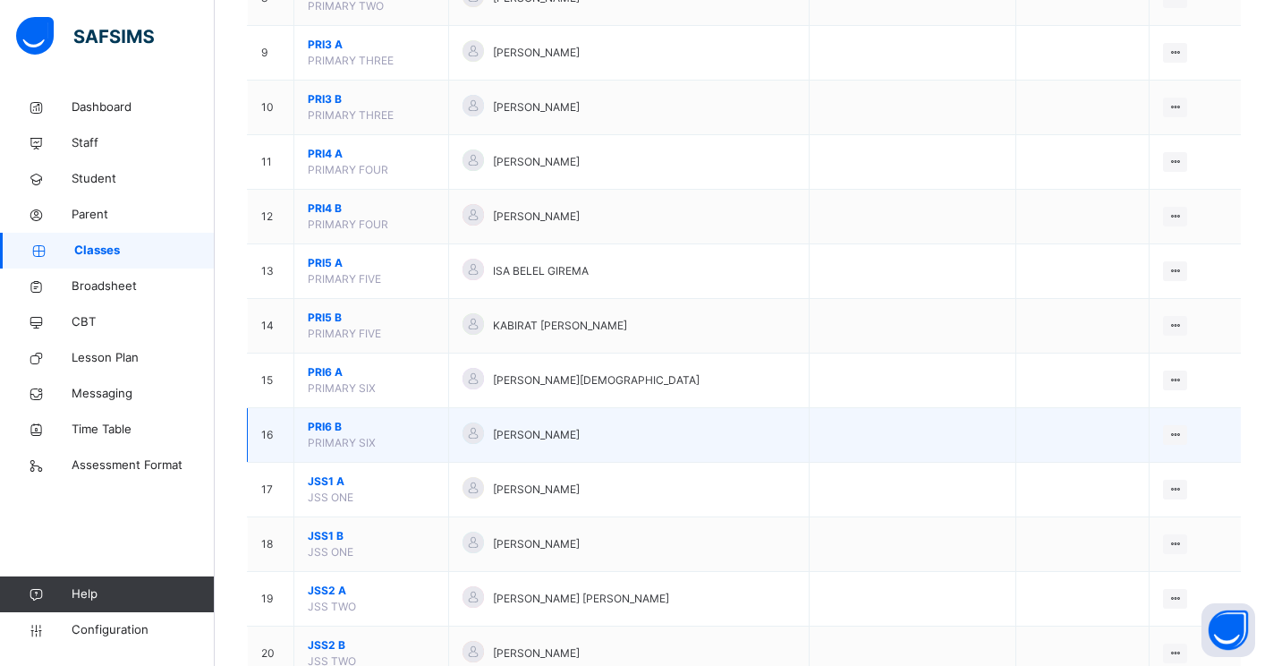
scroll to position [626, 0]
click at [324, 425] on span "PRI6 B" at bounding box center [371, 424] width 127 height 16
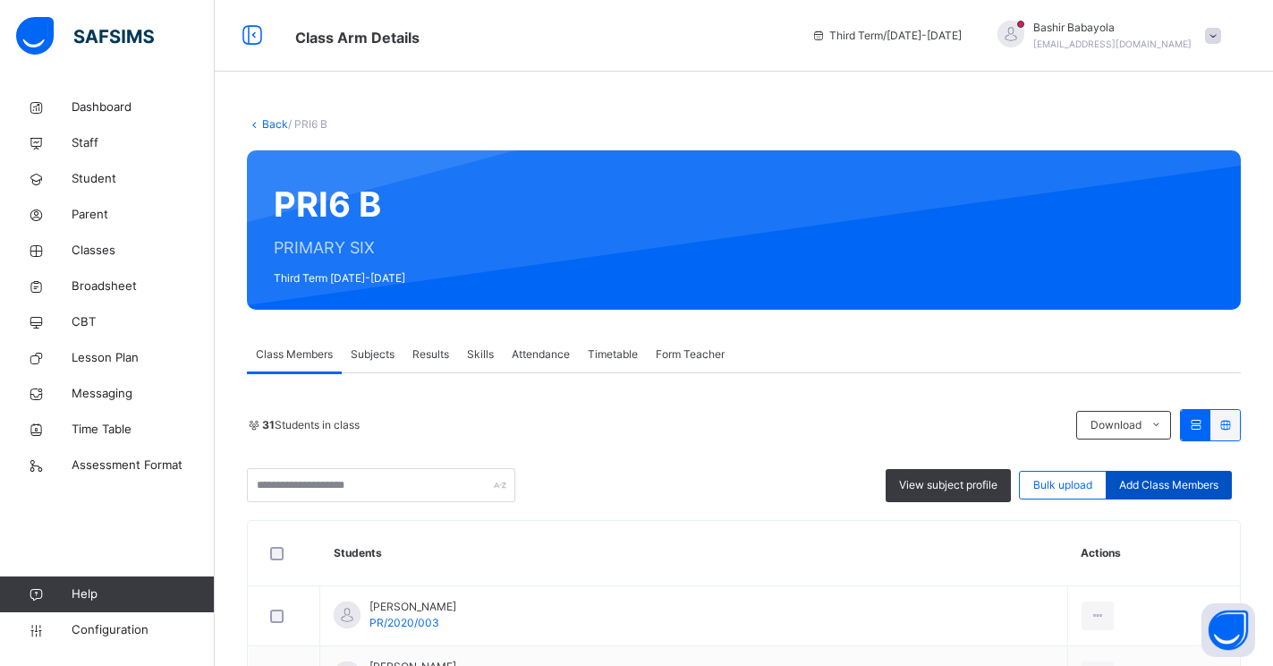
click at [1180, 490] on span "Add Class Members" at bounding box center [1168, 485] width 99 height 16
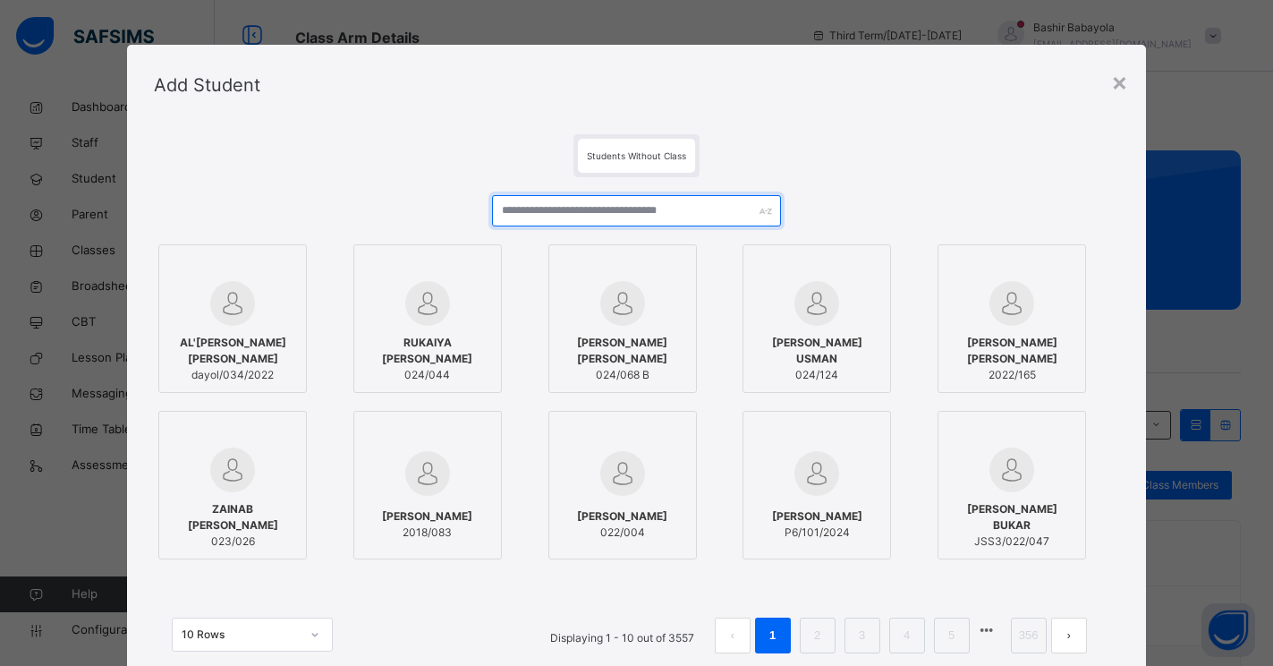
click at [620, 215] on input "text" at bounding box center [637, 210] width 290 height 31
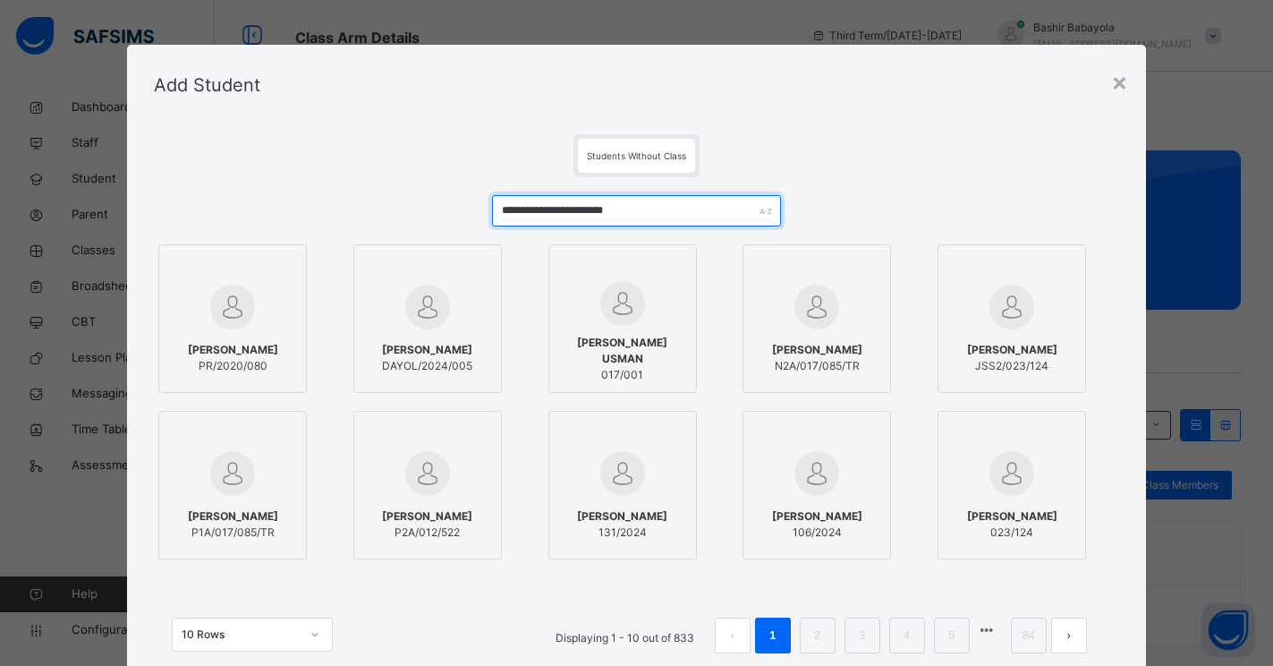
type input "**********"
click at [247, 351] on span "[PERSON_NAME]" at bounding box center [233, 350] width 90 height 16
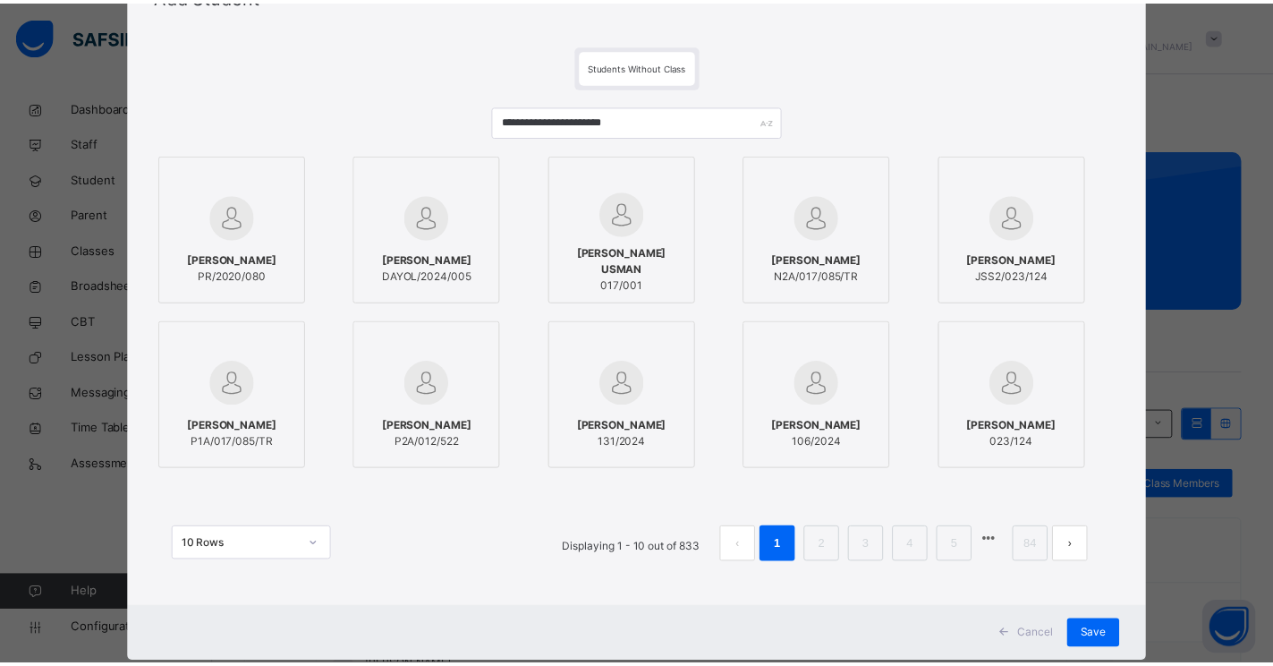
scroll to position [132, 0]
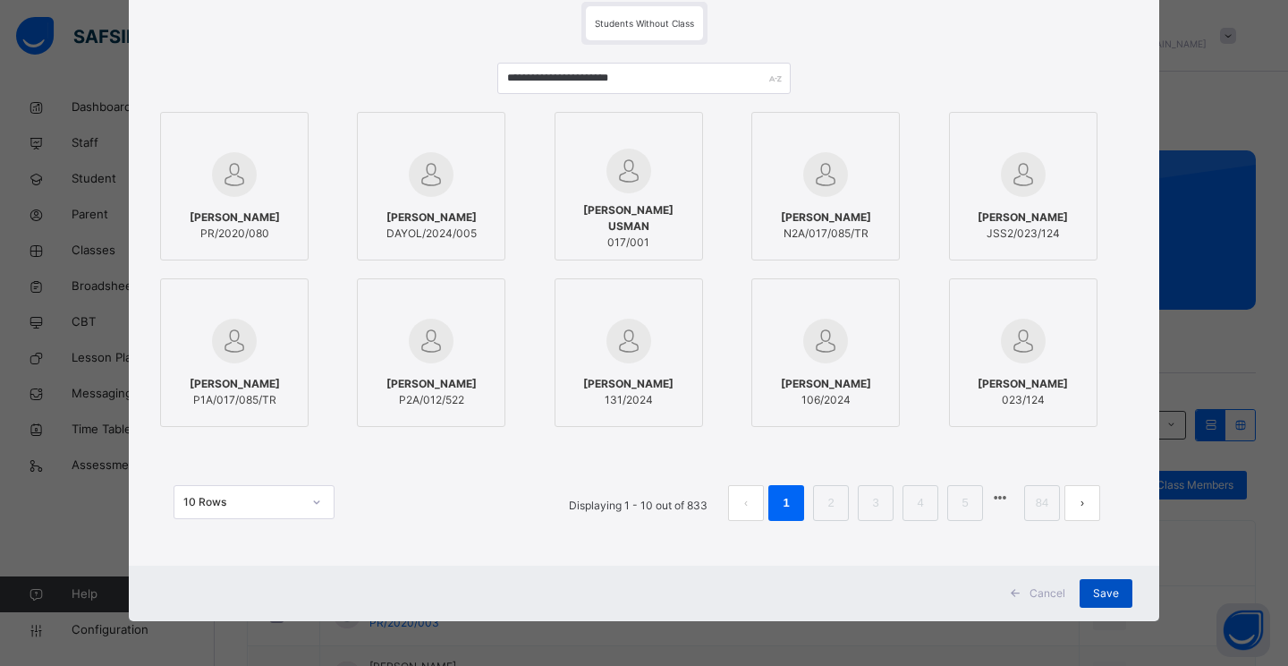
click at [1106, 592] on span "Save" at bounding box center [1106, 593] width 26 height 16
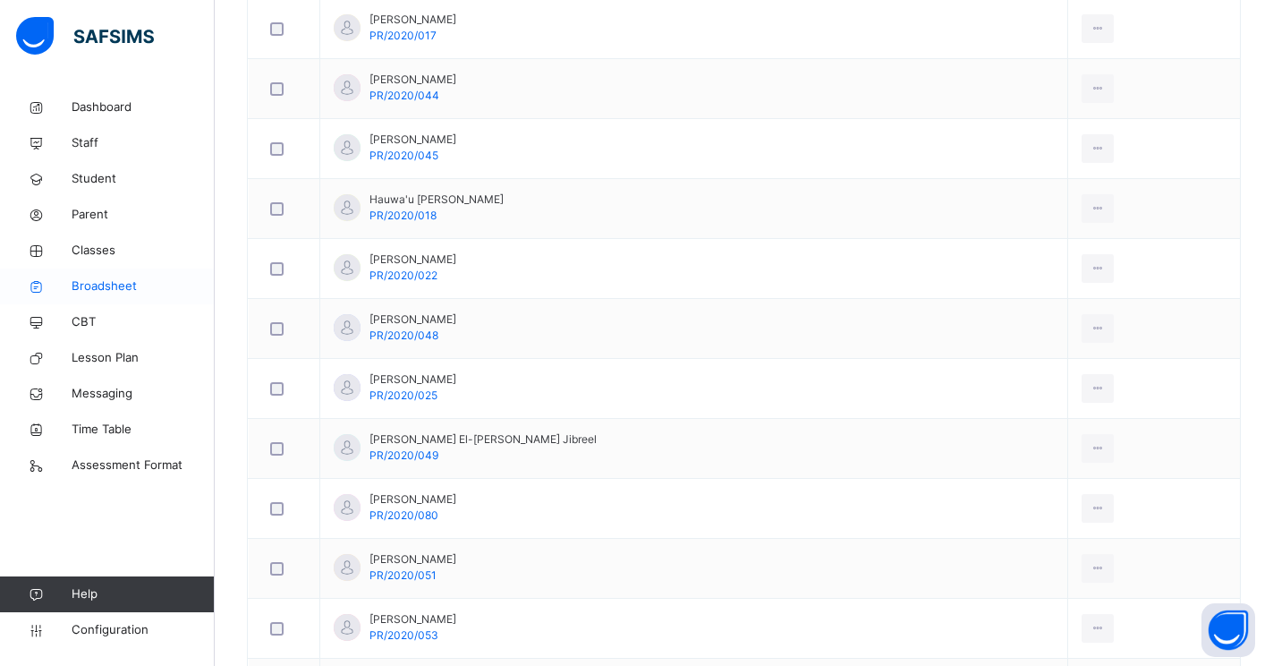
scroll to position [1253, 0]
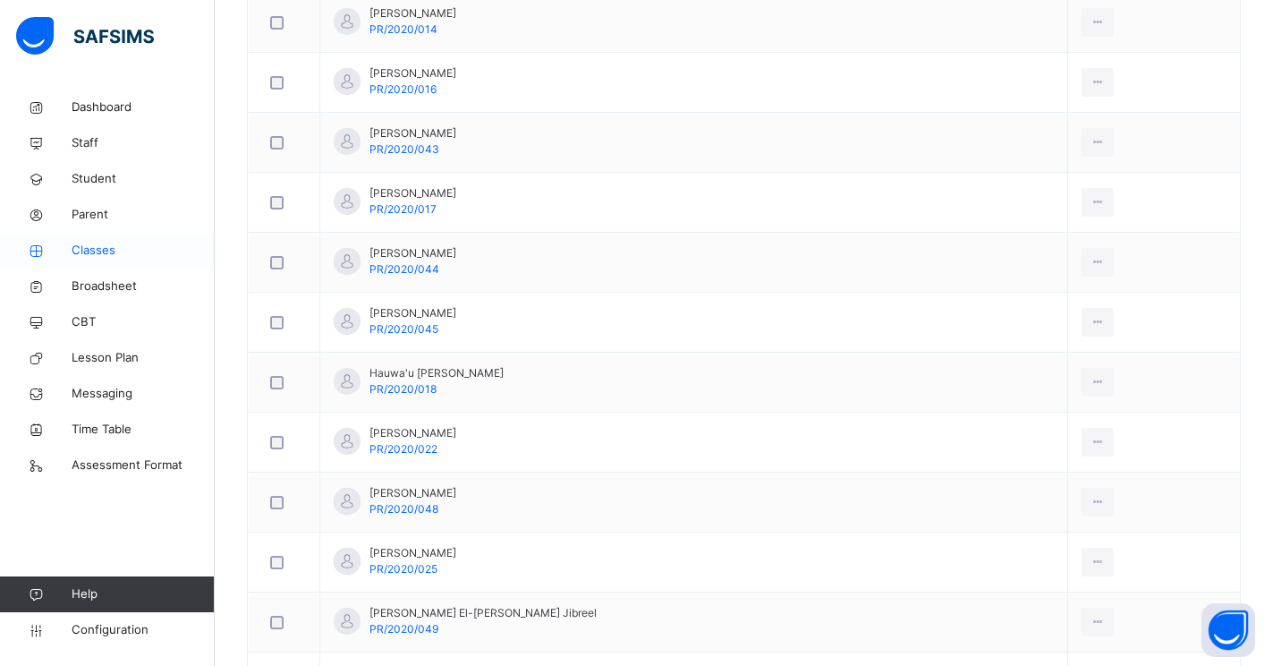
click at [98, 248] on span "Classes" at bounding box center [143, 251] width 143 height 18
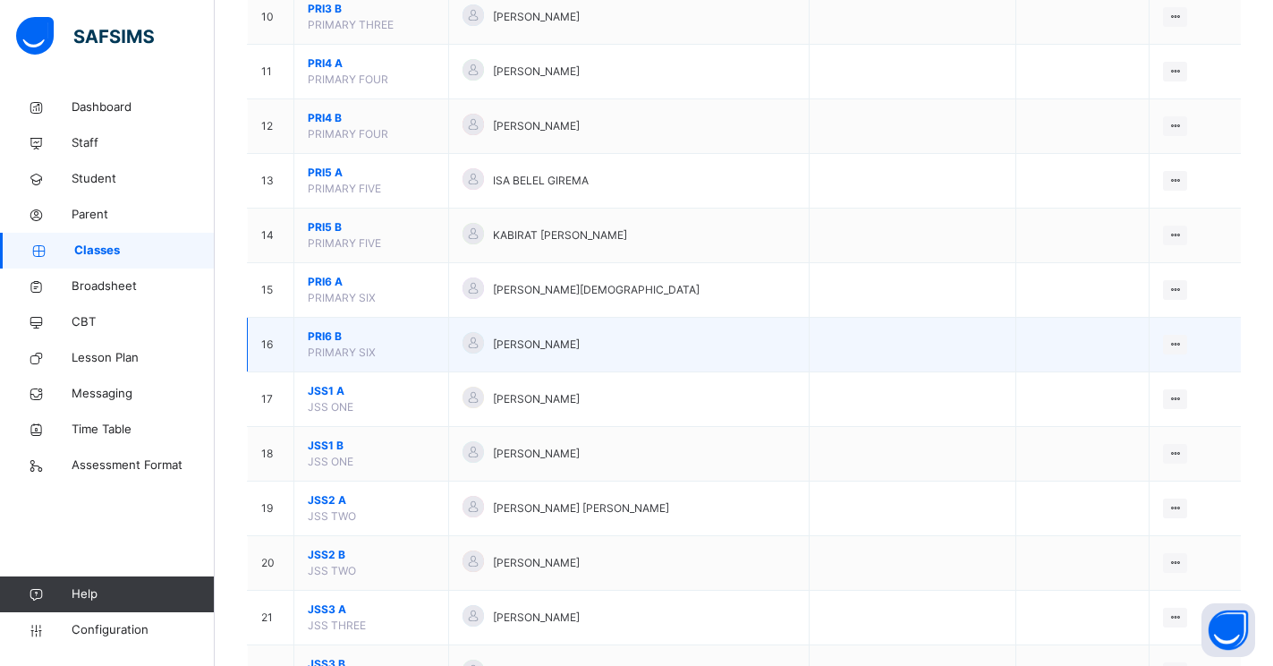
scroll to position [716, 0]
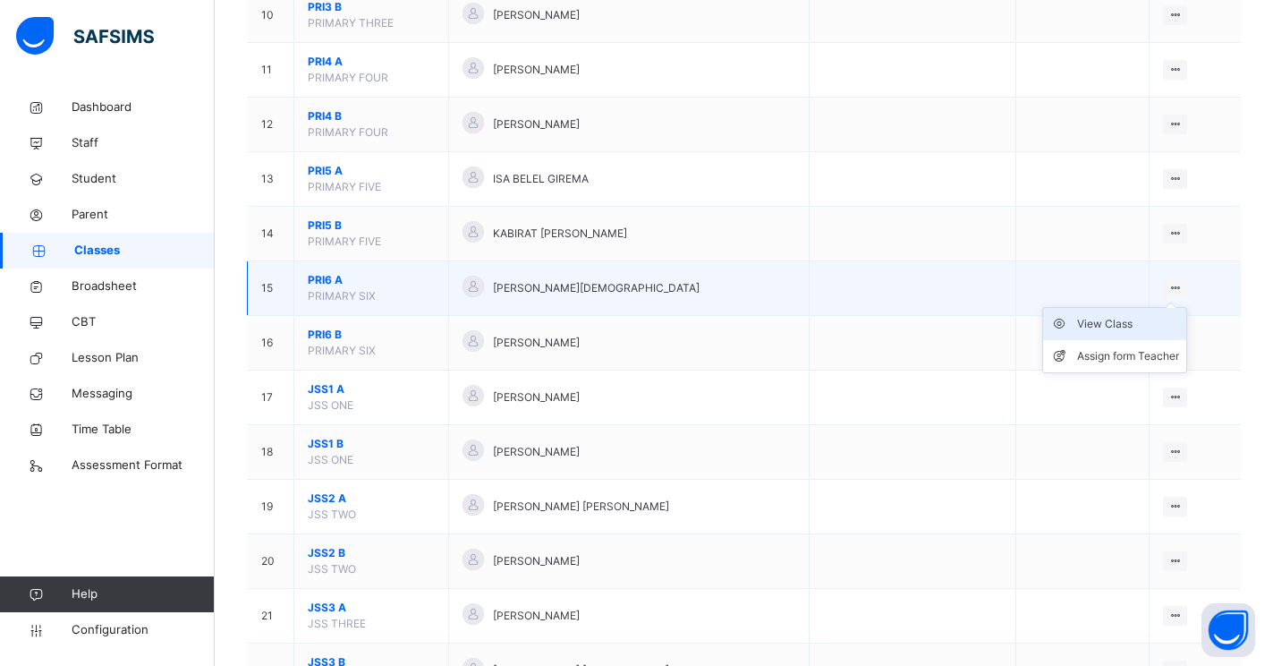
click at [1091, 324] on div "View Class" at bounding box center [1128, 324] width 102 height 18
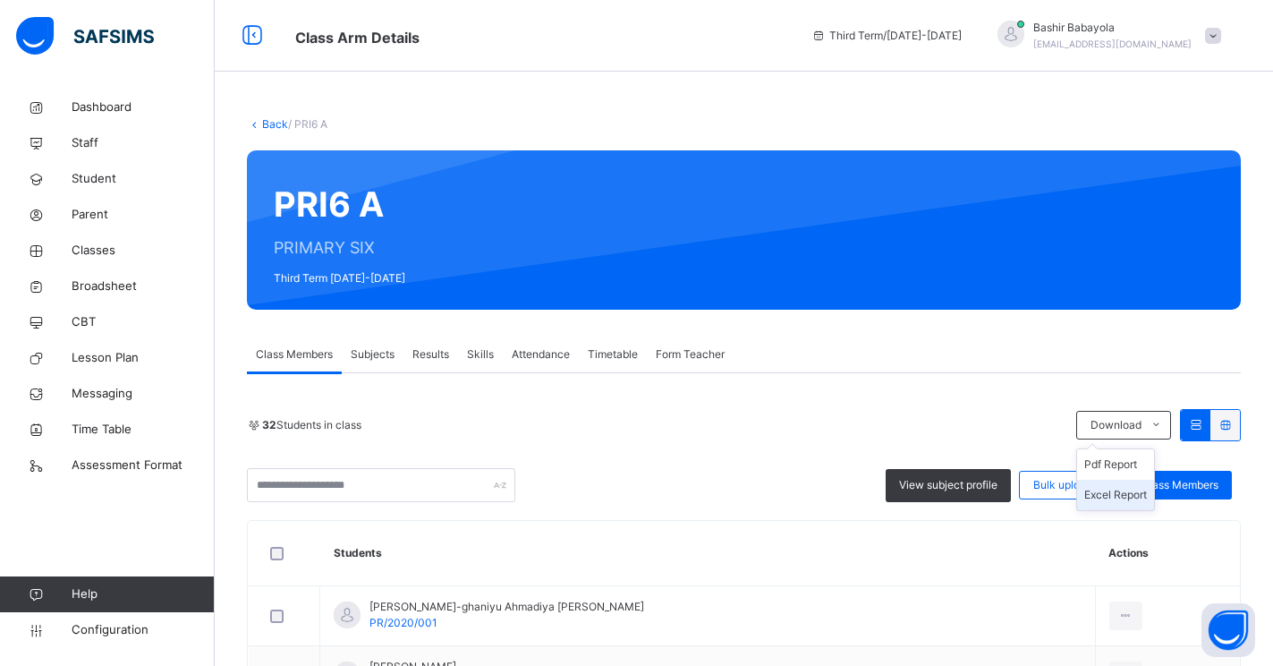
click at [1133, 496] on li "Excel Report" at bounding box center [1115, 495] width 77 height 30
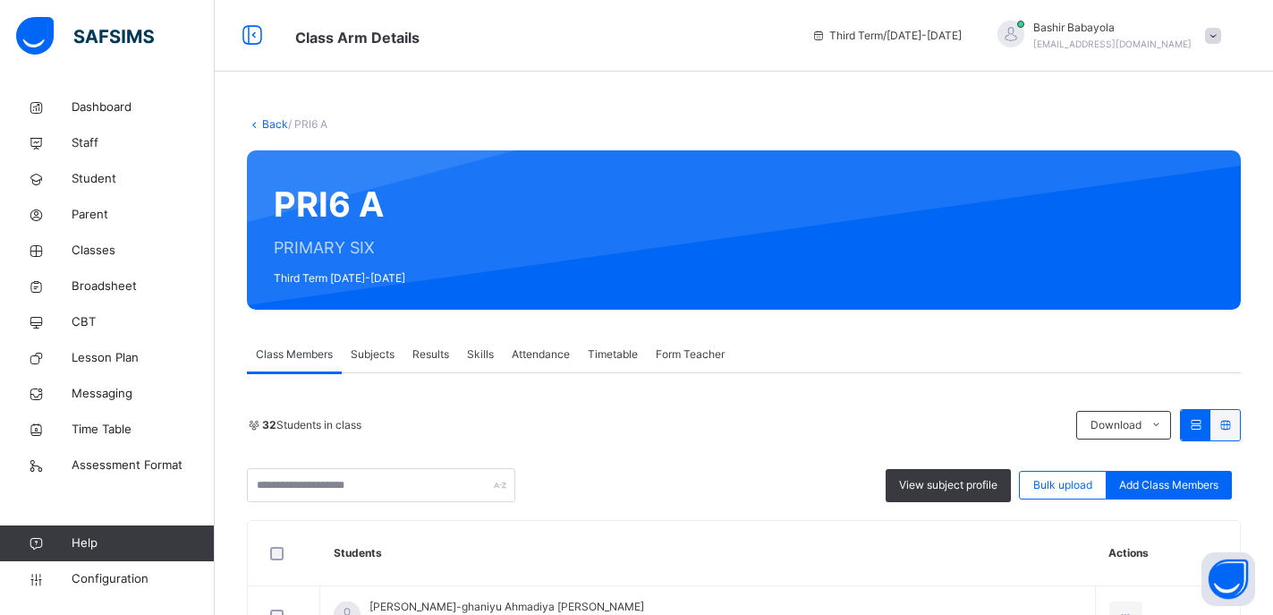
click at [267, 123] on link "Back" at bounding box center [275, 123] width 26 height 13
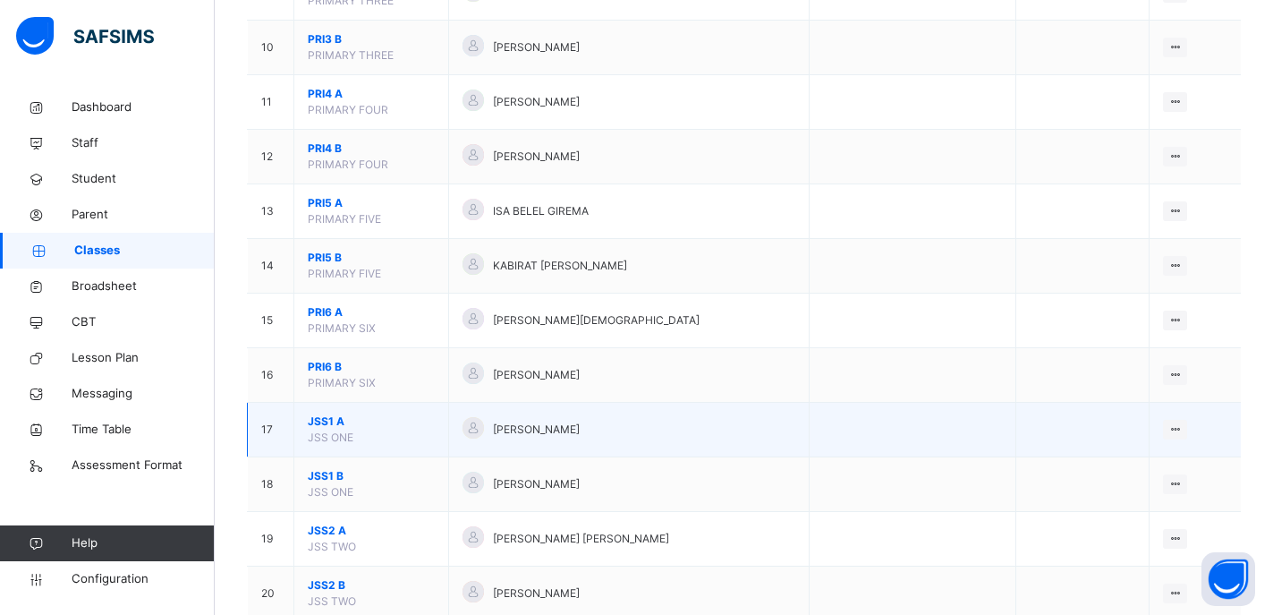
scroll to position [716, 0]
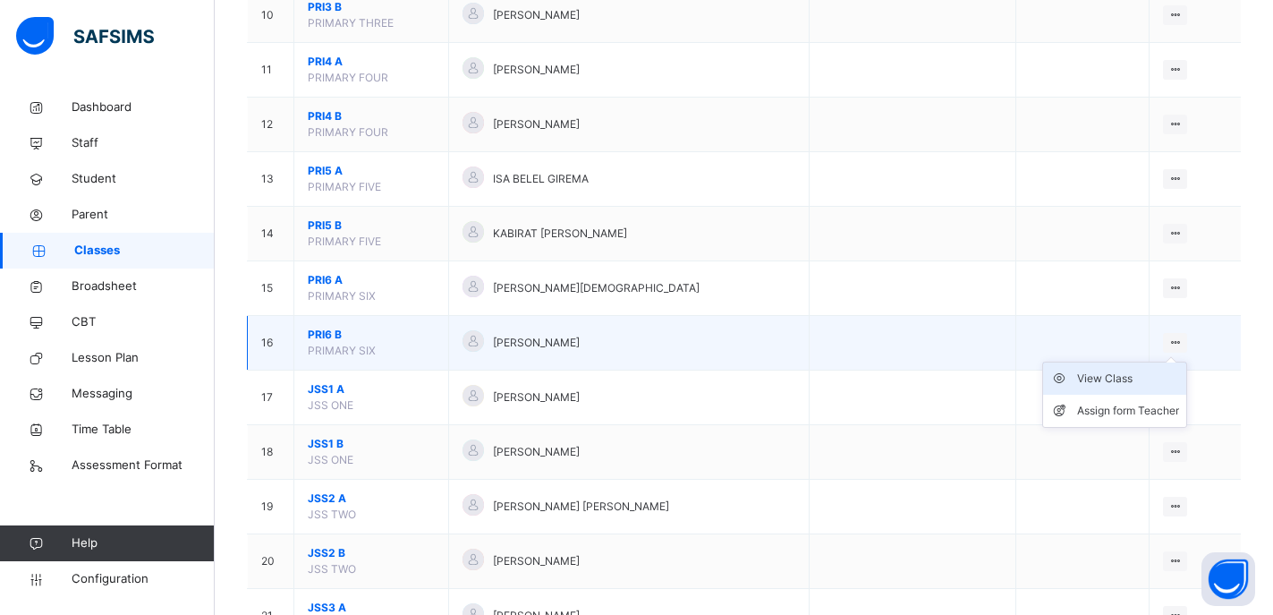
click at [1117, 378] on div "View Class" at bounding box center [1128, 378] width 102 height 18
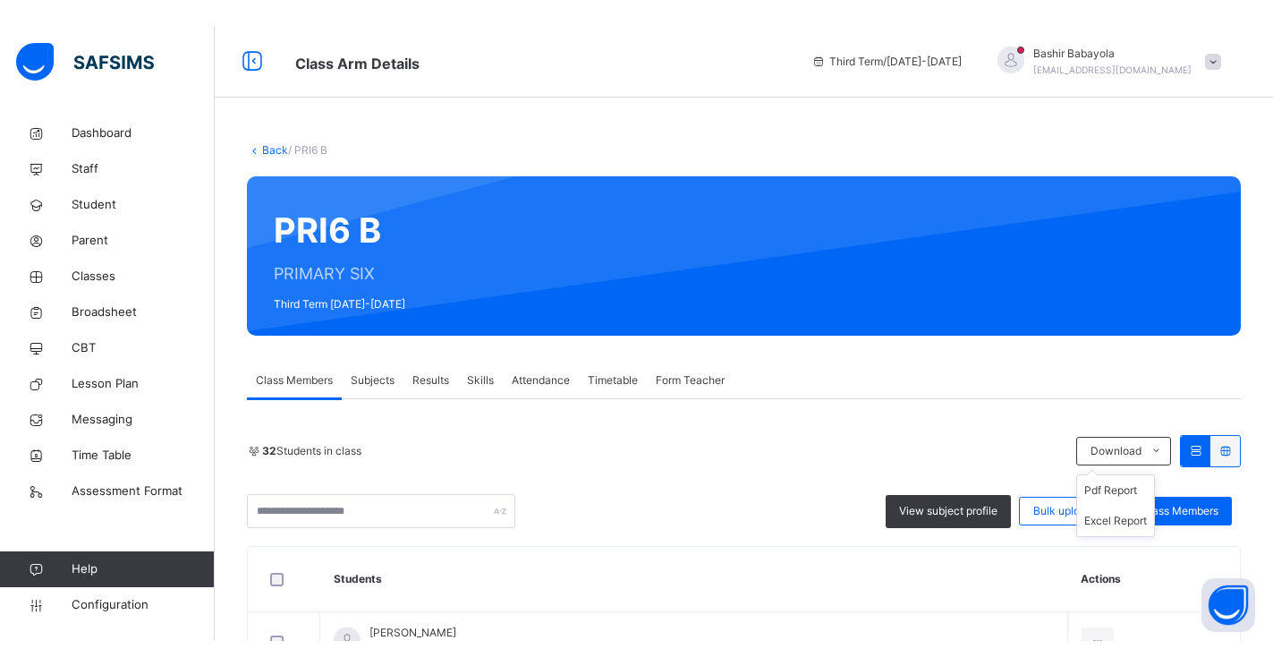
scroll to position [89, 0]
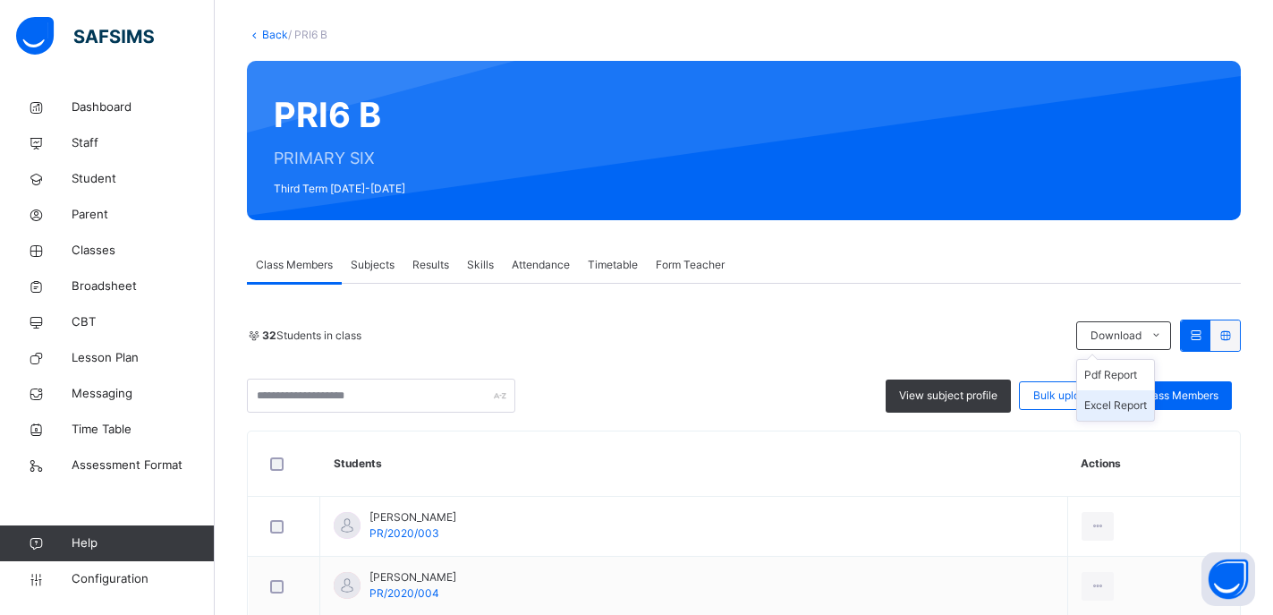
click at [1121, 400] on li "Excel Report" at bounding box center [1115, 405] width 77 height 30
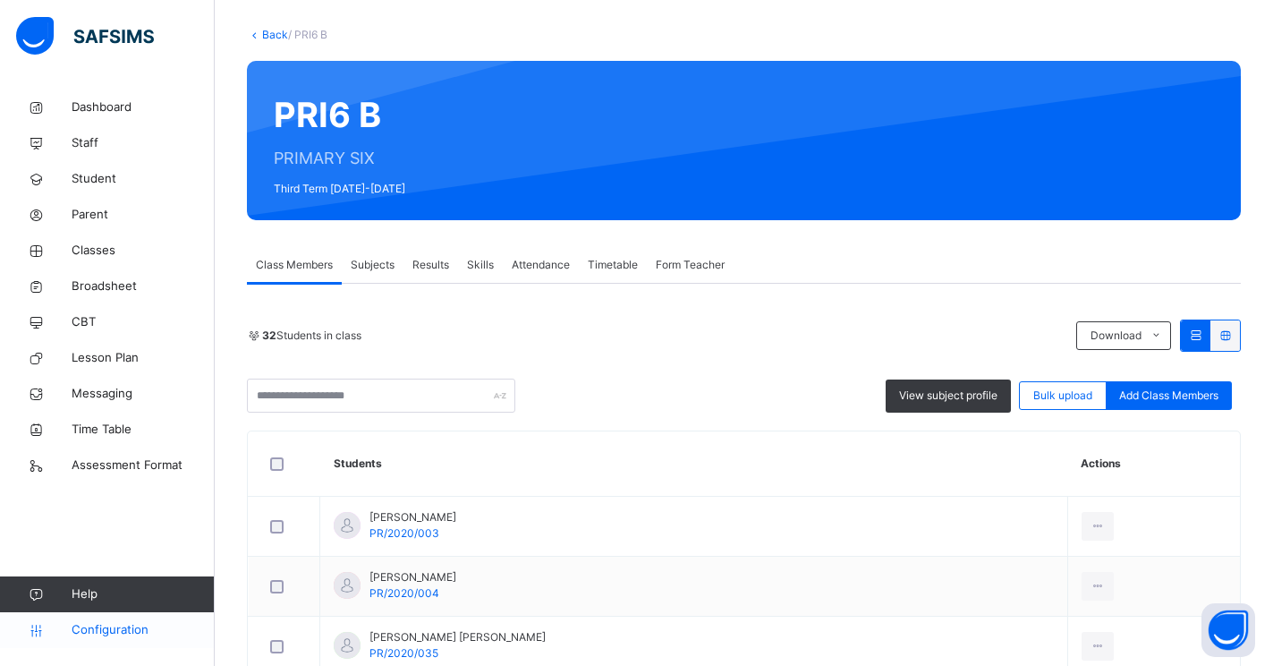
click at [100, 624] on span "Configuration" at bounding box center [143, 630] width 142 height 18
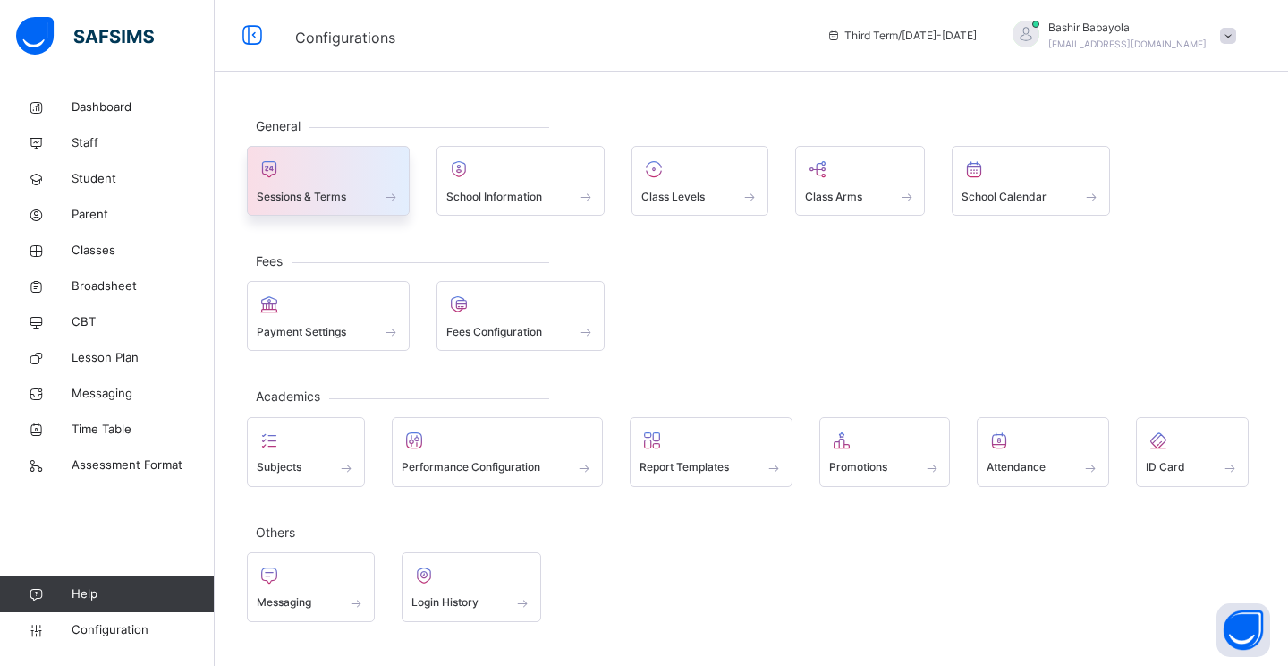
click at [304, 196] on span "Sessions & Terms" at bounding box center [301, 197] width 89 height 16
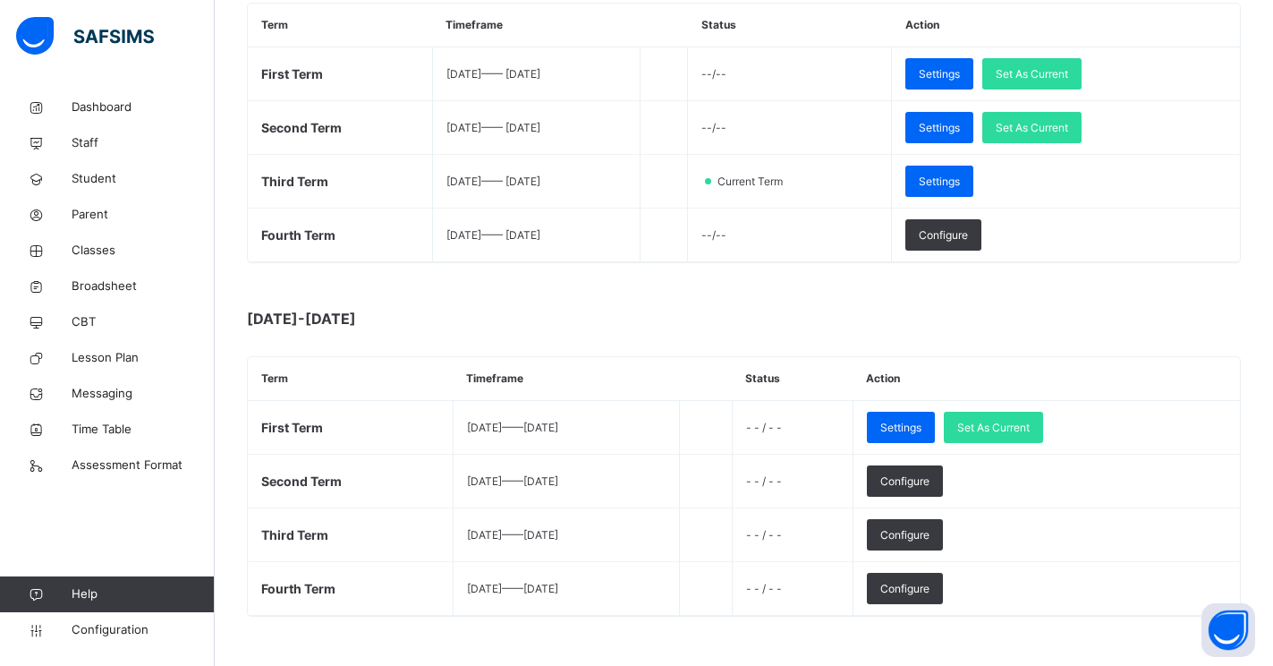
scroll to position [358, 0]
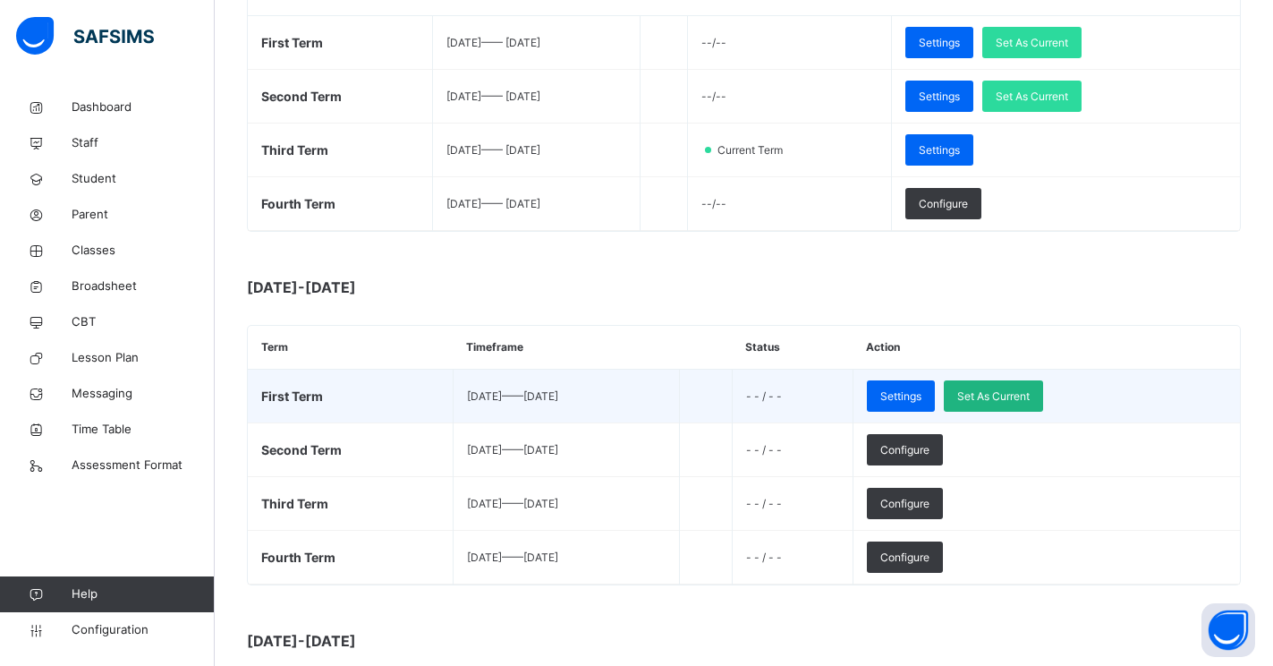
click at [1030, 389] on span "Set As Current" at bounding box center [993, 396] width 72 height 16
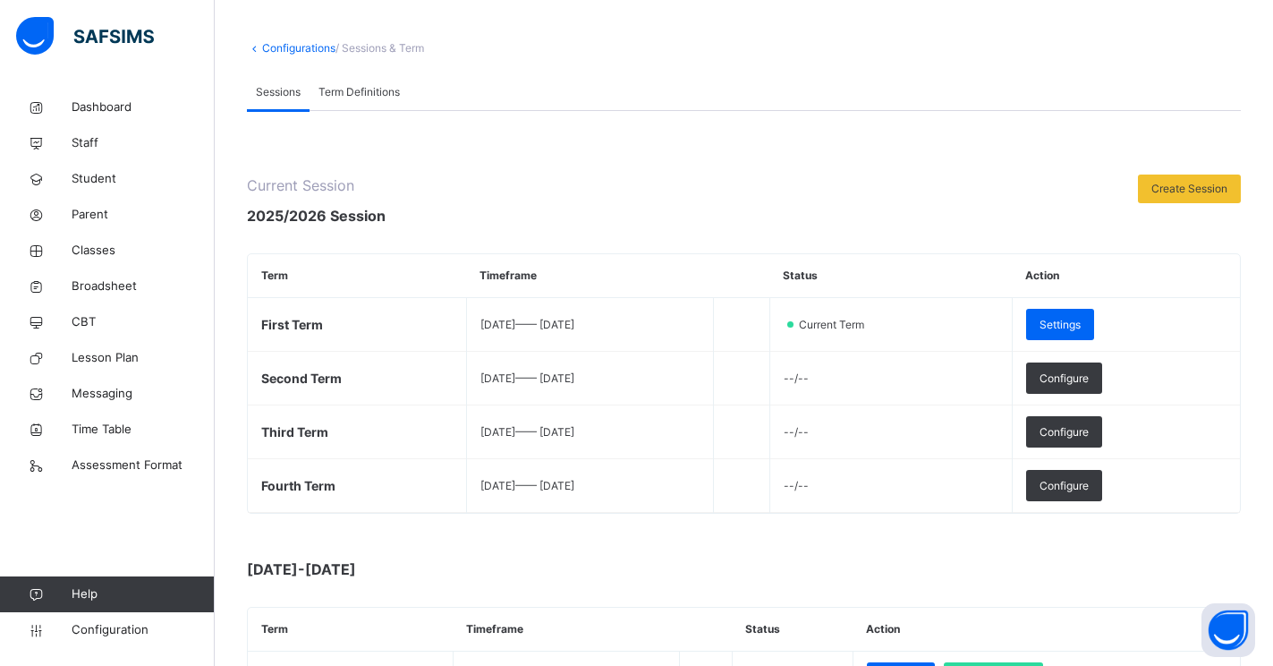
scroll to position [179, 0]
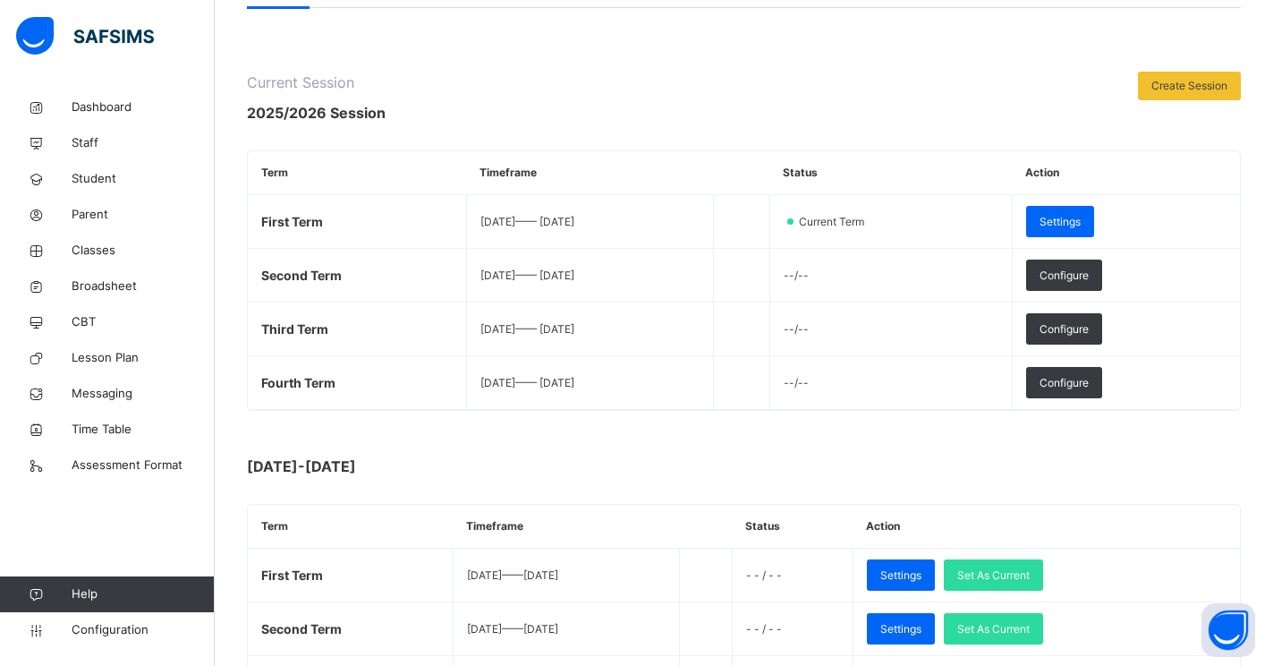
click at [908, 458] on div at bounding box center [923, 465] width 618 height 21
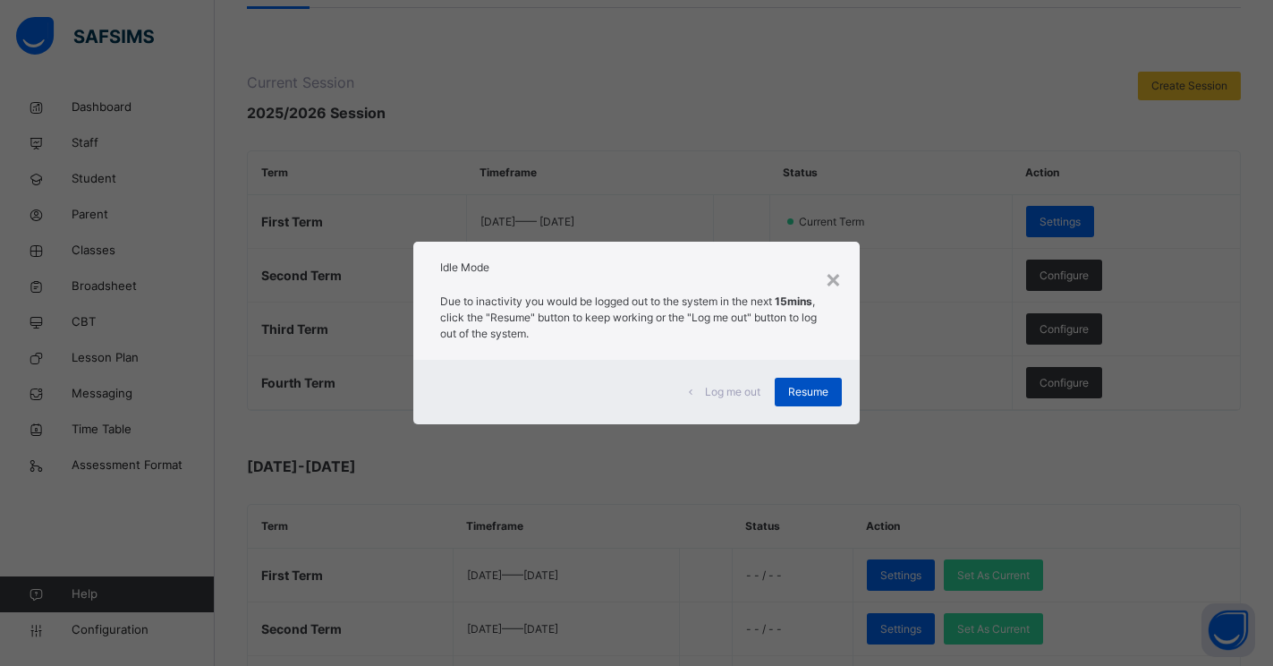
click at [794, 389] on span "Resume" at bounding box center [808, 392] width 40 height 16
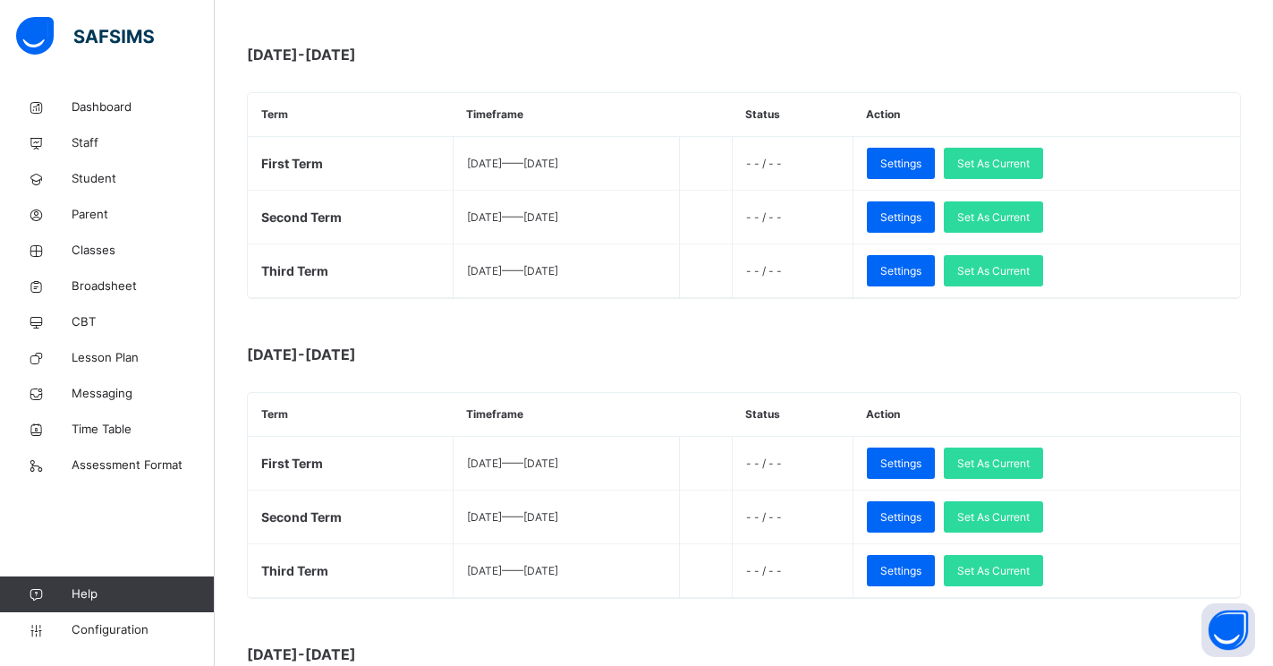
scroll to position [2663, 0]
